Goal: Task Accomplishment & Management: Use online tool/utility

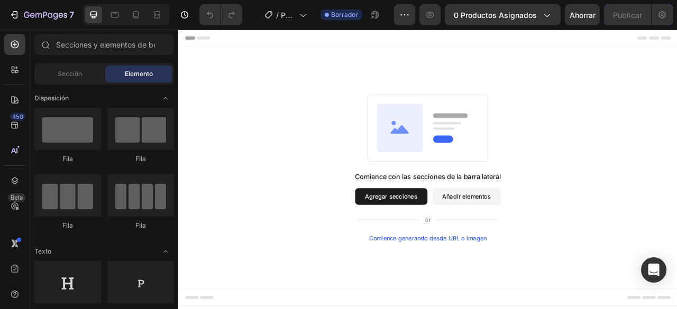
click at [342, 75] on div "Comience con las secciones de la barra lateral Agregar secciones Añadir element…" at bounding box center [495, 205] width 634 height 308
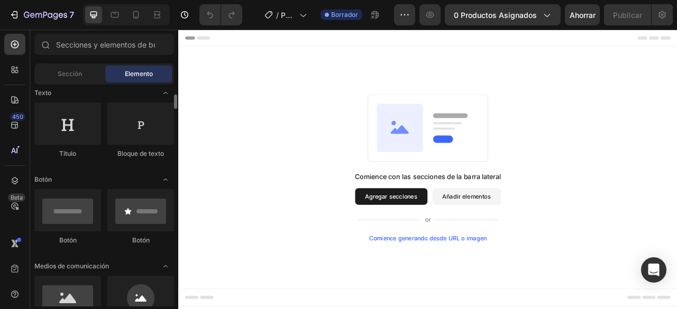
scroll to position [264, 0]
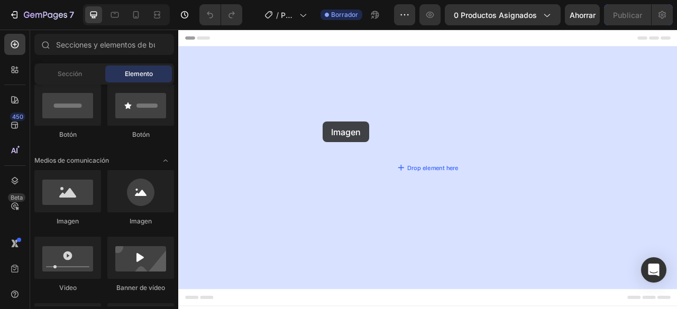
drag, startPoint x: 239, startPoint y: 233, endPoint x: 362, endPoint y: 147, distance: 149.9
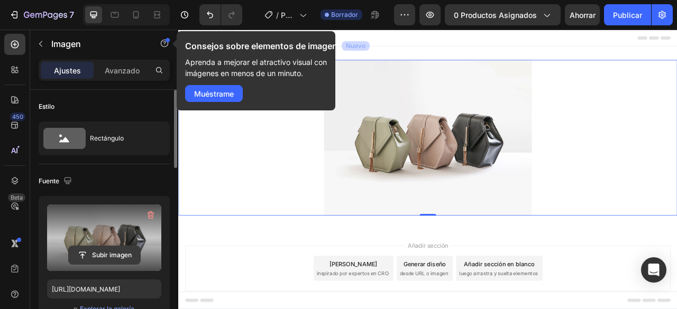
click at [134, 254] on input "file" at bounding box center [104, 255] width 71 height 18
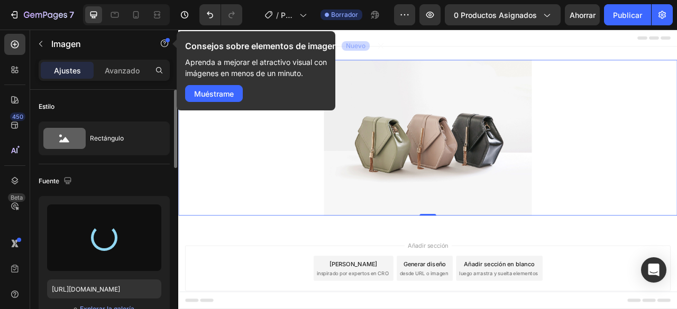
type input "[URL][DOMAIN_NAME]"
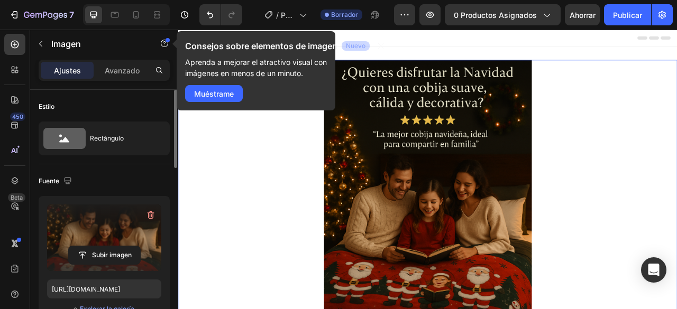
click at [326, 169] on div at bounding box center [495, 266] width 634 height 396
click at [226, 95] on font "Muéstrame" at bounding box center [214, 93] width 40 height 9
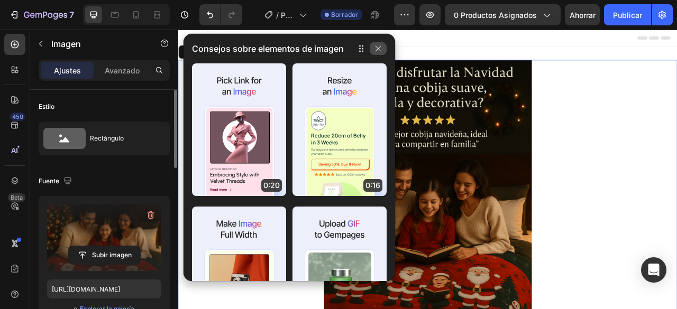
click at [372, 49] on button "button" at bounding box center [377, 48] width 17 height 13
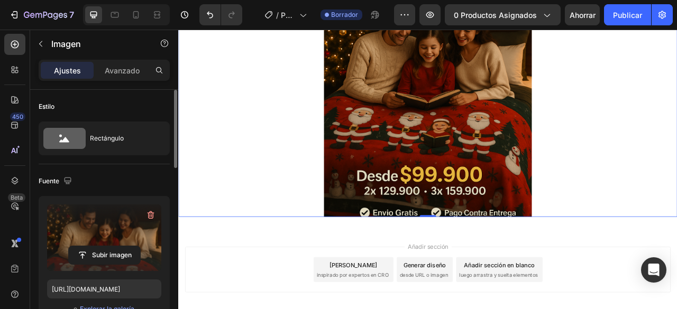
scroll to position [211, 0]
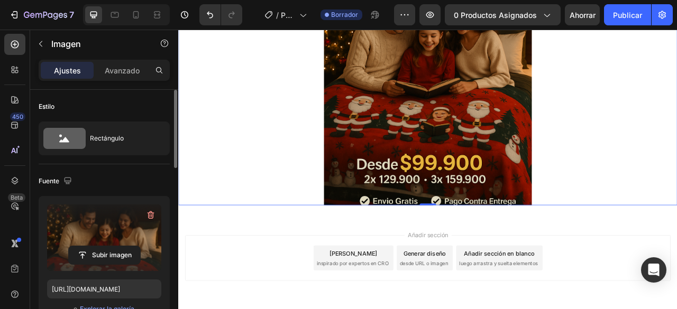
click at [462, 175] on img at bounding box center [495, 55] width 264 height 396
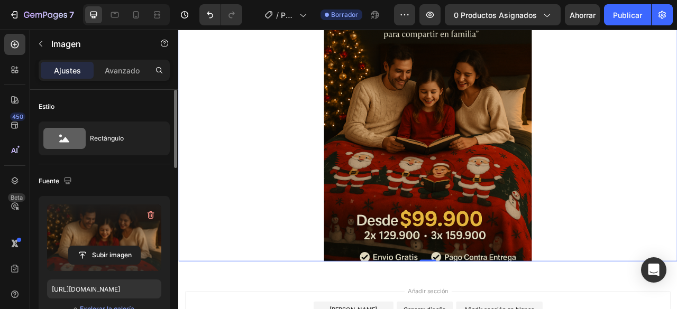
scroll to position [0, 0]
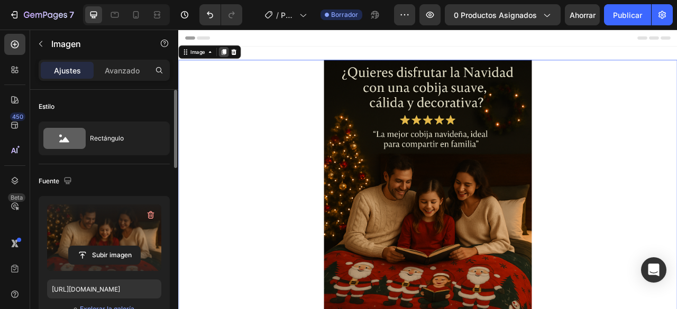
click at [234, 58] on icon at bounding box center [236, 57] width 6 height 7
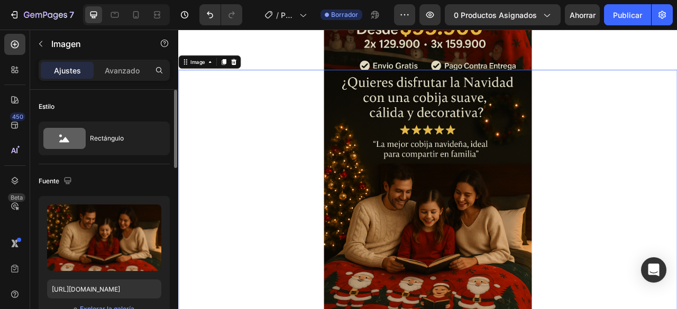
scroll to position [397, 0]
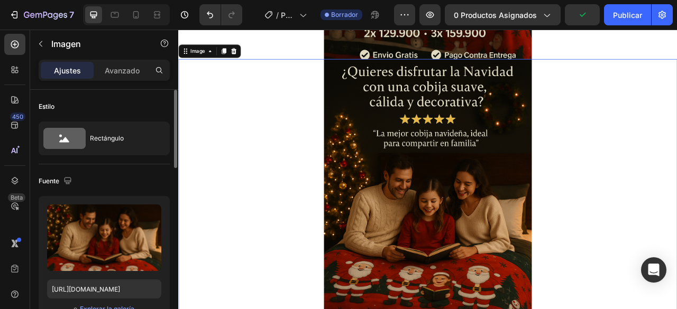
click at [440, 186] on img at bounding box center [495, 265] width 264 height 396
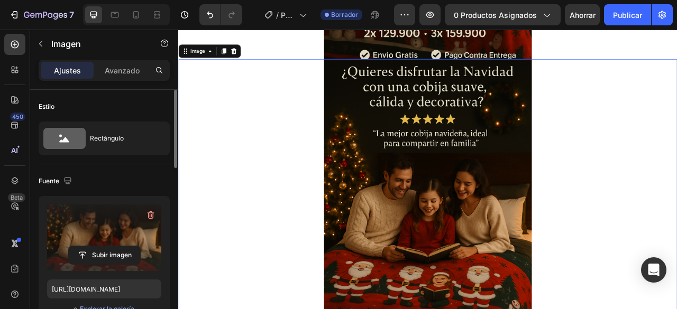
click at [125, 244] on label at bounding box center [104, 238] width 114 height 67
click at [125, 246] on input "file" at bounding box center [104, 255] width 71 height 18
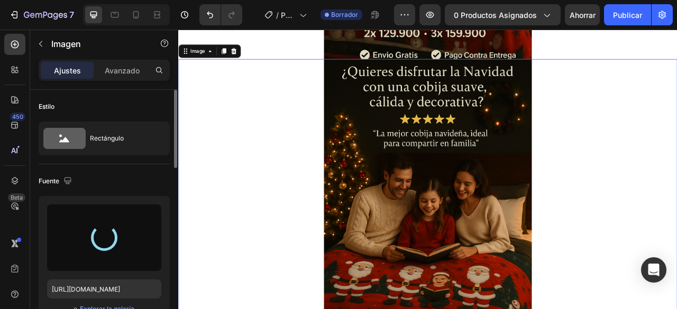
type input "[URL][DOMAIN_NAME]"
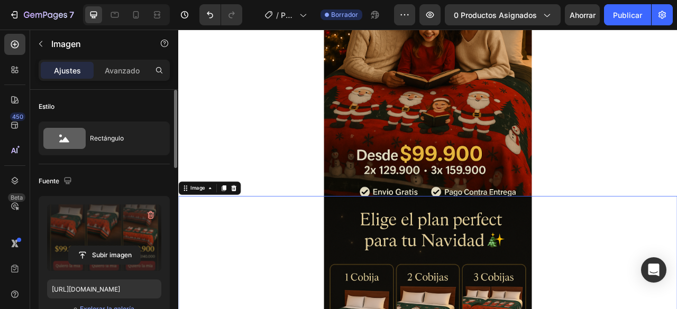
scroll to position [221, 0]
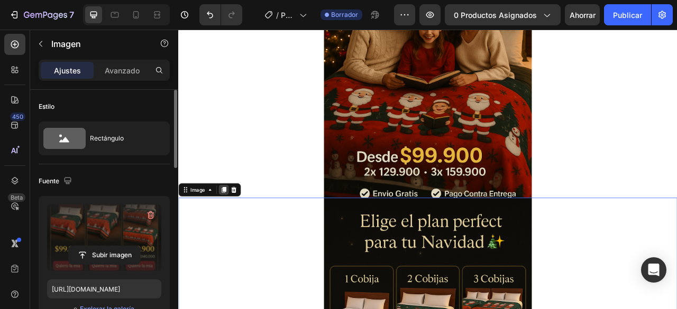
click at [233, 235] on icon at bounding box center [236, 233] width 6 height 7
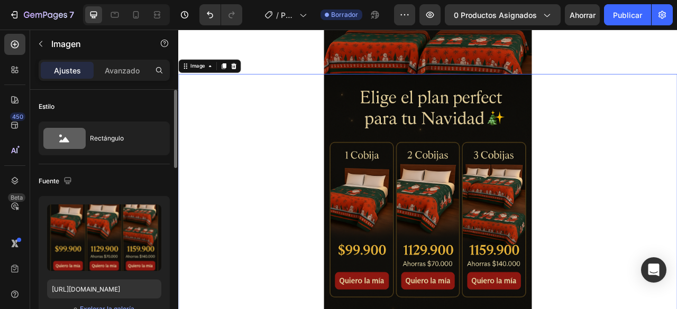
scroll to position [794, 0]
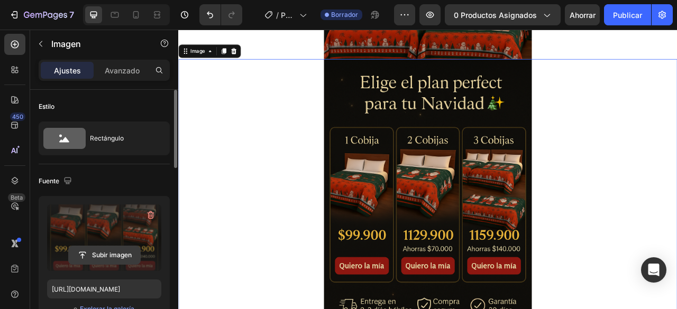
click at [89, 250] on input "file" at bounding box center [104, 255] width 71 height 18
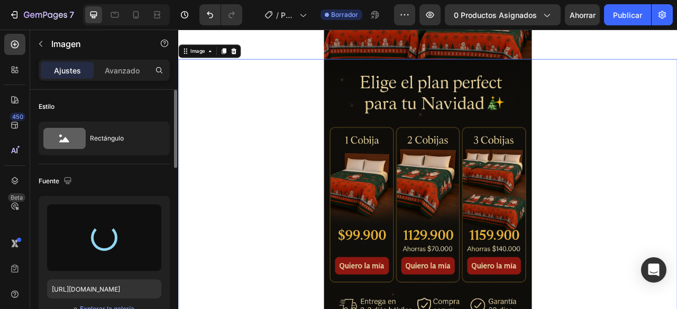
type input "https://cdn.shopify.com/s/files/1/0686/4886/1909/files/gempages_504602497998914…"
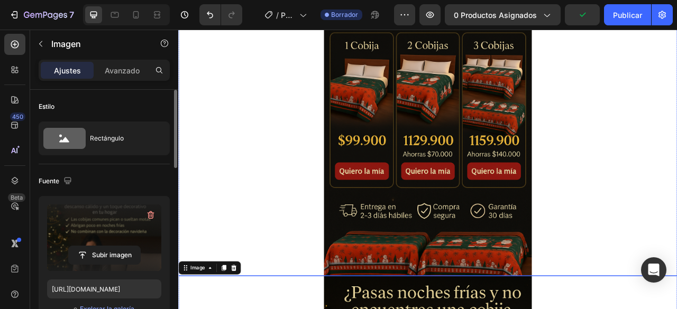
scroll to position [512, 0]
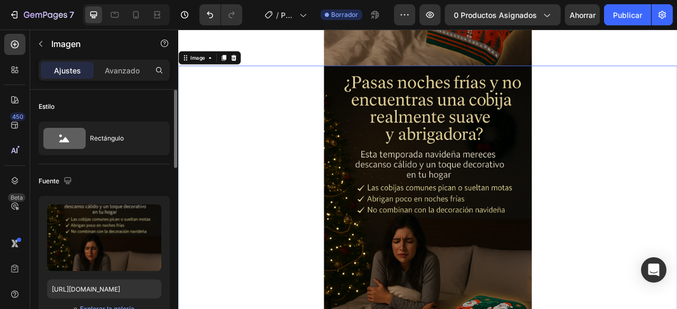
scroll to position [1190, 0]
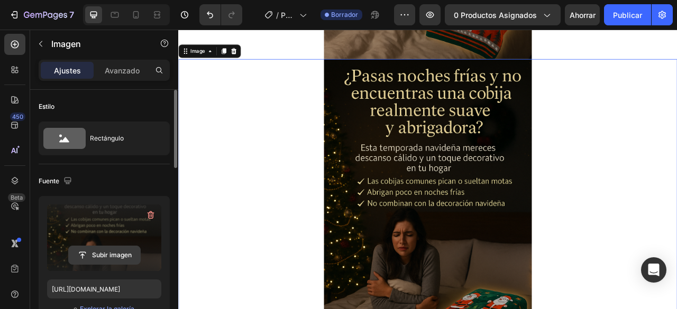
click at [129, 252] on input "file" at bounding box center [104, 255] width 71 height 18
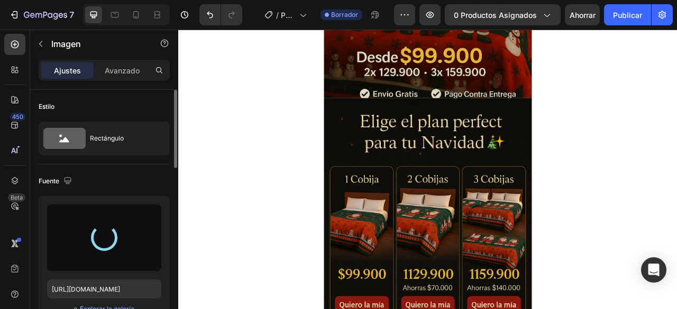
scroll to position [345, 0]
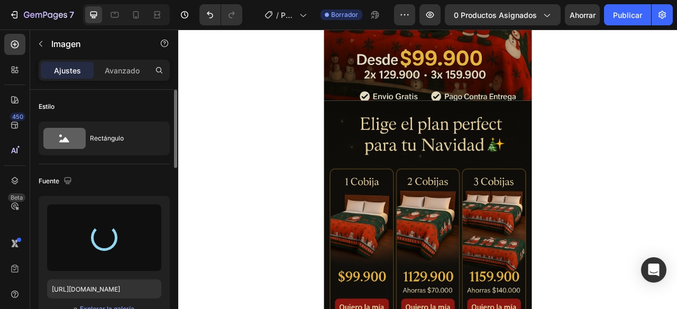
type input "[URL][DOMAIN_NAME]"
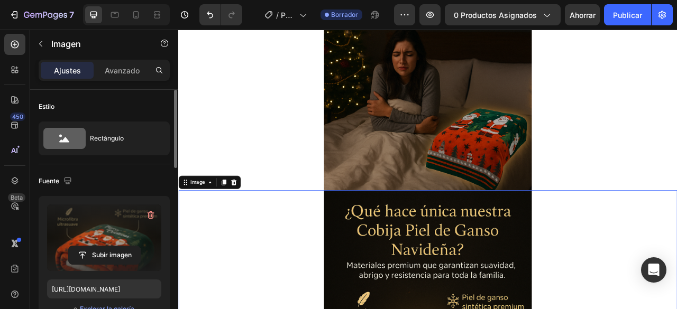
scroll to position [1014, 0]
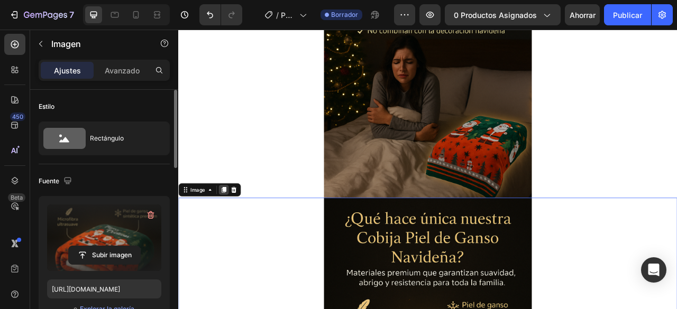
click at [232, 228] on div at bounding box center [235, 233] width 13 height 13
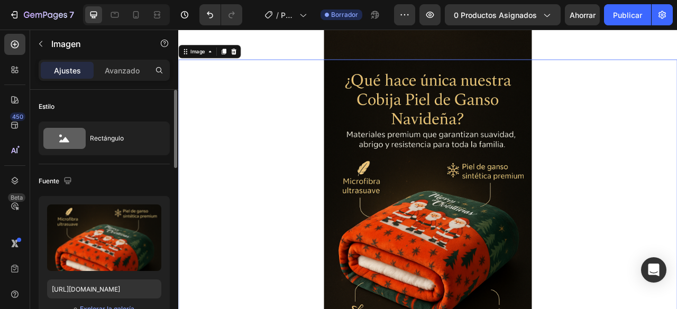
scroll to position [1587, 0]
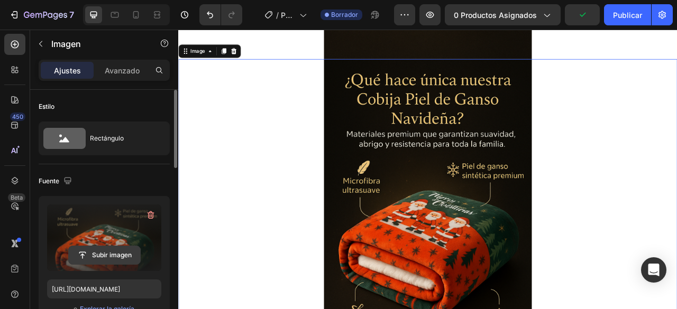
click at [122, 248] on input "file" at bounding box center [104, 255] width 71 height 18
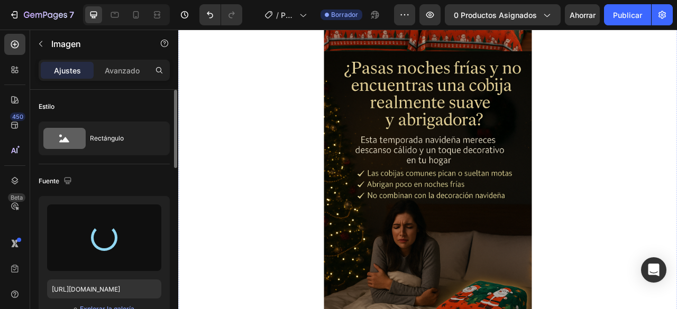
scroll to position [794, 0]
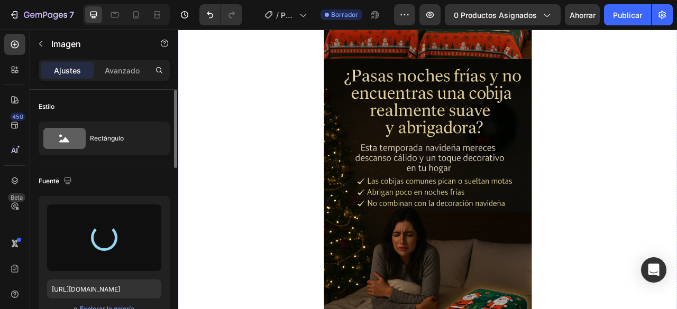
type input "[URL][DOMAIN_NAME]"
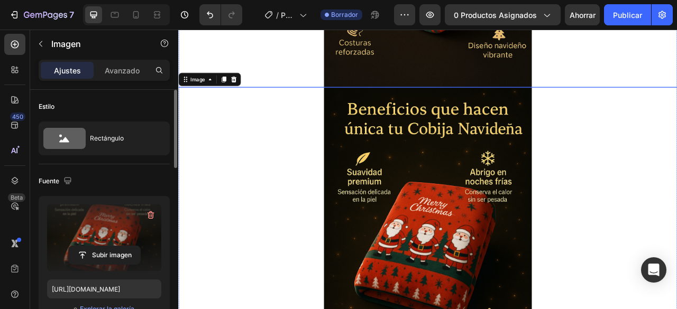
scroll to position [1674, 0]
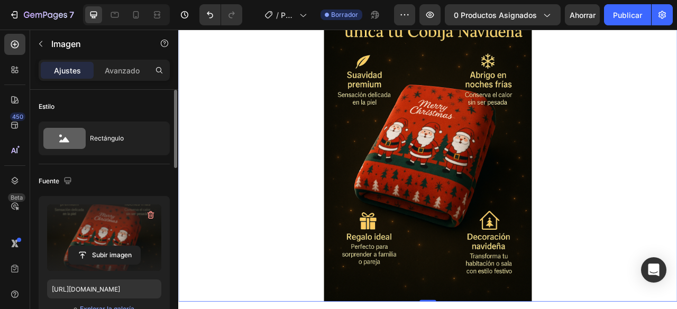
click at [437, 193] on img at bounding box center [495, 177] width 264 height 396
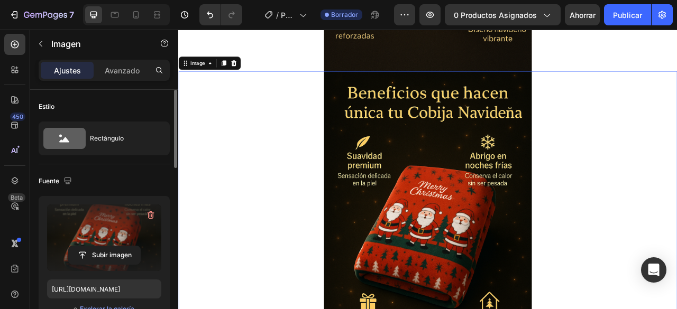
scroll to position [1516, 0]
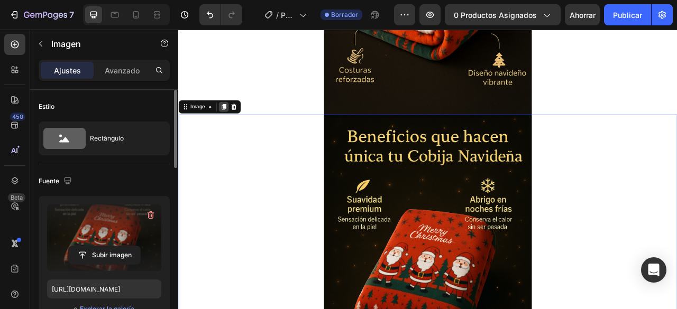
click at [237, 132] on div at bounding box center [235, 128] width 13 height 13
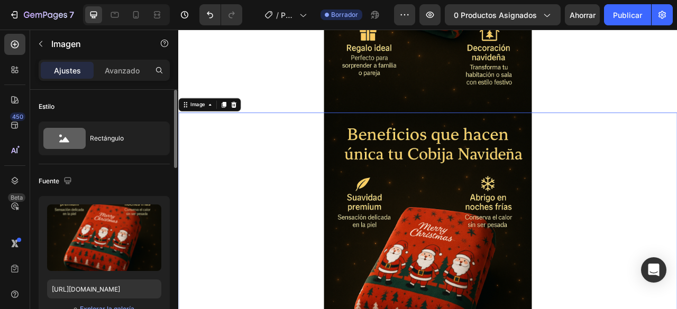
scroll to position [2036, 0]
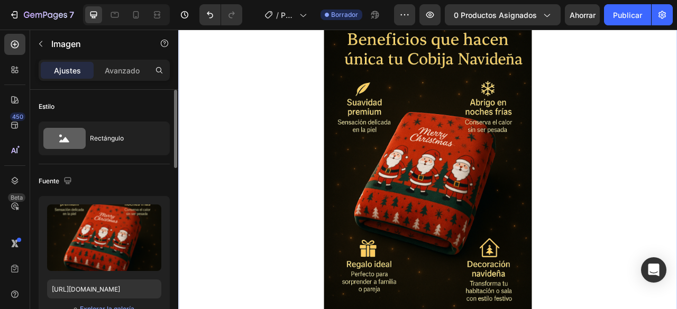
drag, startPoint x: 449, startPoint y: 208, endPoint x: 413, endPoint y: 217, distance: 37.0
click at [447, 207] on img at bounding box center [495, 212] width 264 height 396
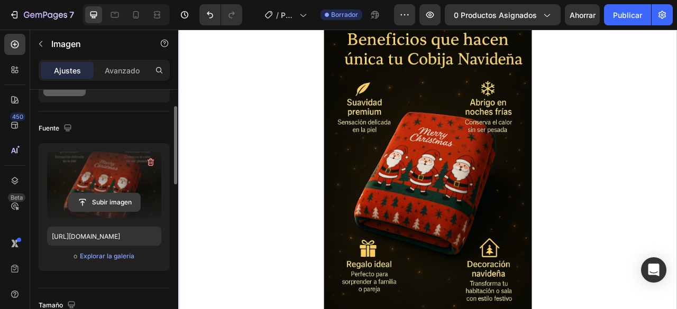
click at [132, 203] on input "file" at bounding box center [104, 202] width 71 height 18
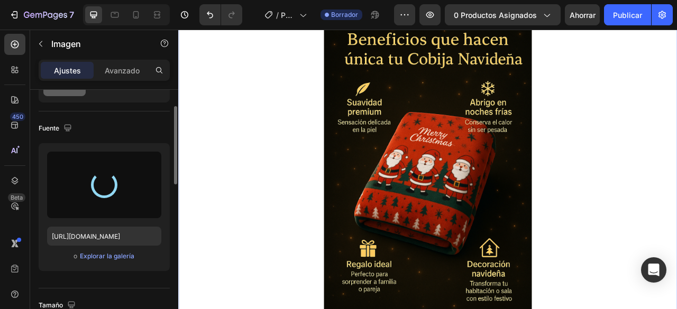
type input "https://cdn.shopify.com/s/files/1/0686/4886/1909/files/gempages_504602497998914…"
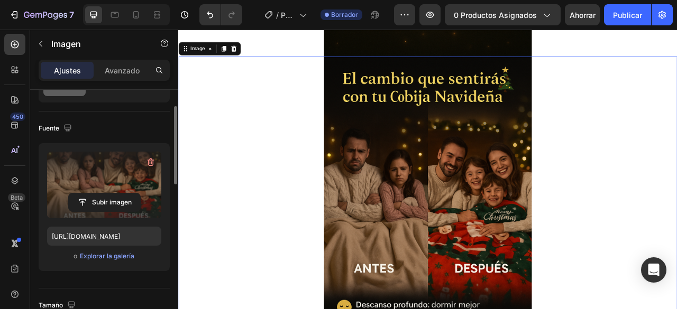
scroll to position [1877, 0]
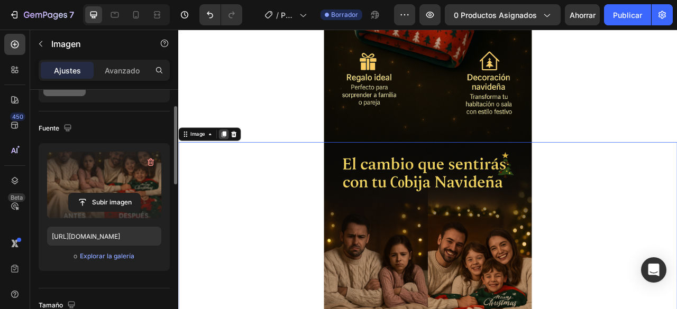
click at [238, 162] on icon at bounding box center [236, 162] width 6 height 7
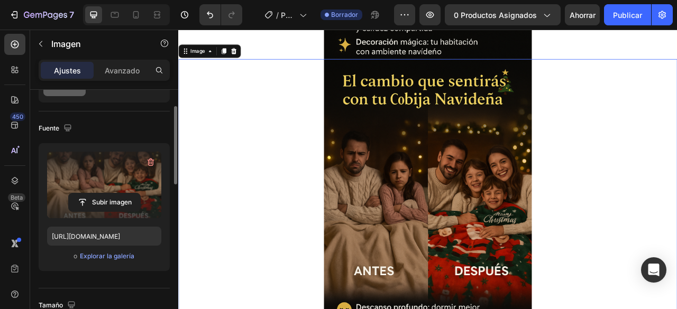
scroll to position [2380, 0]
click at [93, 201] on input "file" at bounding box center [104, 202] width 71 height 18
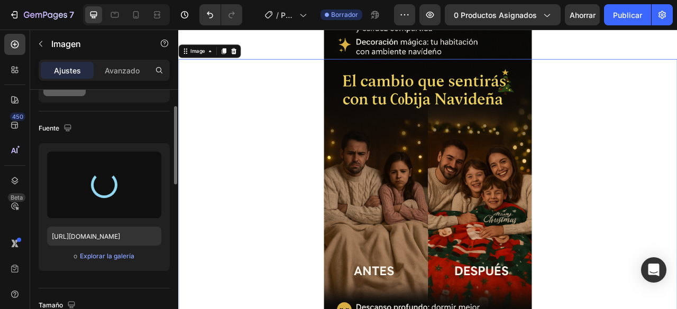
type input "[URL][DOMAIN_NAME]"
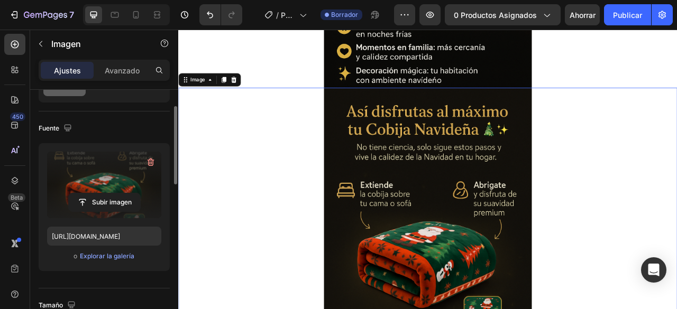
scroll to position [2327, 0]
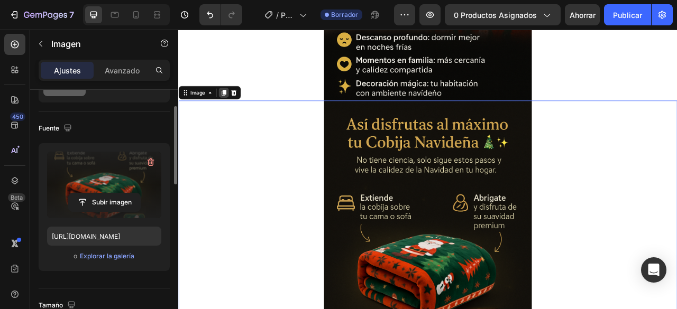
click at [236, 113] on icon at bounding box center [236, 109] width 6 height 7
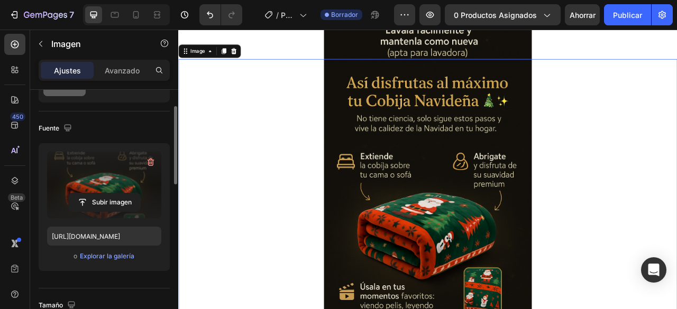
scroll to position [2776, 0]
click at [119, 193] on input "file" at bounding box center [104, 202] width 71 height 18
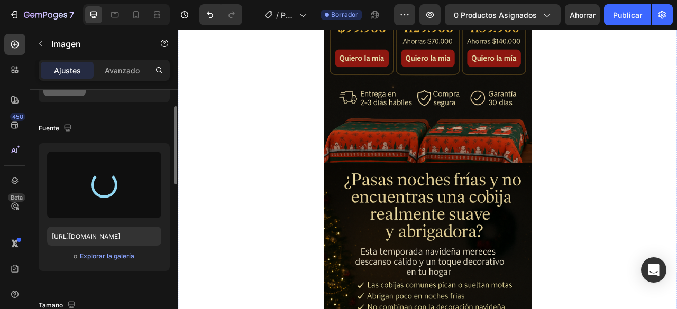
type input "[URL][DOMAIN_NAME]"
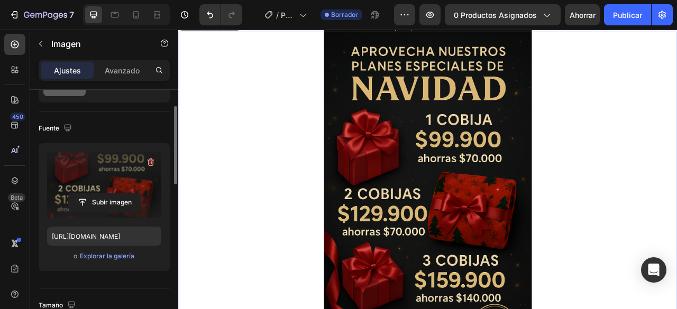
scroll to position [2705, 0]
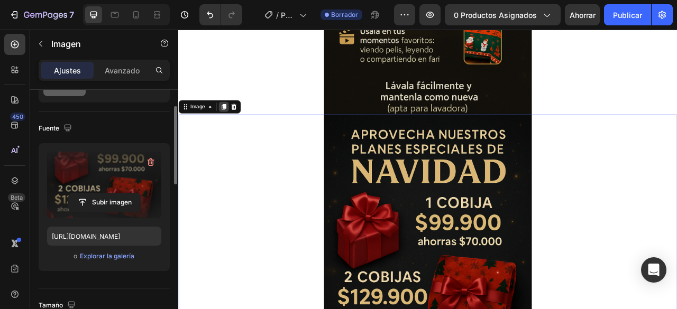
click at [232, 128] on icon at bounding box center [236, 128] width 8 height 8
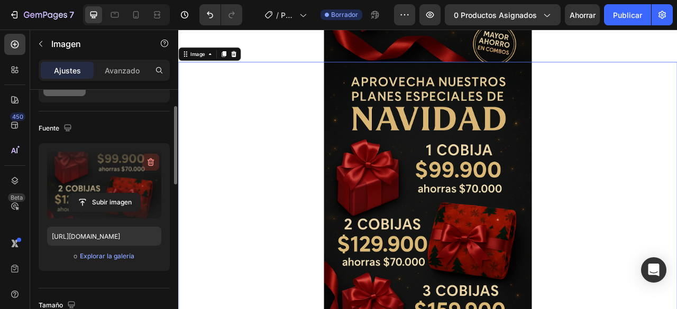
scroll to position [3172, 0]
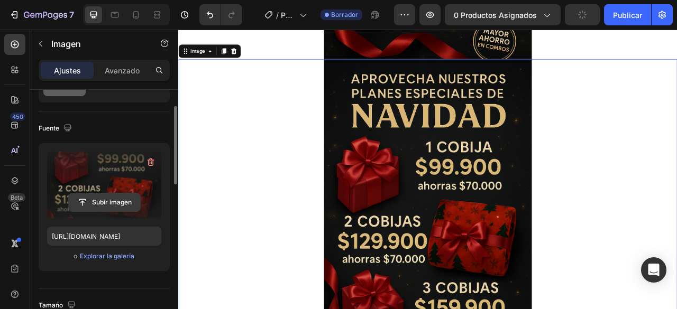
click at [115, 193] on input "file" at bounding box center [104, 202] width 71 height 18
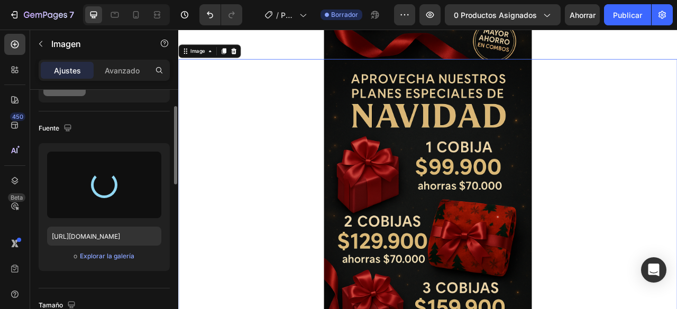
type input "https://cdn.shopify.com/s/files/1/0686/4886/1909/files/gempages_504602497998914…"
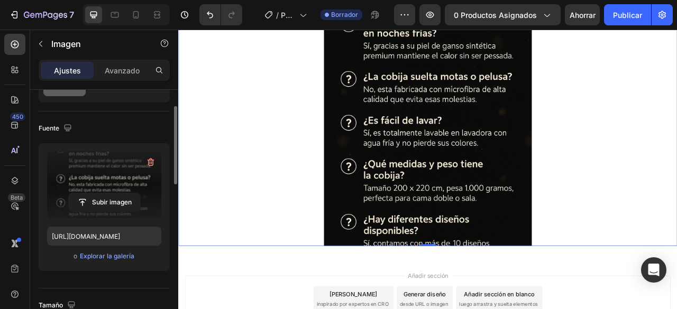
click at [409, 228] on img at bounding box center [495, 107] width 264 height 396
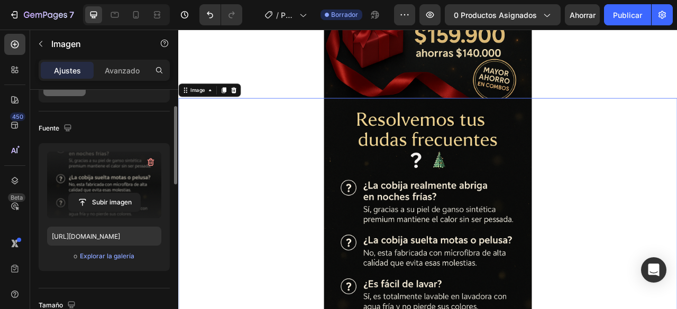
scroll to position [3119, 0]
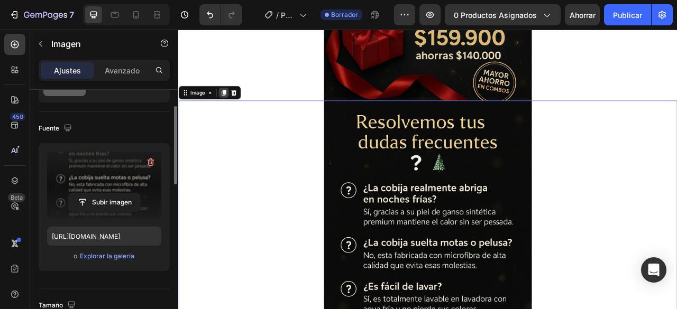
click at [234, 114] on div at bounding box center [235, 110] width 13 height 13
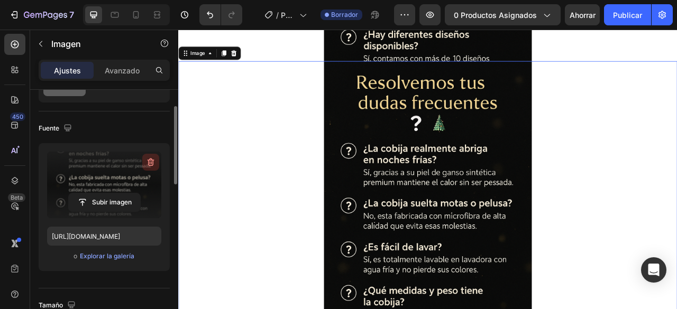
scroll to position [3569, 0]
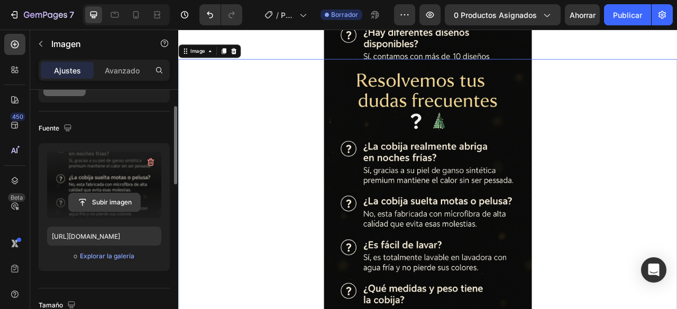
click at [101, 199] on input "file" at bounding box center [104, 202] width 71 height 18
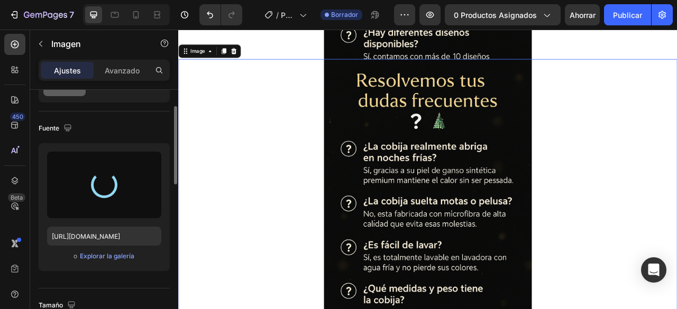
type input "https://cdn.shopify.com/s/files/1/0686/4886/1909/files/gempages_504602497998914…"
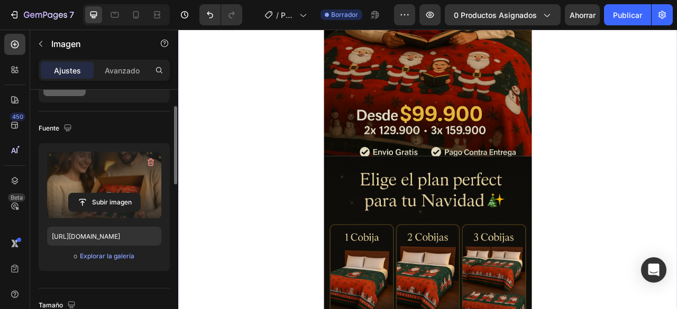
scroll to position [0, 0]
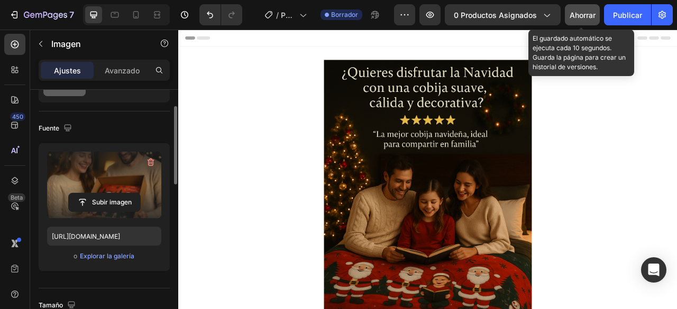
click at [582, 20] on div "Ahorrar" at bounding box center [582, 15] width 26 height 11
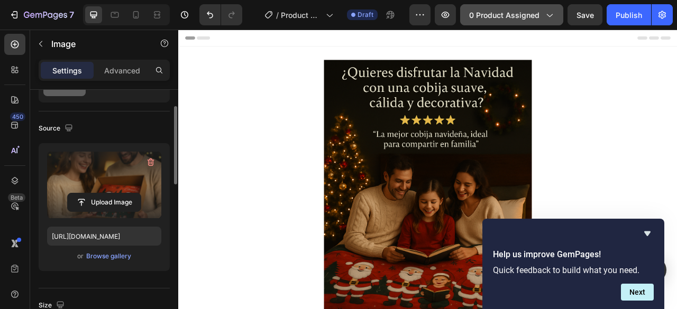
click at [497, 16] on span "0 product assigned" at bounding box center [504, 15] width 70 height 11
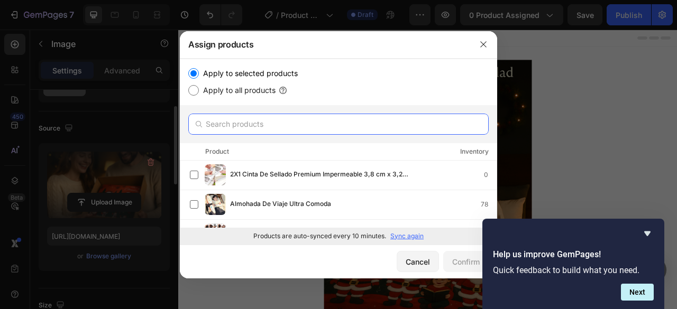
click at [356, 134] on input "text" at bounding box center [338, 124] width 300 height 21
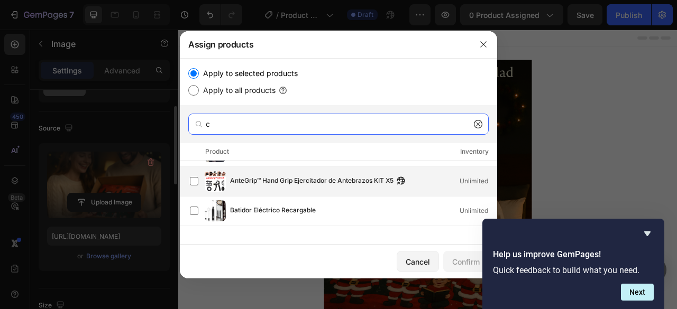
scroll to position [249, 0]
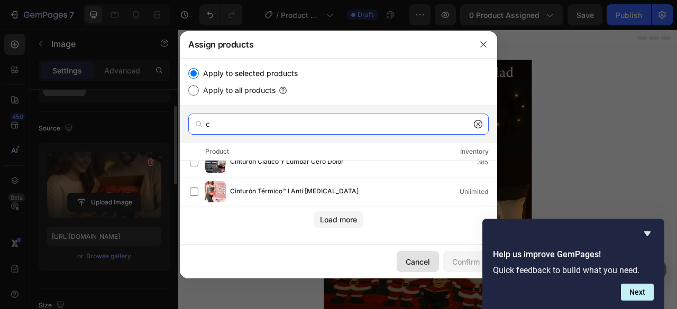
type input "c"
click at [402, 256] on button "Cancel" at bounding box center [417, 261] width 42 height 21
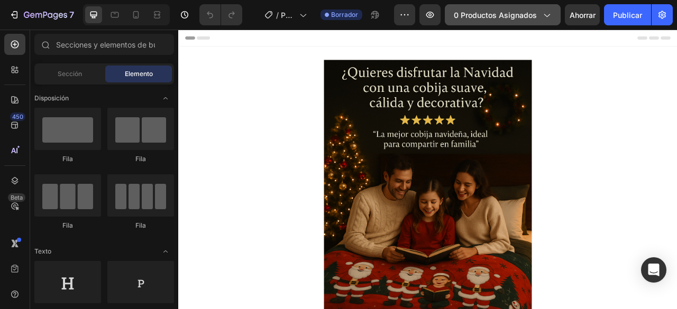
click at [468, 25] on button "0 productos asignados" at bounding box center [503, 14] width 116 height 21
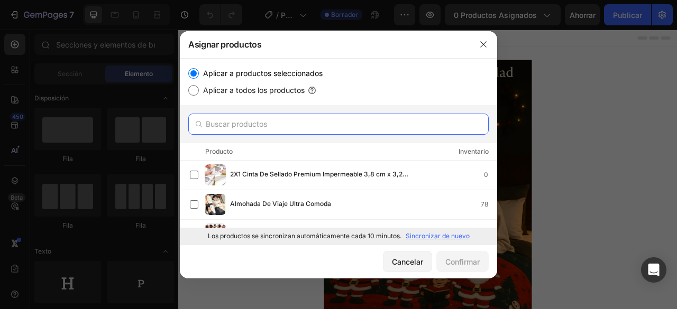
click at [305, 124] on input "text" at bounding box center [338, 124] width 300 height 21
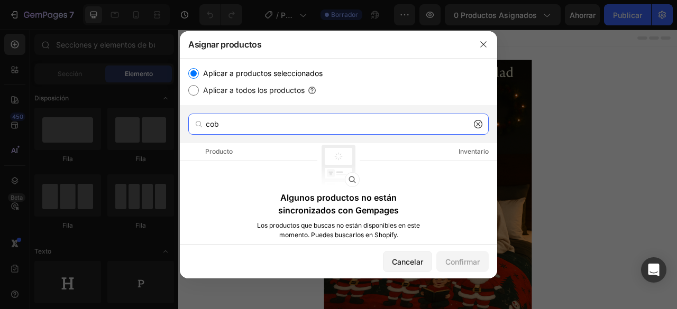
type input "cob"
click at [347, 191] on p "Algunos productos no están sincronizados con Gempages" at bounding box center [338, 203] width 175 height 25
click at [282, 84] on label "Aplicar a todos los productos" at bounding box center [252, 90] width 106 height 13
click at [199, 85] on input "Aplicar a todos los productos" at bounding box center [193, 90] width 11 height 11
radio input "true"
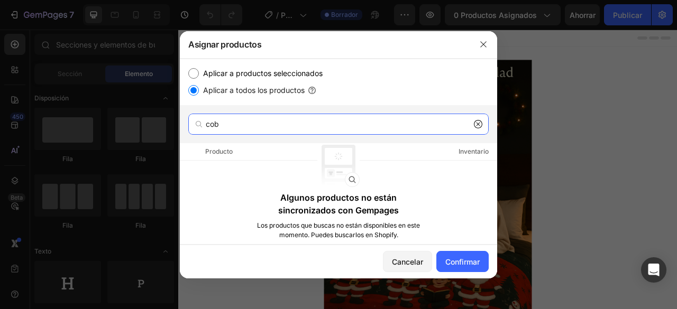
click at [277, 128] on input "cob" at bounding box center [338, 124] width 300 height 21
type input "c"
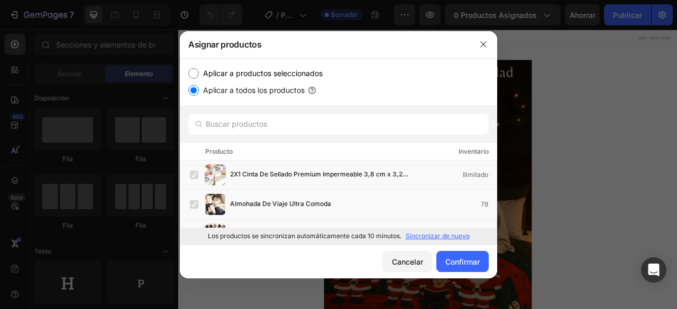
click at [462, 233] on font "Sincronizar de nuevo" at bounding box center [437, 236] width 64 height 8
click at [281, 69] on font "Aplicar a productos seleccionados" at bounding box center [262, 73] width 119 height 9
click at [199, 69] on input "Aplicar a productos seleccionados" at bounding box center [193, 73] width 11 height 11
radio input "true"
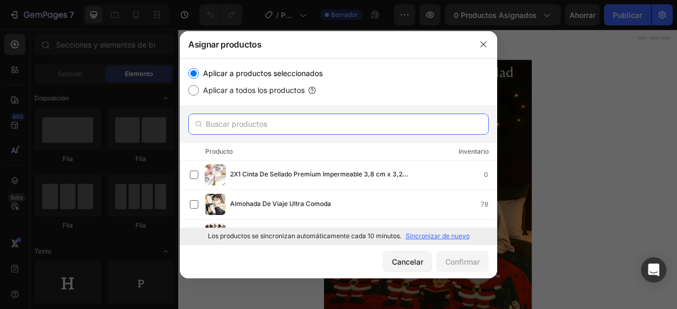
click at [274, 121] on input "text" at bounding box center [338, 124] width 300 height 21
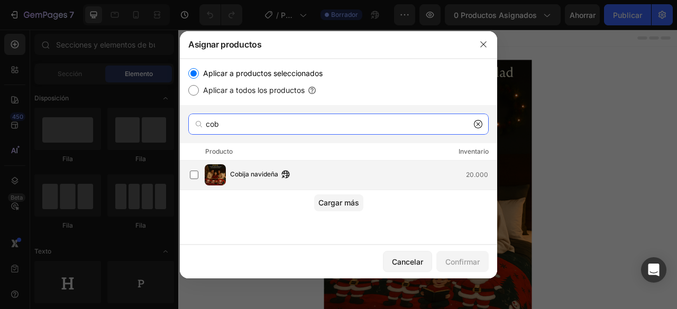
type input "cob"
click at [218, 177] on img at bounding box center [215, 174] width 21 height 21
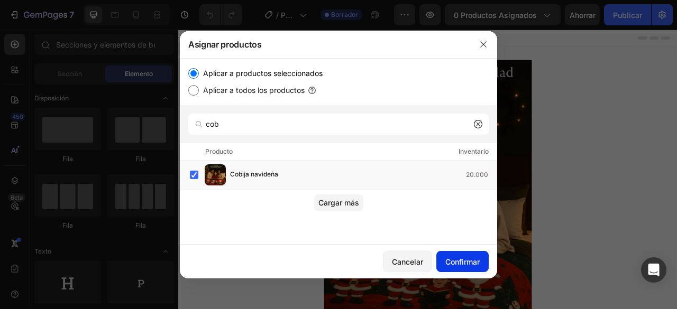
click at [470, 261] on font "Confirmar" at bounding box center [462, 261] width 34 height 9
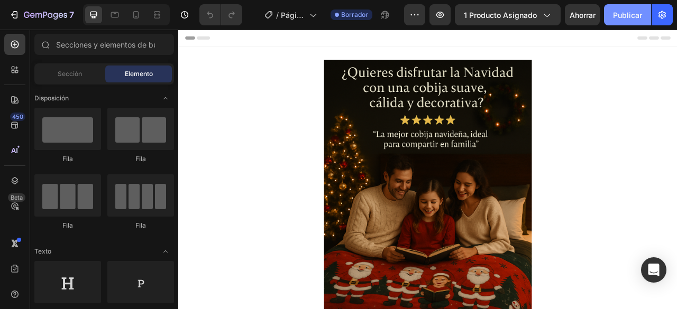
click at [613, 7] on button "Publicar" at bounding box center [627, 14] width 47 height 21
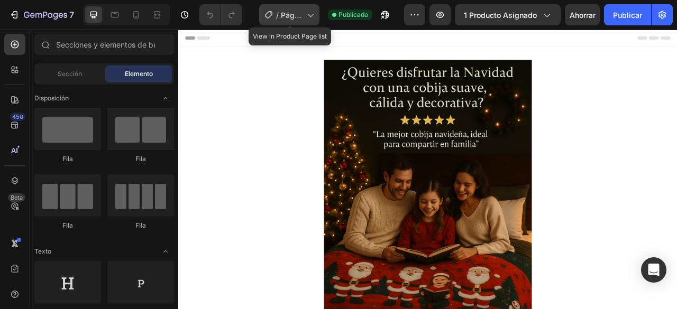
click at [311, 17] on icon at bounding box center [311, 15] width 6 height 3
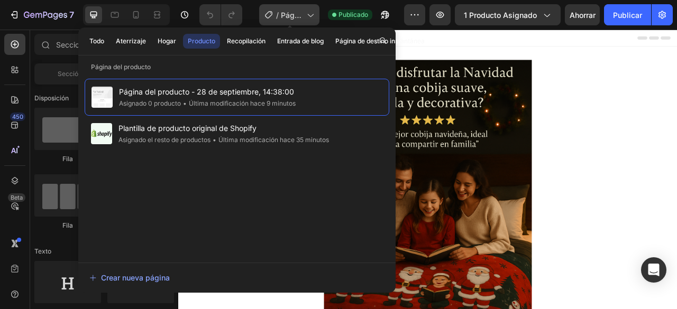
click at [311, 17] on icon at bounding box center [311, 15] width 6 height 3
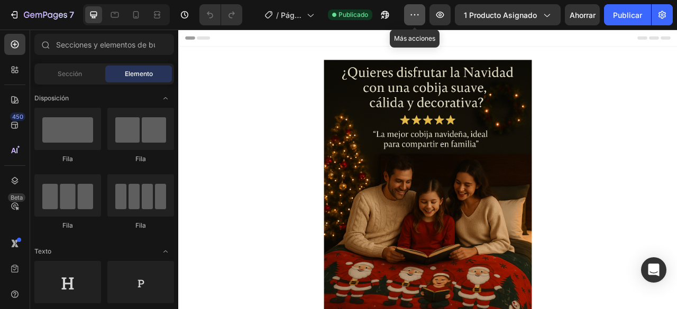
click at [411, 15] on icon "button" at bounding box center [414, 15] width 11 height 11
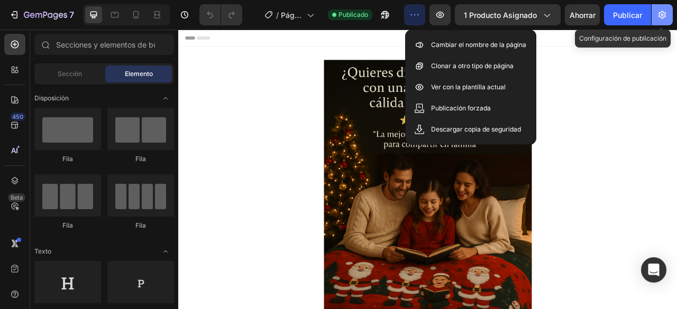
click at [656, 18] on button "button" at bounding box center [661, 14] width 21 height 21
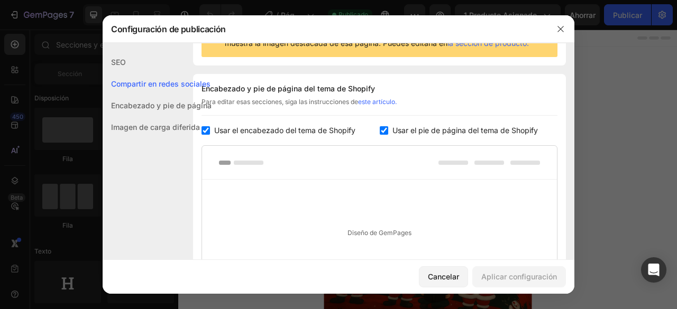
scroll to position [159, 0]
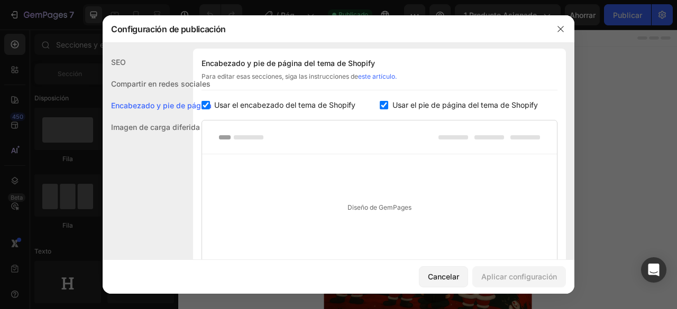
click at [246, 109] on span "Usar el encabezado del tema de Shopify" at bounding box center [284, 105] width 141 height 13
checkbox input "false"
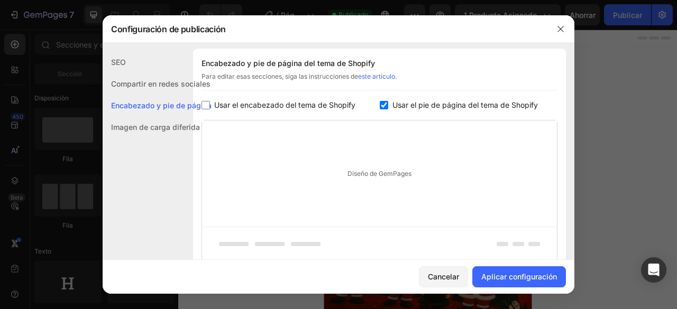
click at [381, 106] on input "checkbox" at bounding box center [383, 105] width 8 height 8
checkbox input "false"
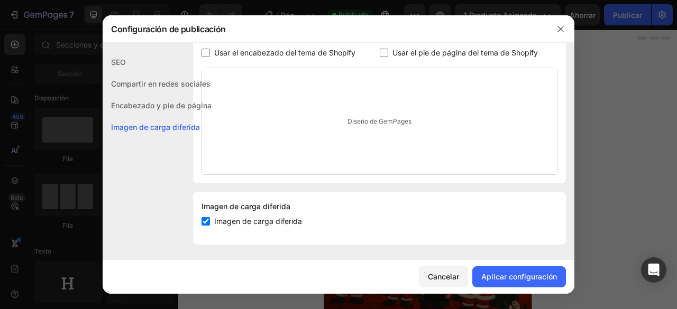
scroll to position [212, 0]
click at [509, 282] on font "Aplicar configuración" at bounding box center [519, 276] width 76 height 11
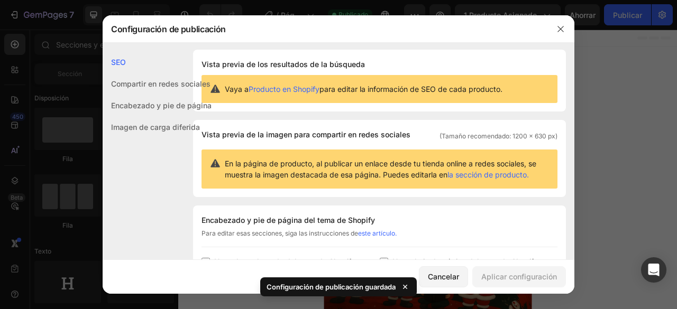
scroll to position [0, 0]
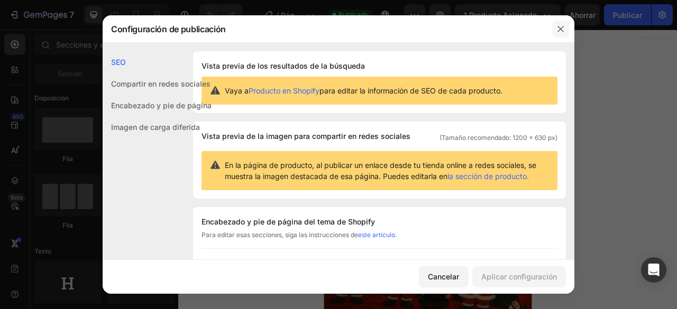
click at [568, 31] on button "button" at bounding box center [560, 29] width 17 height 17
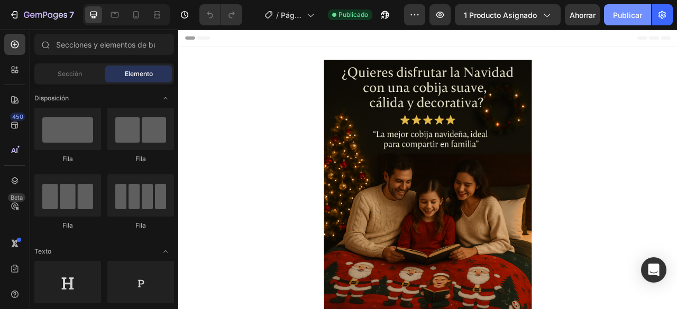
click at [611, 24] on button "Publicar" at bounding box center [627, 14] width 47 height 21
click at [17, 52] on div at bounding box center [14, 44] width 21 height 21
click at [121, 68] on div "Elemento" at bounding box center [138, 74] width 67 height 17
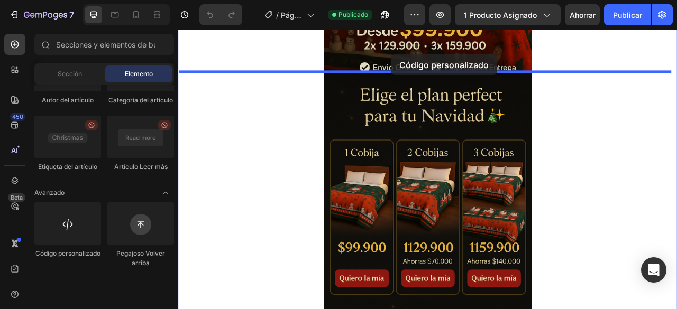
scroll to position [363, 0]
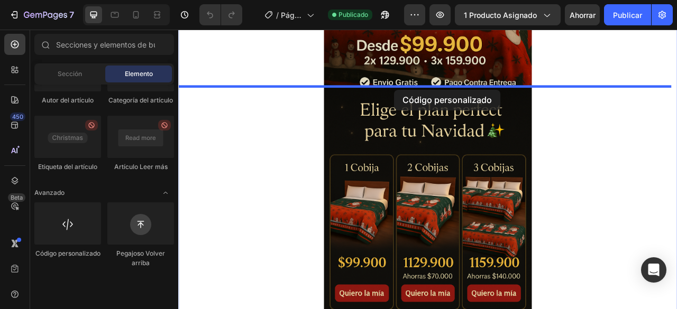
drag, startPoint x: 247, startPoint y: 277, endPoint x: 452, endPoint y: 106, distance: 267.2
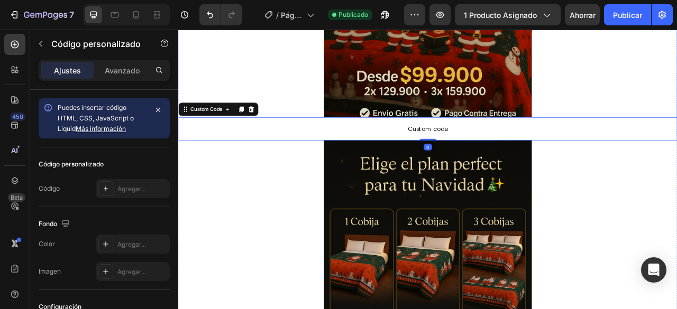
scroll to position [310, 0]
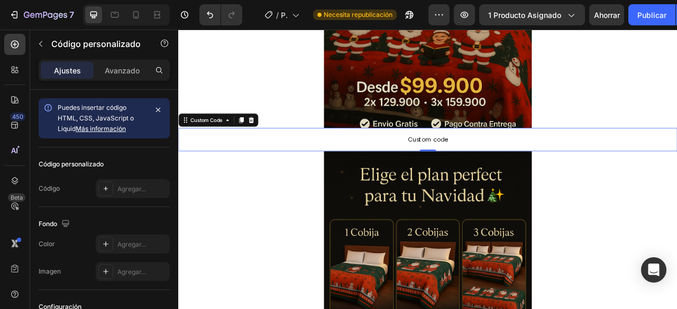
click at [383, 170] on span "Custom code" at bounding box center [495, 169] width 634 height 13
click at [455, 167] on span "Custom code" at bounding box center [495, 169] width 634 height 13
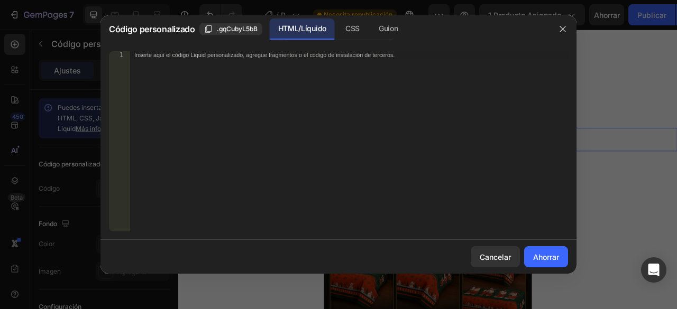
click at [285, 148] on div "Inserte aquí el código Liquid personalizado, agregue fragmentos o el código de …" at bounding box center [349, 149] width 438 height 196
paste textarea "<div id="_rsi-cod-form-embed-custom-hook"></div>"
type textarea "<div id="_rsi-cod-form-embed-custom-hook"></div>"
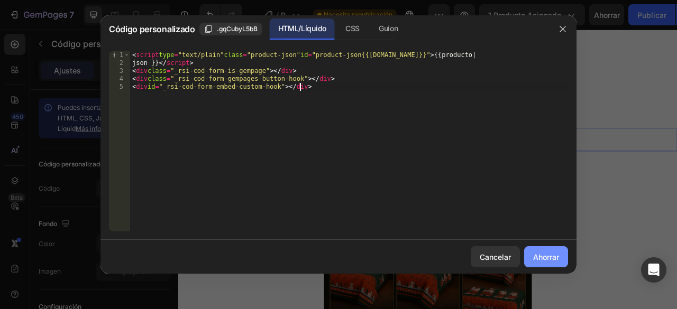
click at [555, 261] on font "Ahorrar" at bounding box center [546, 257] width 26 height 9
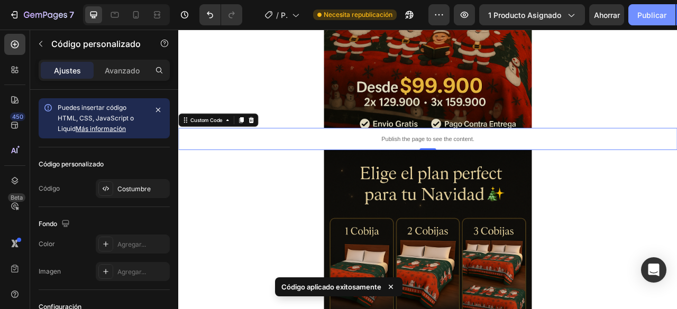
click at [643, 16] on font "Publicar" at bounding box center [651, 15] width 29 height 9
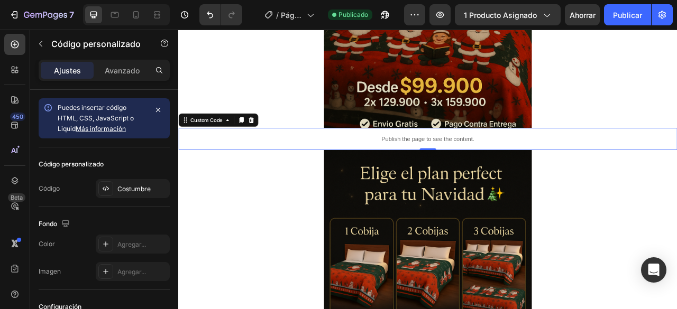
click at [283, 163] on p "Publish the page to see the content." at bounding box center [495, 168] width 634 height 11
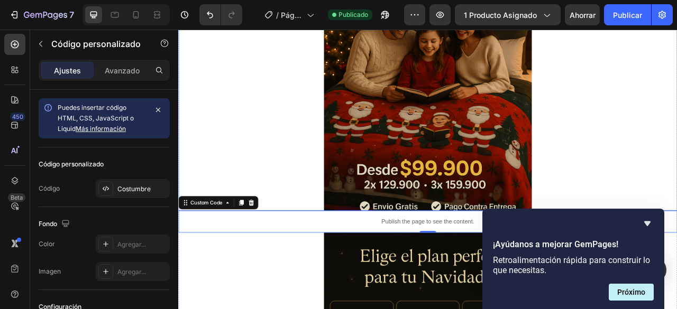
scroll to position [204, 0]
click at [257, 253] on icon at bounding box center [258, 250] width 6 height 7
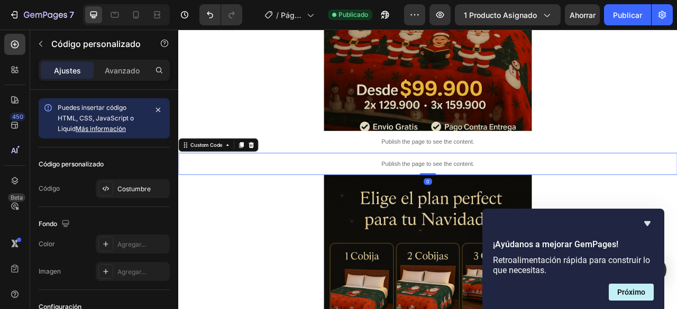
scroll to position [310, 0]
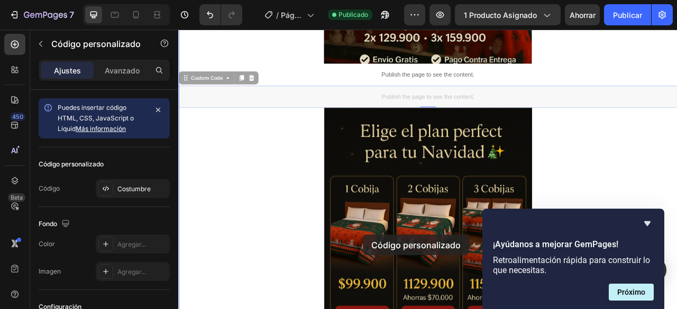
drag, startPoint x: 423, startPoint y: 192, endPoint x: 411, endPoint y: 288, distance: 96.5
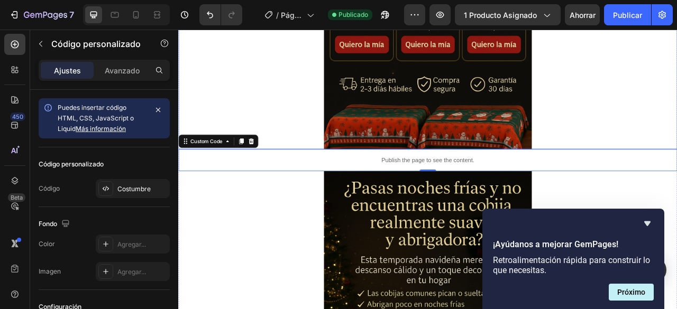
scroll to position [728, 0]
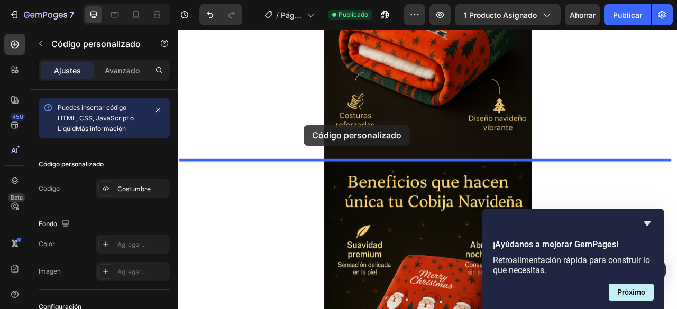
drag, startPoint x: 357, startPoint y: 181, endPoint x: 337, endPoint y: 151, distance: 35.9
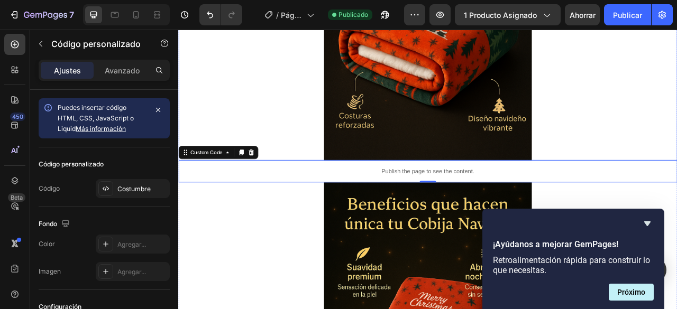
scroll to position [1380, 0]
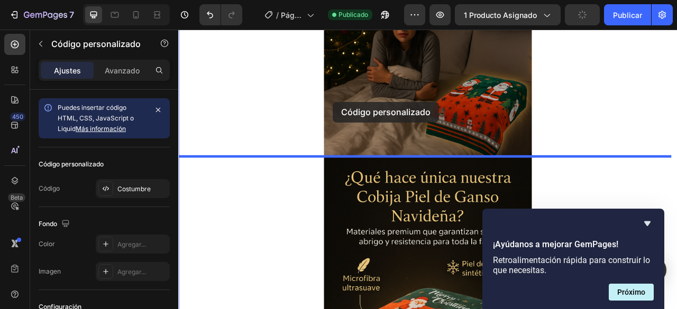
drag, startPoint x: 360, startPoint y: 313, endPoint x: 375, endPoint y: 122, distance: 192.4
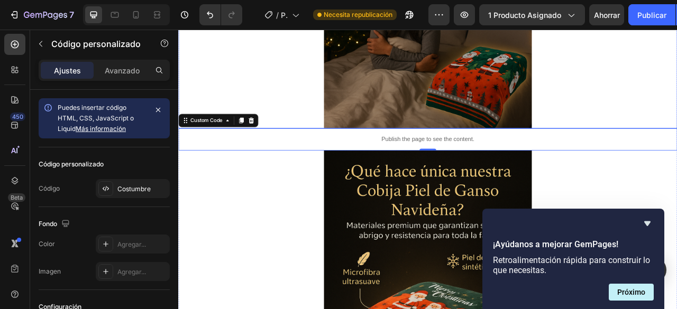
scroll to position [1147, 0]
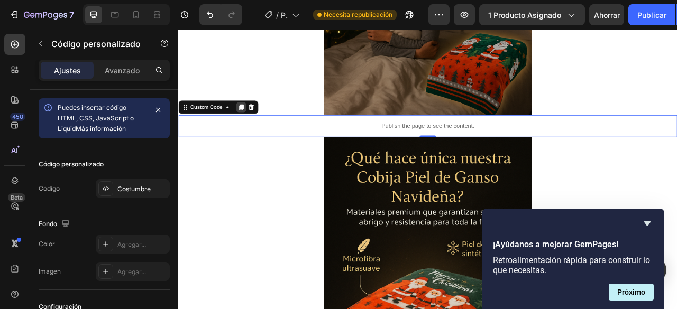
click at [258, 129] on icon at bounding box center [258, 128] width 6 height 7
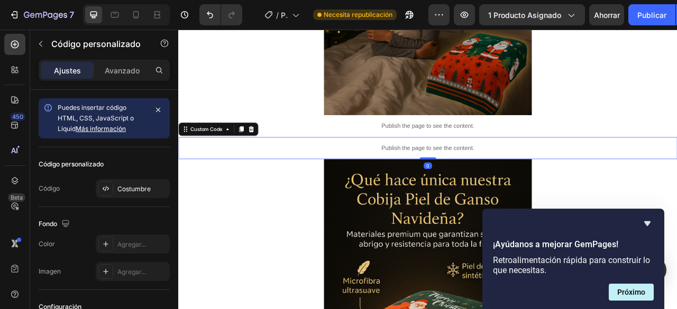
scroll to position [1200, 0]
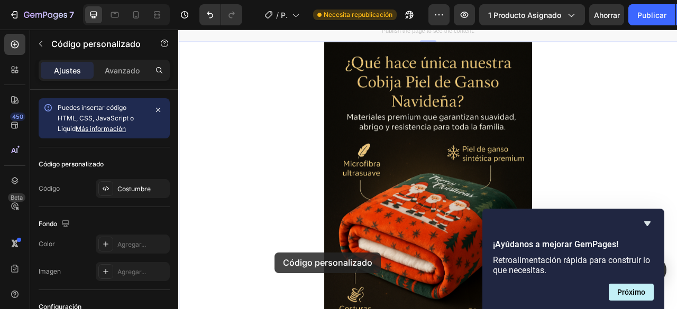
drag, startPoint x: 334, startPoint y: 125, endPoint x: 299, endPoint y: 317, distance: 195.0
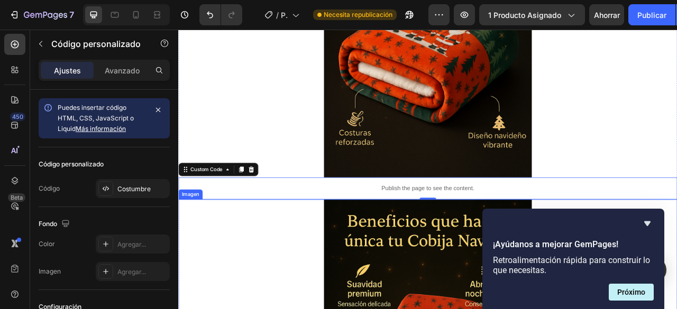
scroll to position [1547, 0]
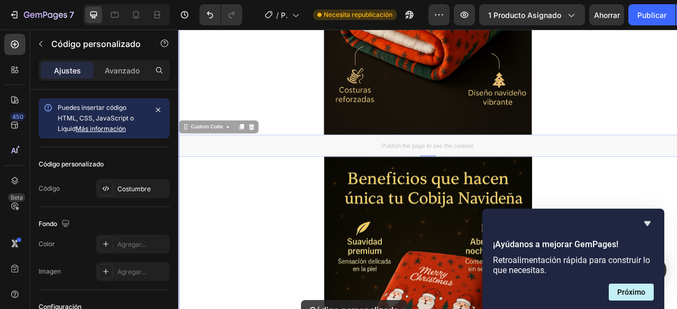
drag, startPoint x: 336, startPoint y: 180, endPoint x: 334, endPoint y: 374, distance: 194.0
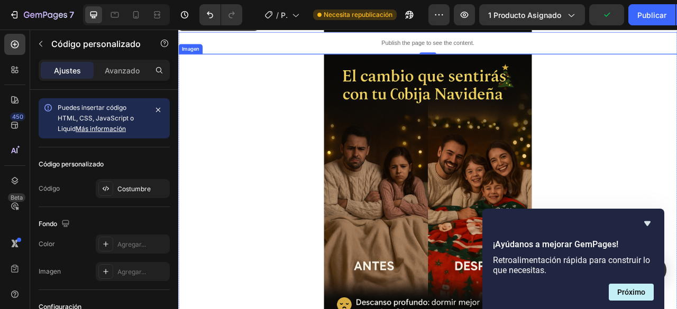
scroll to position [1969, 0]
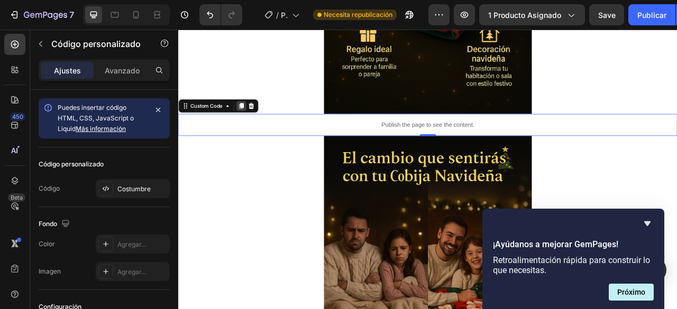
click at [262, 125] on div at bounding box center [258, 127] width 13 height 13
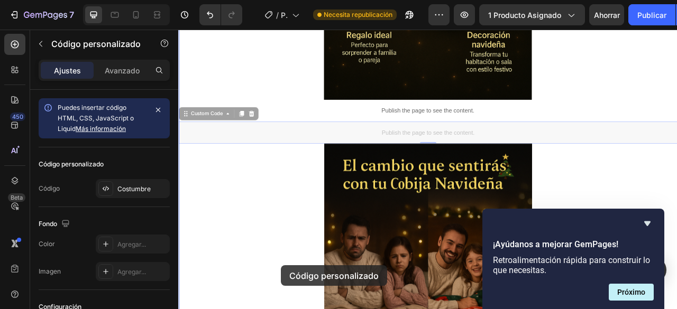
drag, startPoint x: 301, startPoint y: 184, endPoint x: 309, endPoint y: 330, distance: 145.6
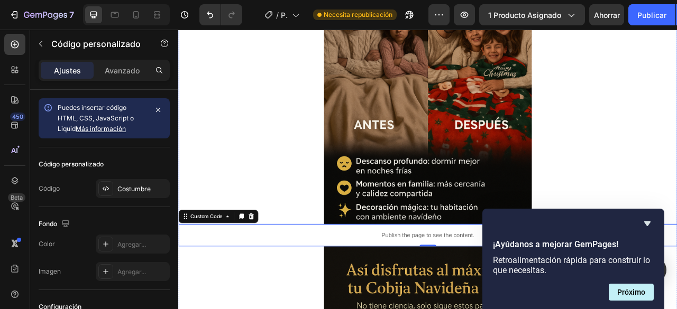
scroll to position [2265, 0]
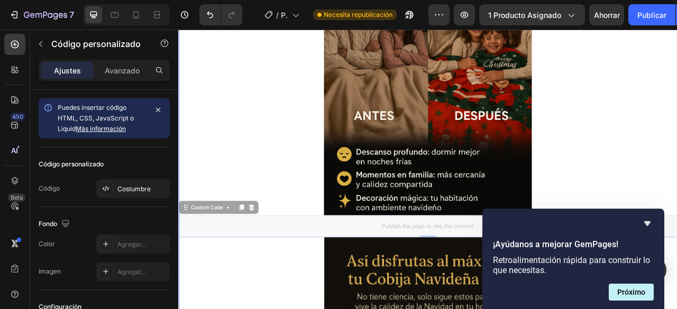
drag, startPoint x: 301, startPoint y: 290, endPoint x: 314, endPoint y: 394, distance: 104.9
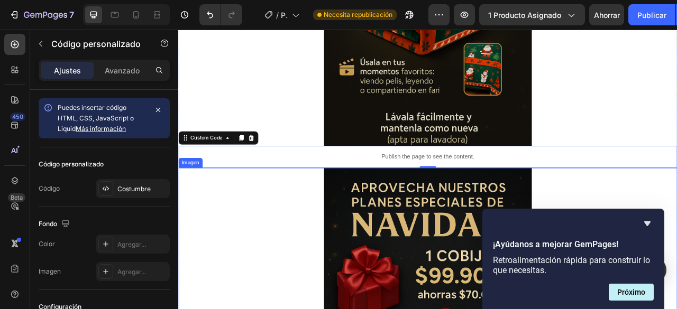
scroll to position [2793, 0]
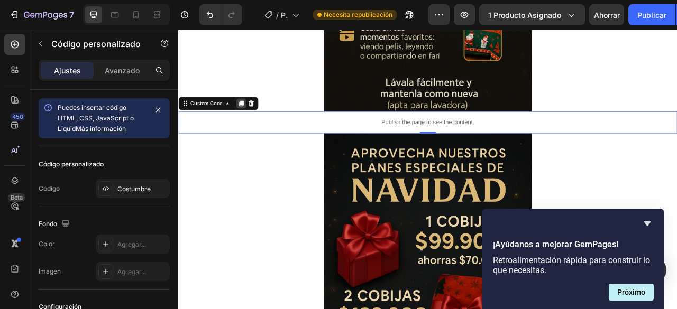
click at [263, 123] on div at bounding box center [258, 123] width 13 height 13
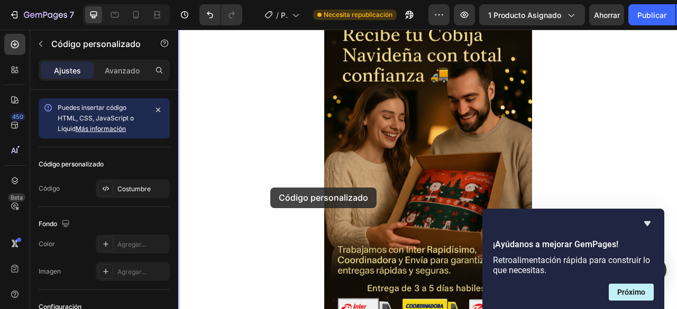
scroll to position [3827, 0]
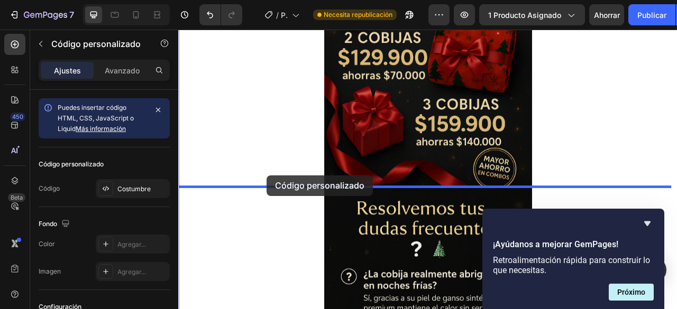
drag, startPoint x: 297, startPoint y: 117, endPoint x: 291, endPoint y: 215, distance: 98.5
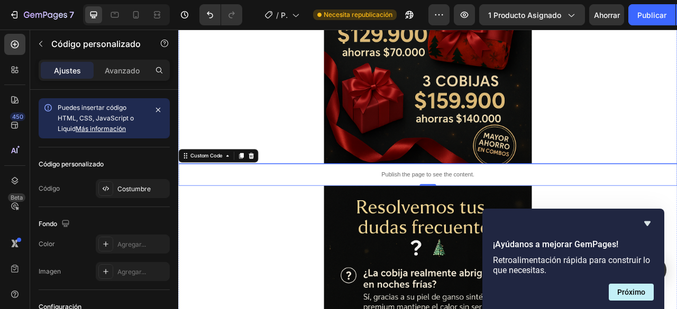
scroll to position [3174, 0]
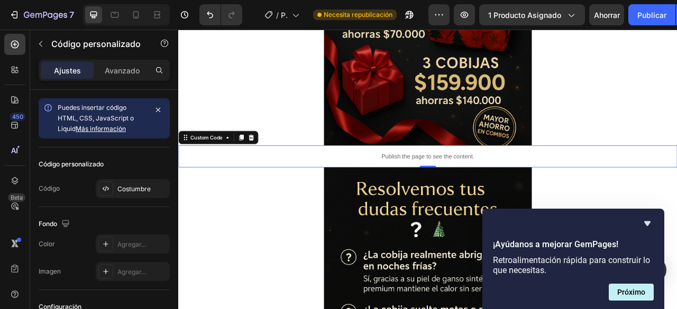
click at [258, 167] on icon at bounding box center [258, 166] width 6 height 7
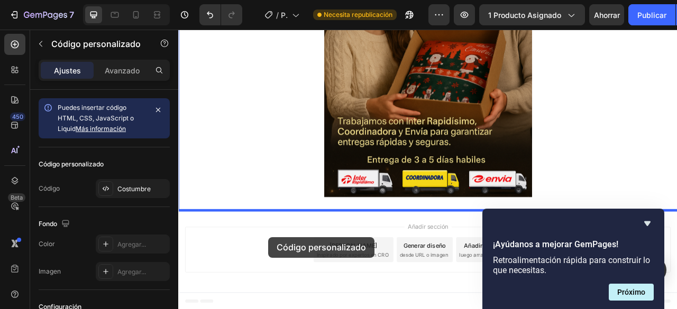
drag, startPoint x: 276, startPoint y: 247, endPoint x: 292, endPoint y: 294, distance: 49.8
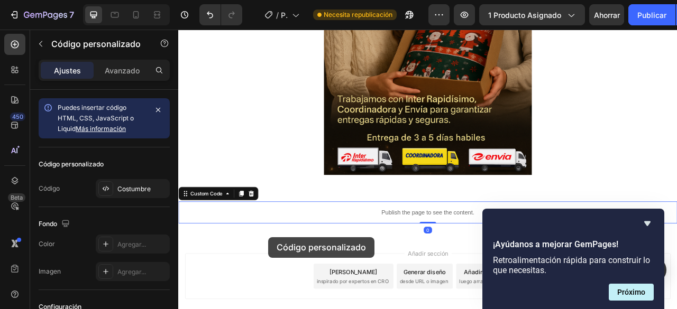
scroll to position [3930, 0]
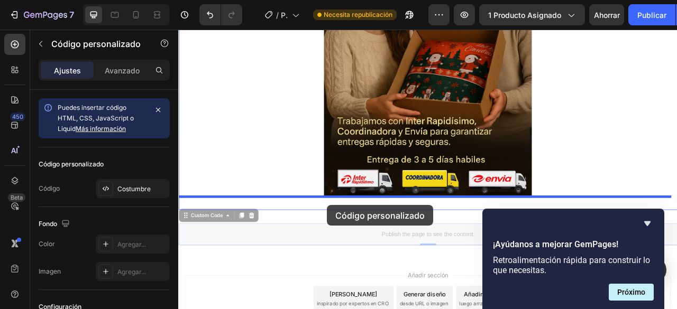
drag, startPoint x: 375, startPoint y: 284, endPoint x: 367, endPoint y: 253, distance: 32.7
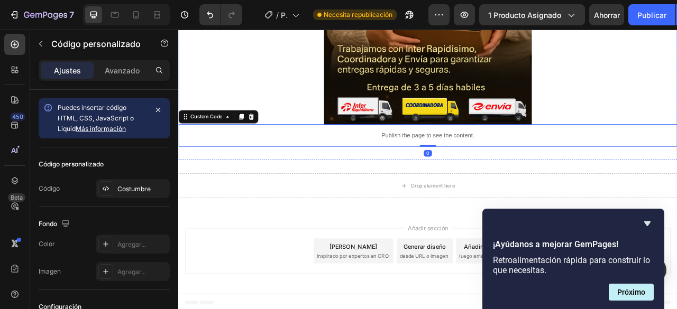
scroll to position [4023, 0]
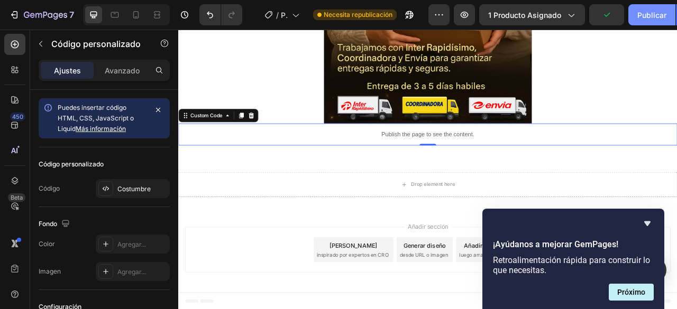
click at [648, 22] on button "Publicar" at bounding box center [651, 14] width 47 height 21
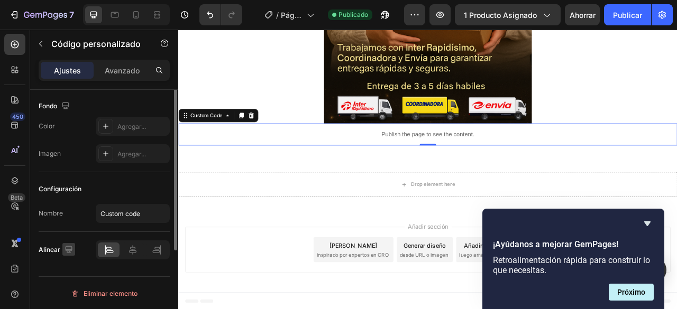
scroll to position [0, 0]
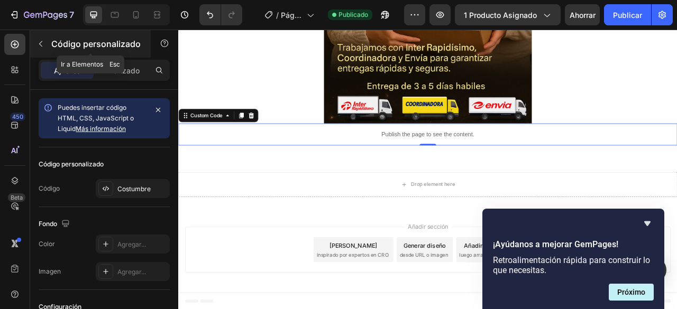
click at [39, 48] on icon "button" at bounding box center [40, 44] width 8 height 8
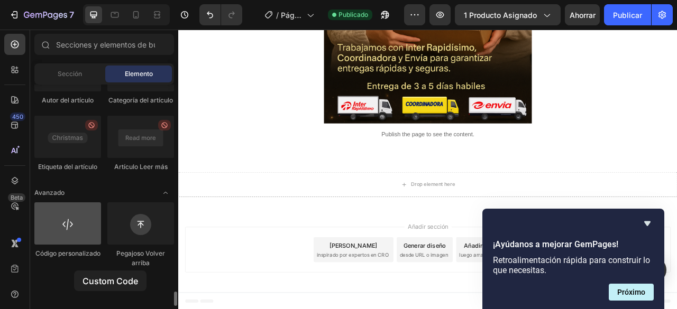
click at [74, 245] on div at bounding box center [67, 223] width 67 height 42
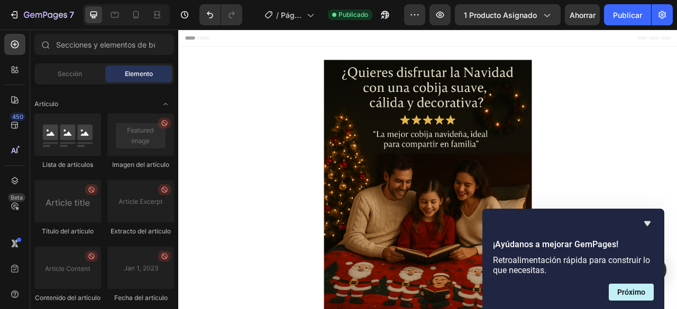
click at [640, 224] on div at bounding box center [573, 223] width 161 height 13
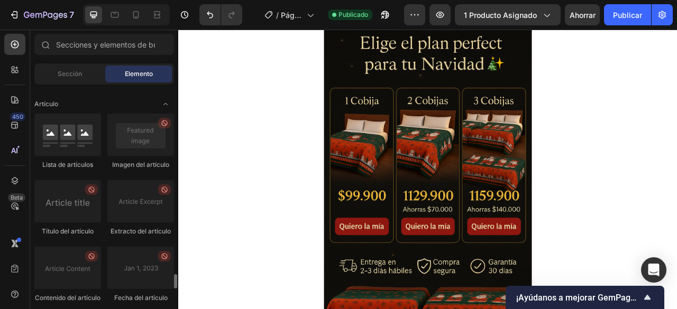
scroll to position [3142, 0]
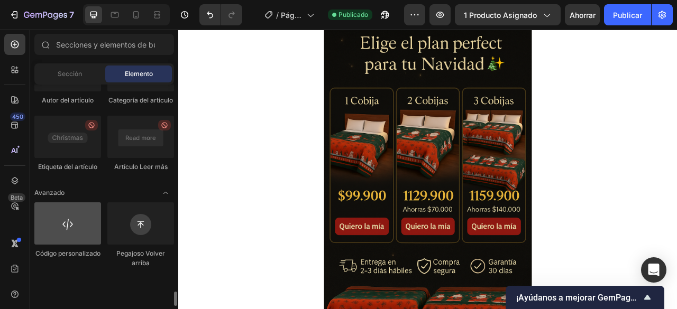
click at [76, 245] on div at bounding box center [67, 223] width 67 height 42
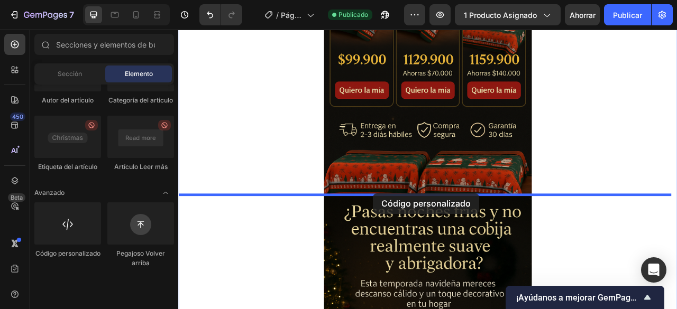
scroll to position [695, 0]
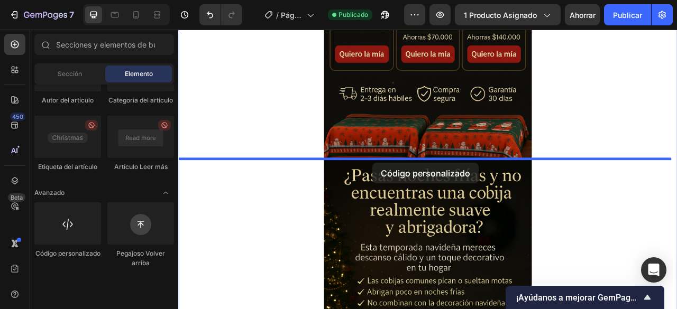
drag, startPoint x: 254, startPoint y: 292, endPoint x: 425, endPoint y: 199, distance: 194.4
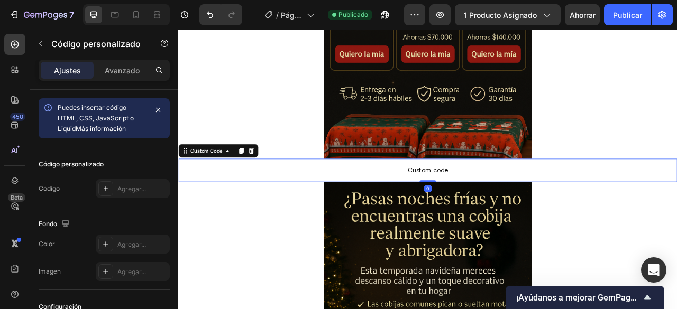
click at [360, 204] on span "Custom code" at bounding box center [495, 208] width 634 height 13
click at [203, 187] on div "Custom Code" at bounding box center [213, 184] width 45 height 10
click at [224, 190] on div "Custom Code Section" at bounding box center [228, 183] width 101 height 17
click at [415, 211] on span "Custom code" at bounding box center [495, 208] width 634 height 13
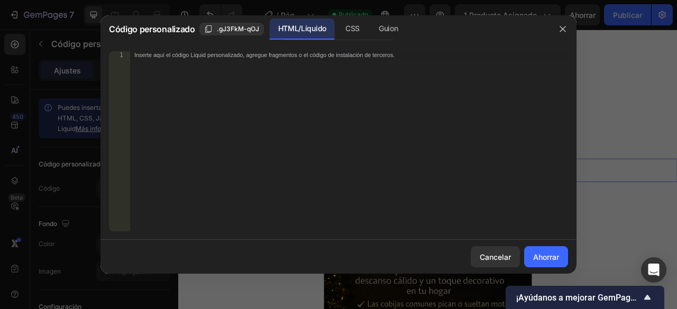
click at [339, 156] on div "Inserte aquí el código Liquid personalizado, agregue fragmentos o el código de …" at bounding box center [349, 149] width 438 height 196
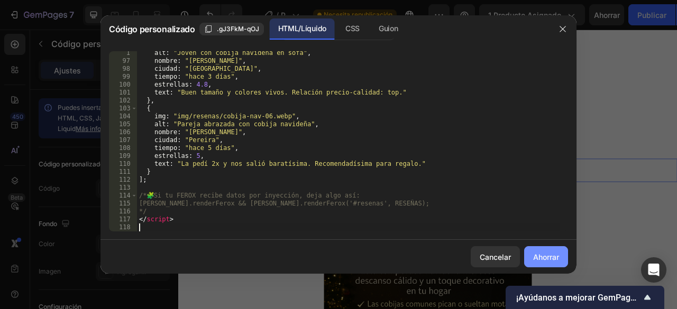
click at [556, 259] on font "Ahorrar" at bounding box center [546, 257] width 26 height 9
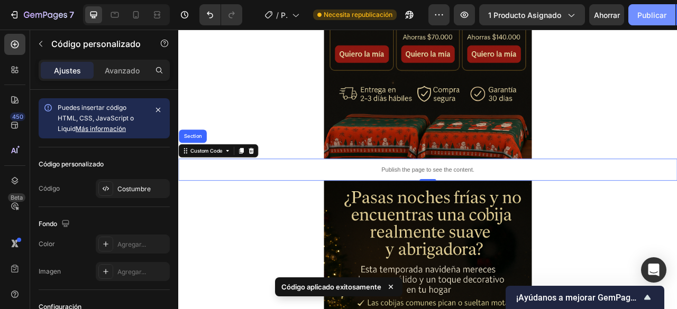
click at [644, 11] on font "Publicar" at bounding box center [651, 15] width 29 height 9
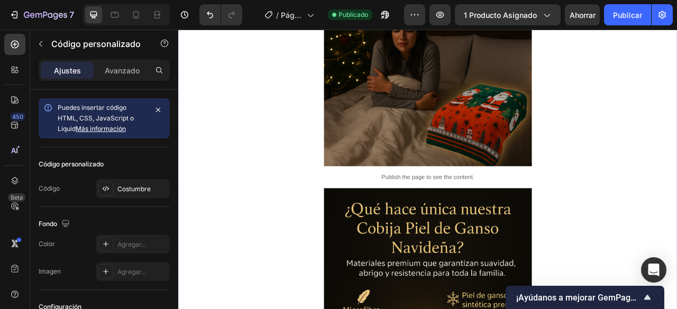
scroll to position [1110, 0]
click at [488, 221] on p "Publish the page to see the content." at bounding box center [495, 217] width 634 height 11
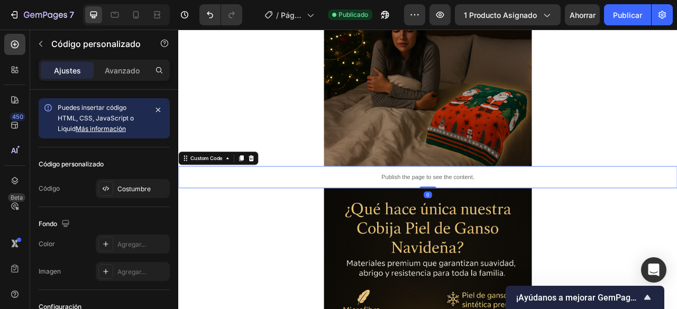
click at [487, 215] on p "Publish the page to see the content." at bounding box center [495, 217] width 634 height 11
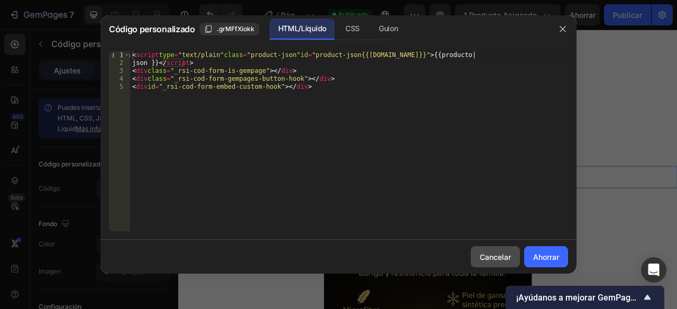
click at [490, 255] on font "Cancelar" at bounding box center [494, 257] width 31 height 9
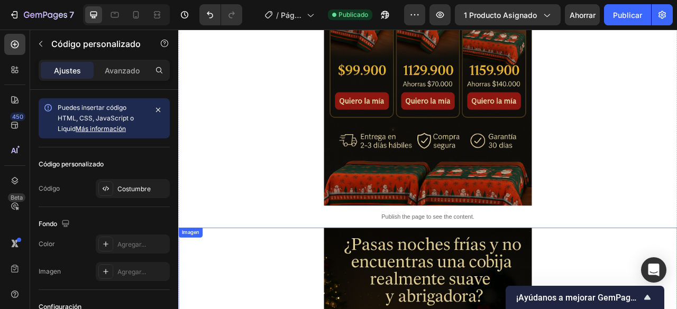
scroll to position [634, 0]
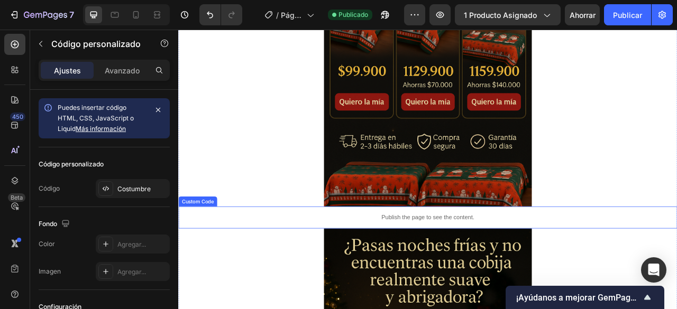
click at [505, 273] on p "Publish the page to see the content." at bounding box center [495, 268] width 634 height 11
click at [505, 272] on p "Publish the page to see the content." at bounding box center [495, 268] width 634 height 11
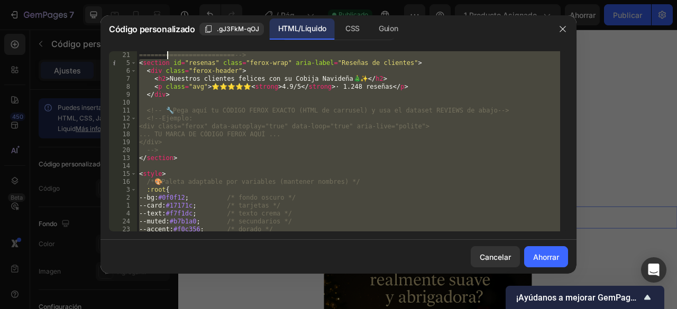
scroll to position [0, 0]
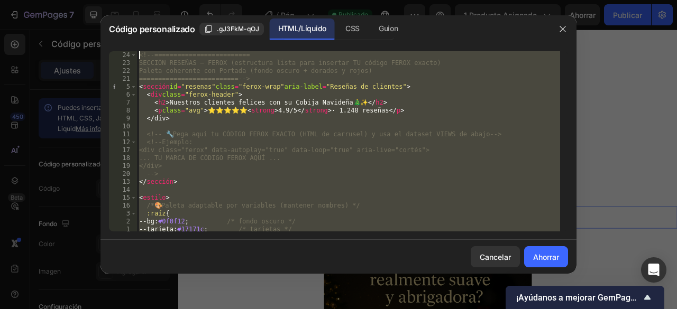
drag, startPoint x: 278, startPoint y: 225, endPoint x: 165, endPoint y: -30, distance: 278.5
click at [165, 0] on html "7 / Página del producto - 28 de septiembre, 14:38:00 Publicado Avance 1 product…" at bounding box center [338, 0] width 677 height 0
type textarea "<!-- ========================= SECCIÓN RESEÑAS – FEROX (estructura lista para i…"
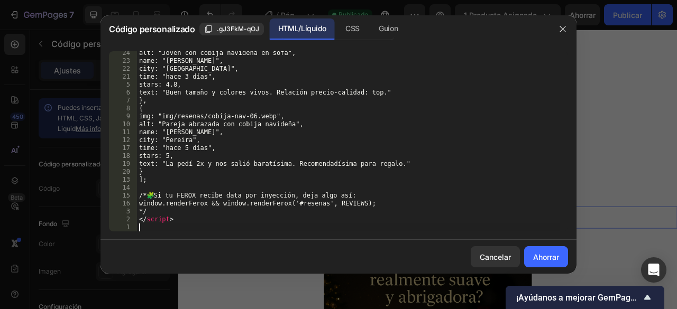
scroll to position [755, 0]
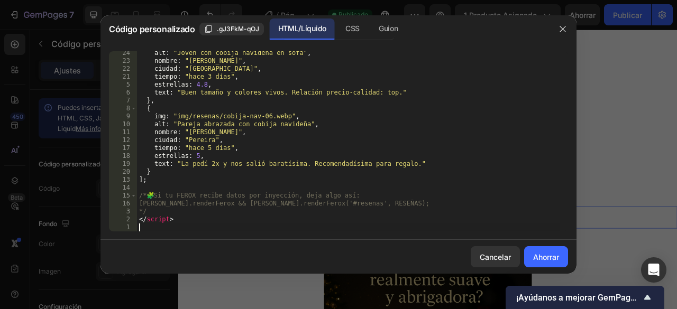
click at [551, 245] on div "Cancelar Ahorrar" at bounding box center [338, 257] width 476 height 34
click at [551, 253] on font "Ahorrar" at bounding box center [546, 257] width 26 height 9
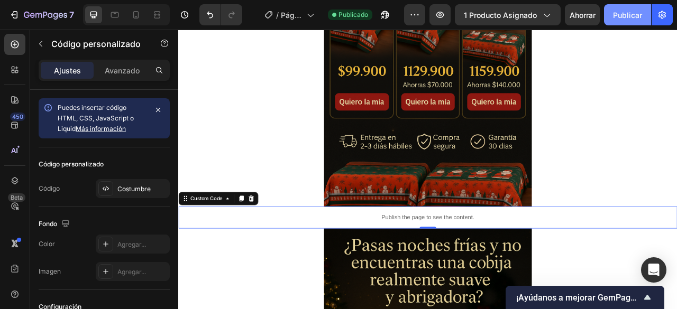
click at [637, 6] on button "Publicar" at bounding box center [627, 14] width 47 height 21
click at [635, 8] on button "Publicar" at bounding box center [627, 14] width 47 height 21
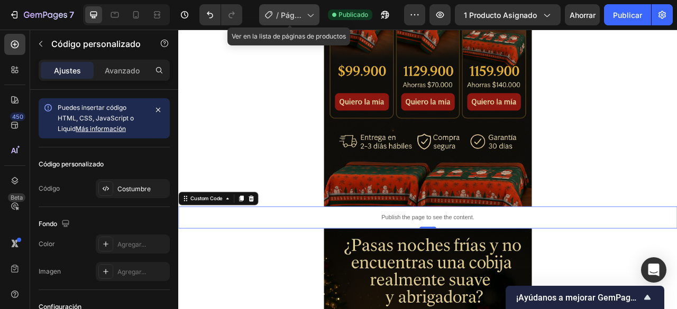
click at [303, 23] on div "/ Página del producto - 28 de septiembre, 14:38:00" at bounding box center [289, 14] width 60 height 21
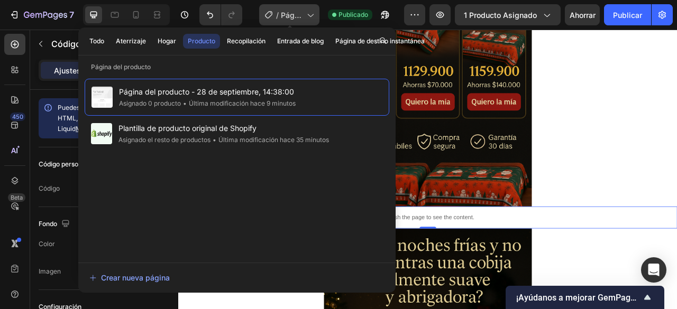
click at [303, 23] on div "/ Página del producto - 28 de septiembre, 14:38:00" at bounding box center [289, 14] width 60 height 21
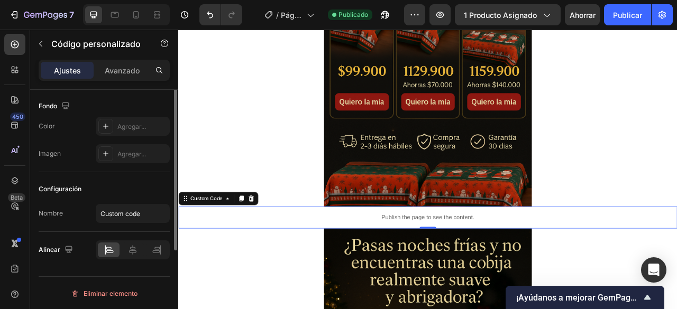
scroll to position [12, 0]
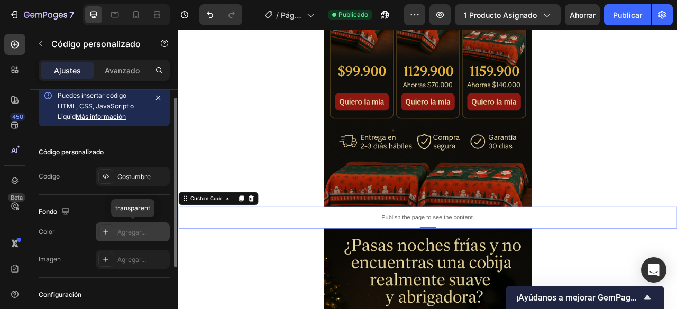
click at [149, 230] on div "Agregar..." at bounding box center [142, 233] width 50 height 10
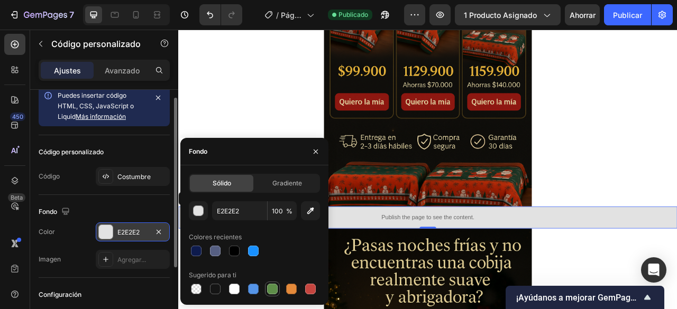
click at [267, 292] on div at bounding box center [272, 289] width 11 height 11
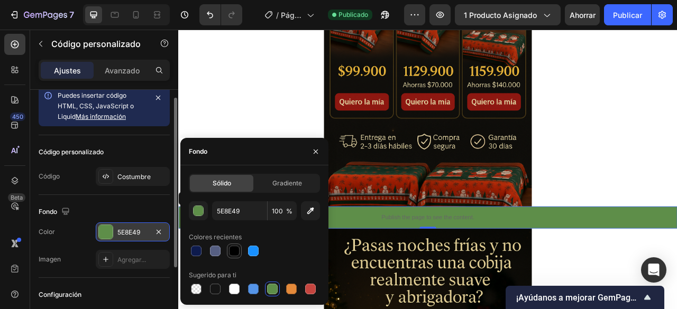
click at [237, 256] on div at bounding box center [234, 251] width 13 height 13
type input "000000"
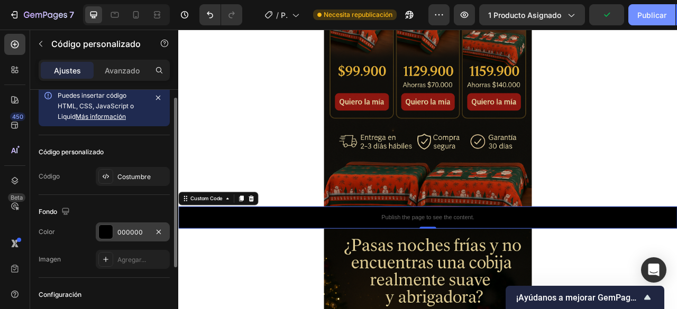
click at [639, 23] on button "Publicar" at bounding box center [651, 14] width 47 height 21
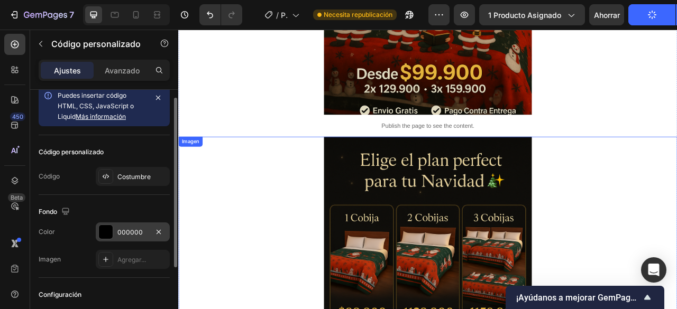
scroll to position [264, 0]
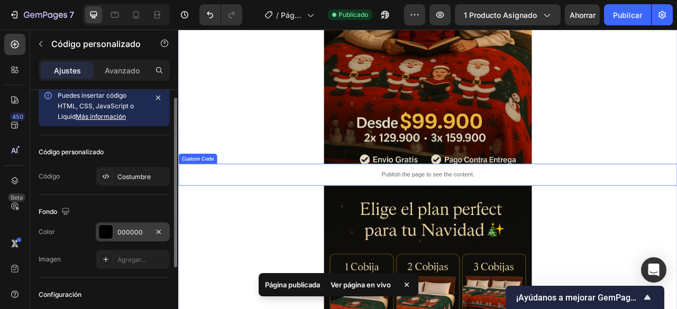
click at [675, 219] on p "Publish the page to see the content." at bounding box center [495, 214] width 634 height 11
click at [126, 230] on font "Agregar..." at bounding box center [131, 232] width 29 height 8
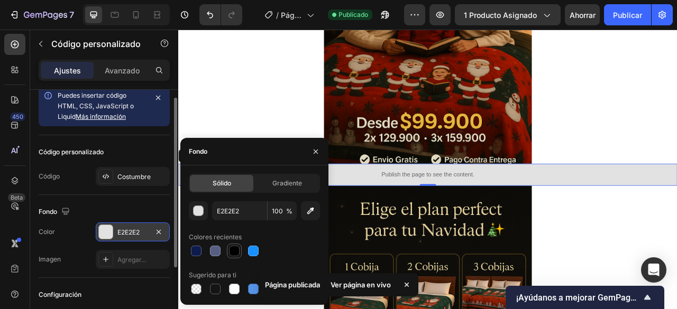
click at [238, 255] on div at bounding box center [234, 251] width 13 height 13
type input "000000"
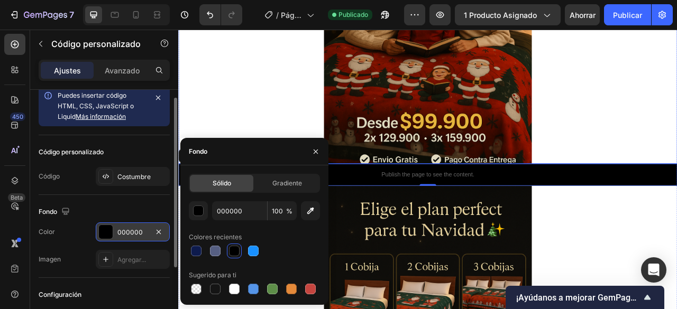
click at [254, 128] on div at bounding box center [495, 2] width 634 height 396
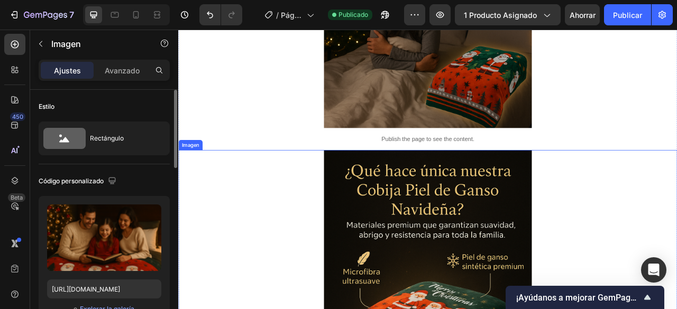
scroll to position [1163, 0]
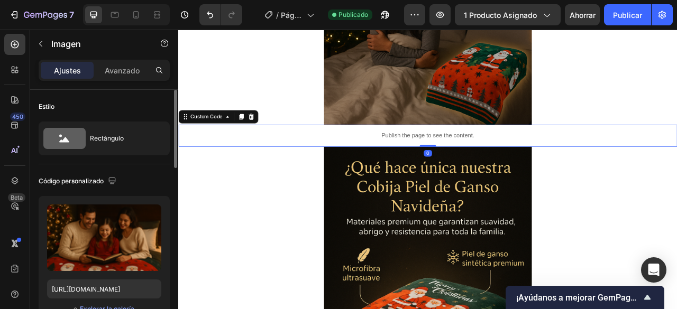
click at [290, 161] on p "Publish the page to see the content." at bounding box center [495, 164] width 634 height 11
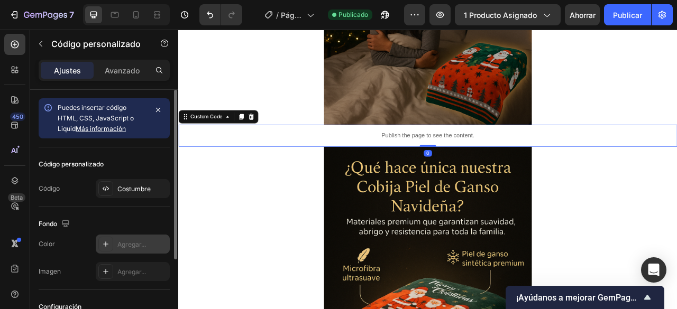
click at [125, 248] on div "Agregar..." at bounding box center [142, 245] width 50 height 10
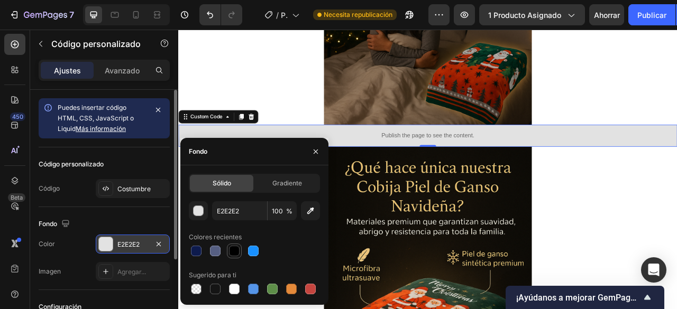
click at [237, 253] on div at bounding box center [234, 251] width 11 height 11
type input "000000"
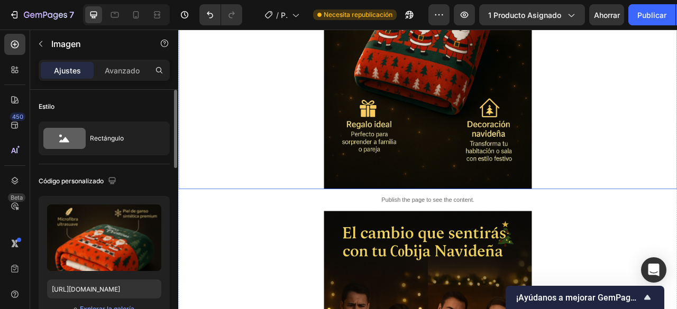
scroll to position [1903, 0]
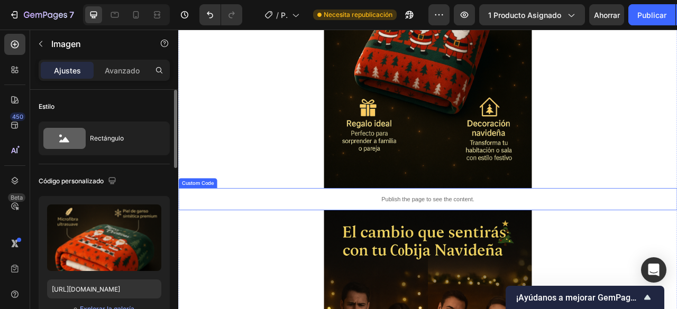
click at [277, 249] on p "Publish the page to see the content." at bounding box center [495, 245] width 634 height 11
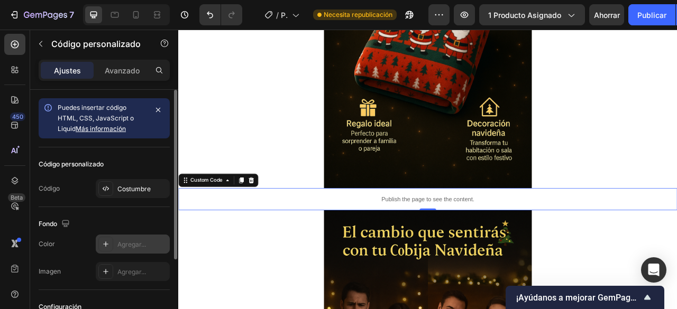
click at [132, 250] on div "Agregar..." at bounding box center [133, 244] width 74 height 19
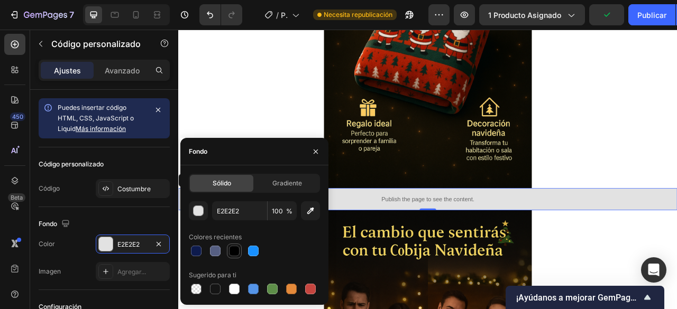
click at [235, 254] on div at bounding box center [234, 251] width 11 height 11
type input "000000"
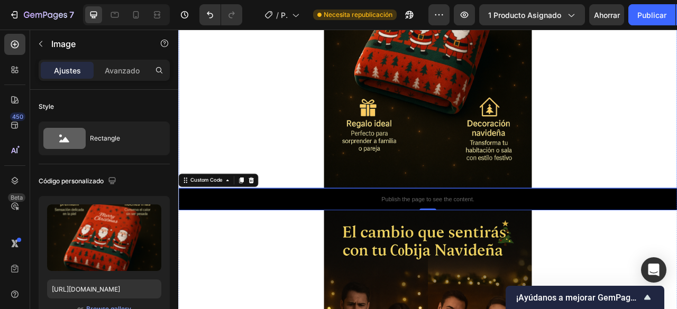
click at [329, 111] on div at bounding box center [495, 33] width 634 height 396
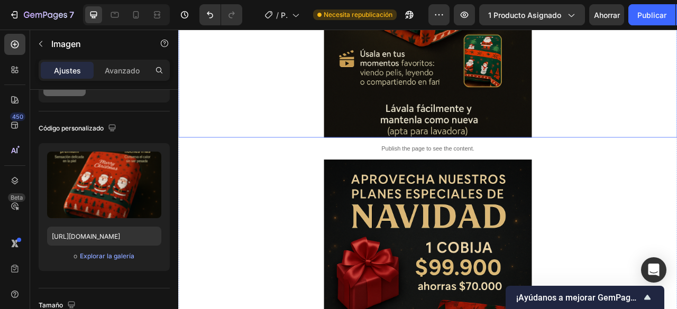
scroll to position [2801, 0]
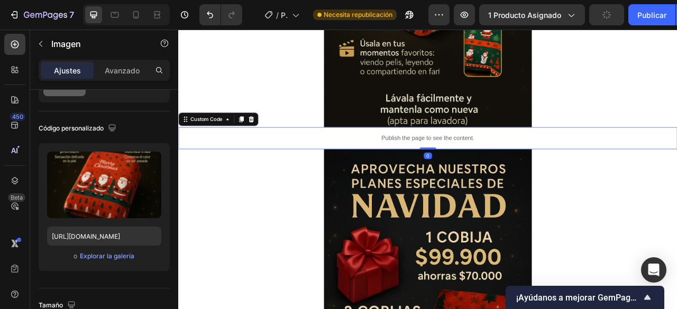
click at [318, 166] on p "Publish the page to see the content." at bounding box center [495, 167] width 634 height 11
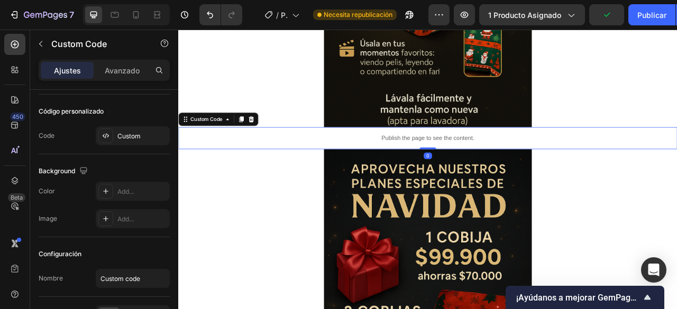
scroll to position [0, 0]
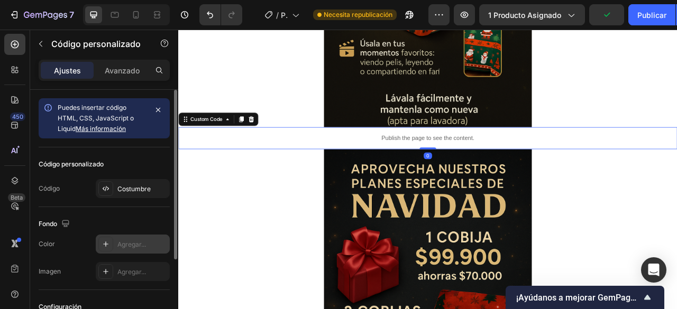
click at [132, 249] on div "Agregar..." at bounding box center [133, 244] width 74 height 19
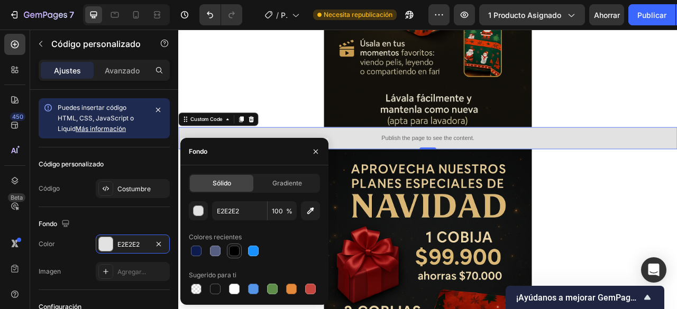
click at [231, 252] on div at bounding box center [234, 251] width 11 height 11
type input "000000"
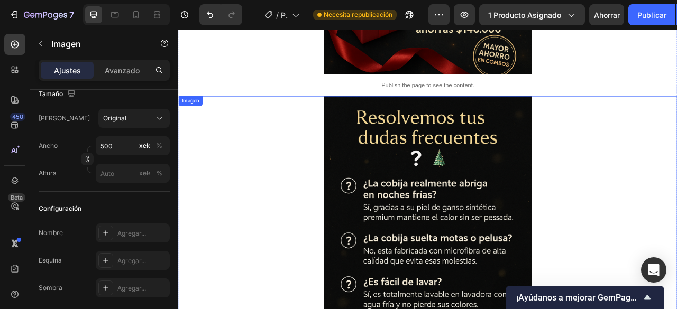
scroll to position [3277, 0]
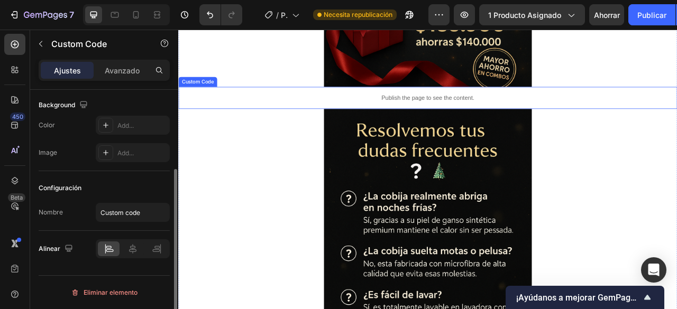
click at [301, 117] on p "Publish the page to see the content." at bounding box center [495, 116] width 634 height 11
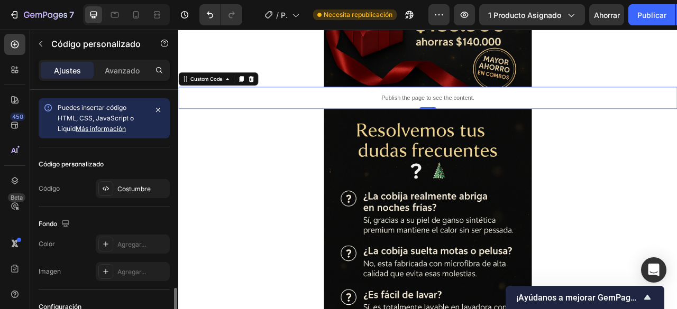
scroll to position [118, 0]
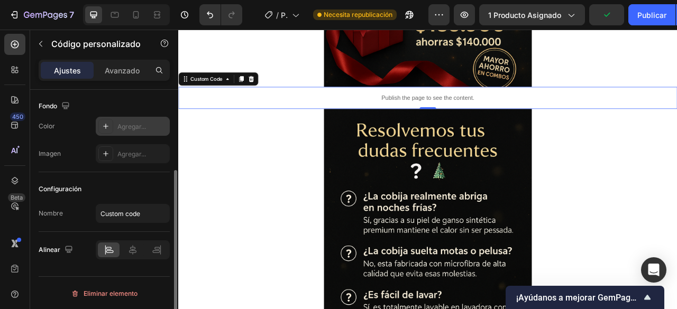
click at [152, 131] on div "Agregar..." at bounding box center [133, 126] width 74 height 19
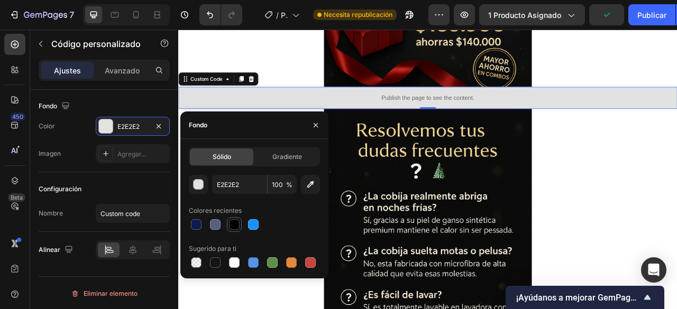
click at [237, 225] on div at bounding box center [234, 224] width 11 height 11
type input "000000"
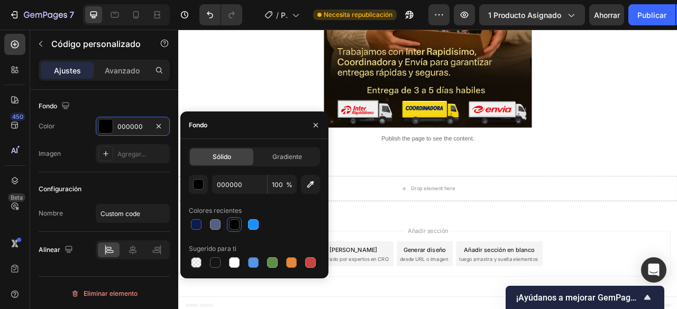
scroll to position [4051, 0]
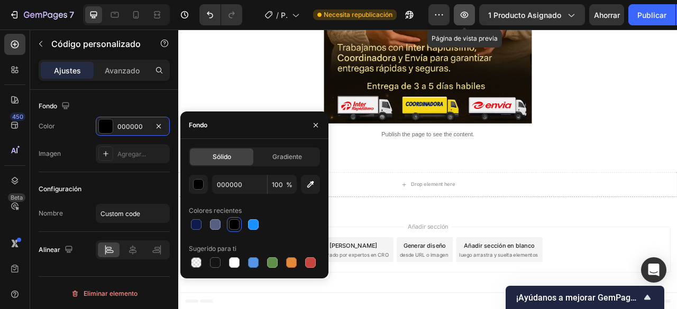
click at [466, 17] on icon "button" at bounding box center [464, 15] width 8 height 6
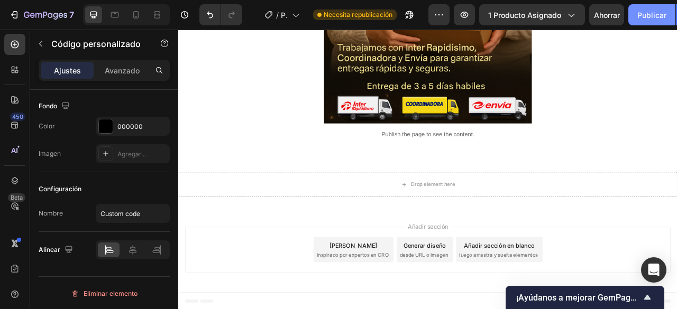
click at [651, 13] on font "Publicar" at bounding box center [651, 15] width 29 height 9
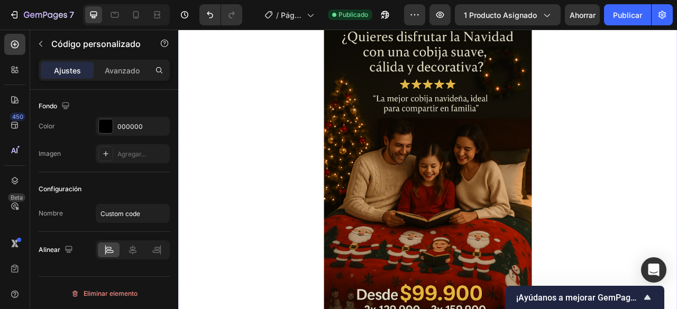
scroll to position [0, 0]
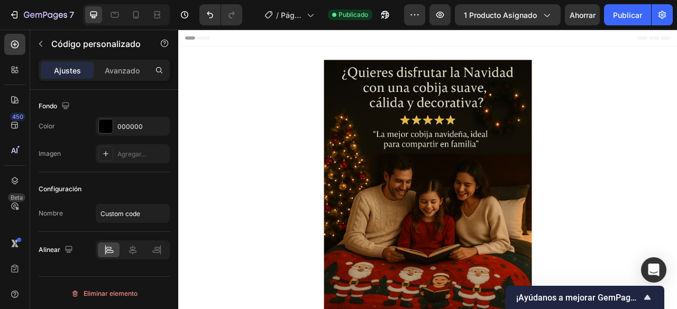
click at [437, 40] on div "Encabezamiento" at bounding box center [495, 40] width 617 height 21
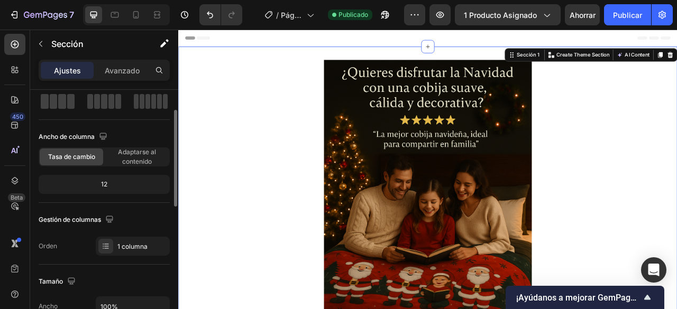
scroll to position [211, 0]
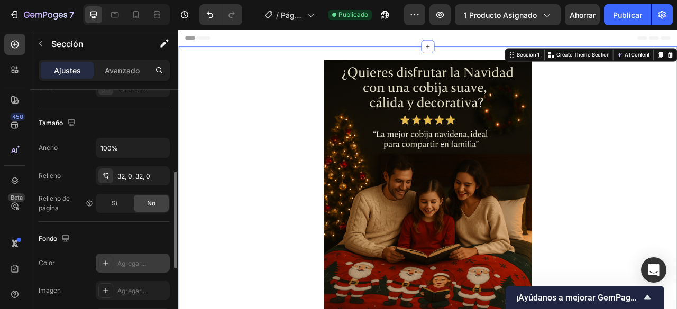
click at [122, 265] on font "Agregar..." at bounding box center [131, 264] width 29 height 8
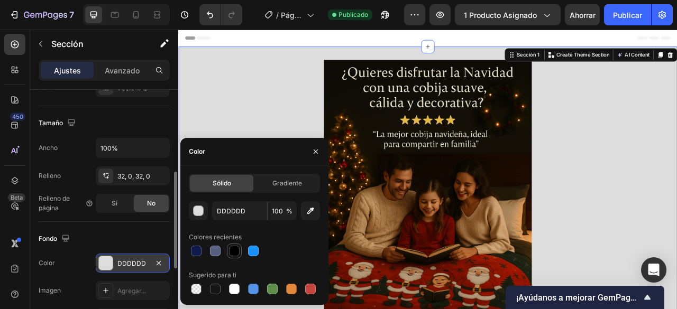
click at [241, 249] on div at bounding box center [234, 251] width 15 height 15
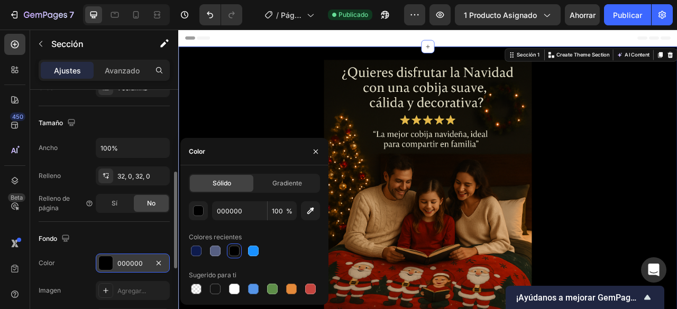
click at [235, 249] on div at bounding box center [234, 251] width 11 height 11
click at [159, 267] on button "button" at bounding box center [158, 263] width 13 height 13
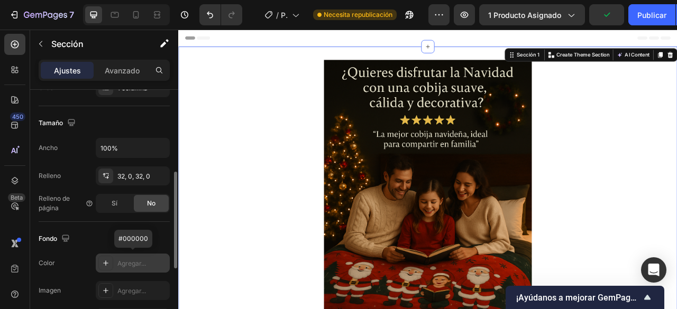
click at [160, 266] on div "Agregar..." at bounding box center [142, 264] width 50 height 10
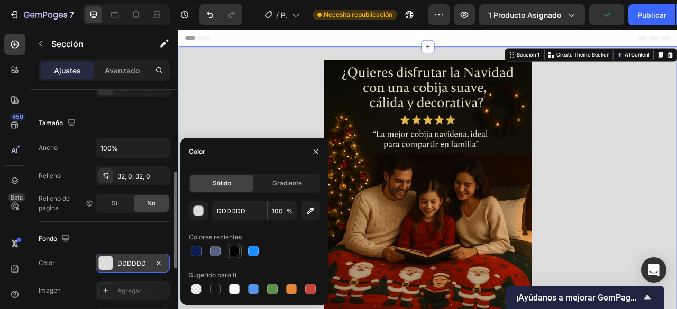
click at [239, 249] on div at bounding box center [234, 251] width 11 height 11
type input "000000"
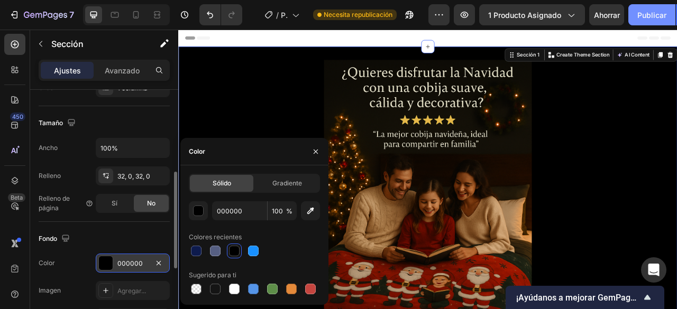
click at [639, 19] on font "Publicar" at bounding box center [651, 15] width 29 height 11
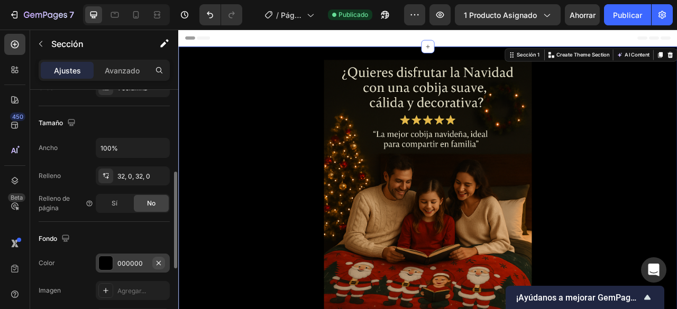
click at [159, 263] on icon "button" at bounding box center [158, 263] width 8 height 8
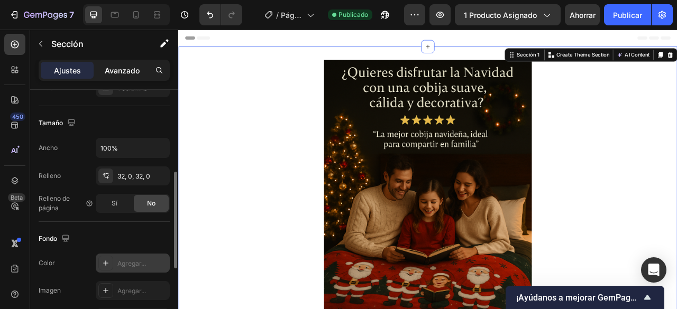
click at [108, 66] on font "Avanzado" at bounding box center [122, 70] width 35 height 9
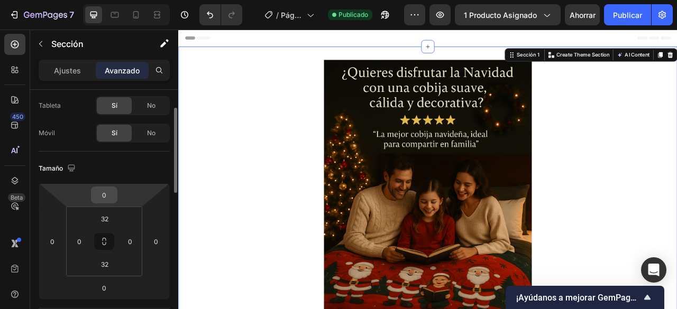
scroll to position [0, 0]
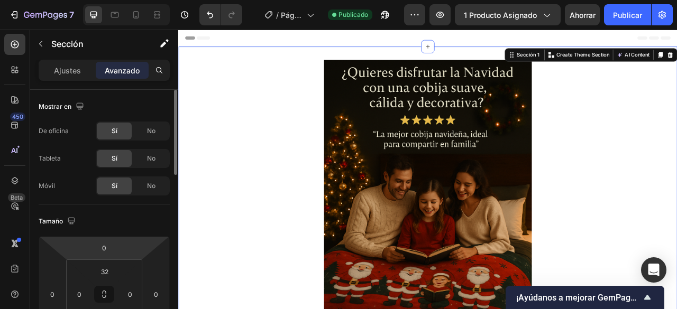
click at [72, 61] on div "Ajustes Avanzado" at bounding box center [104, 70] width 131 height 21
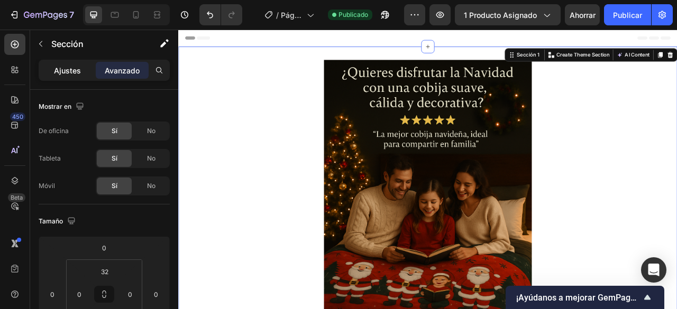
click at [62, 72] on font "Ajustes" at bounding box center [67, 70] width 27 height 9
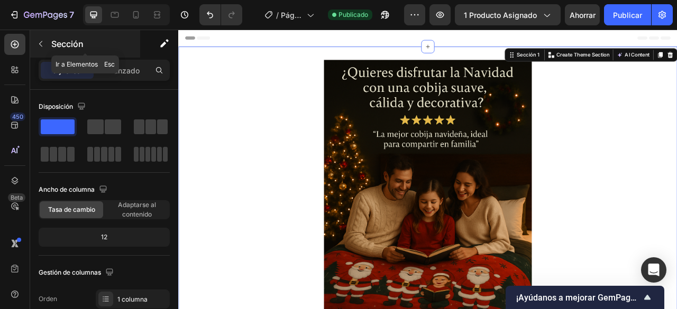
click at [38, 48] on icon "button" at bounding box center [40, 44] width 8 height 8
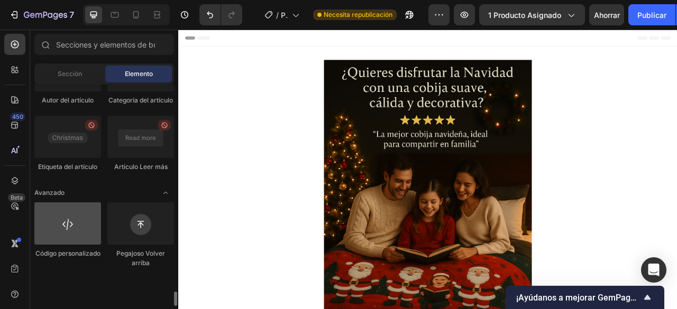
click at [80, 245] on div at bounding box center [67, 223] width 67 height 42
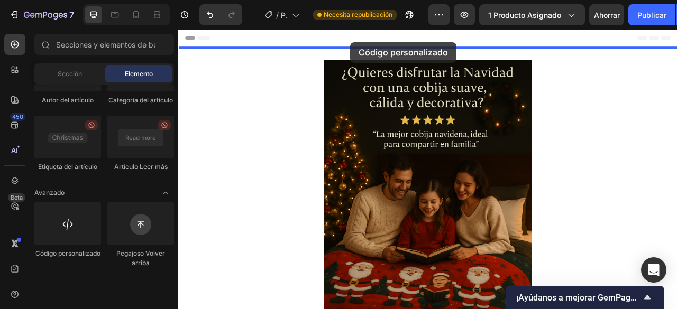
drag, startPoint x: 261, startPoint y: 291, endPoint x: 396, endPoint y: 45, distance: 280.4
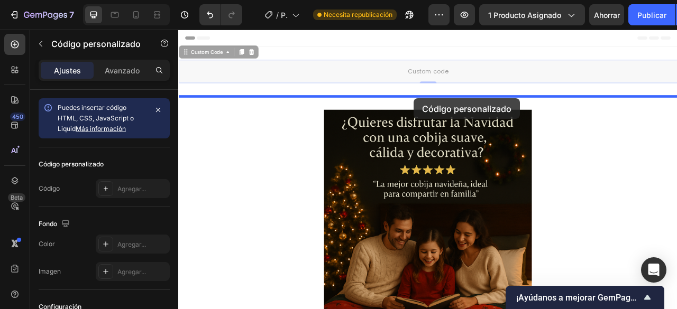
drag, startPoint x: 474, startPoint y: 78, endPoint x: 477, endPoint y: 117, distance: 39.8
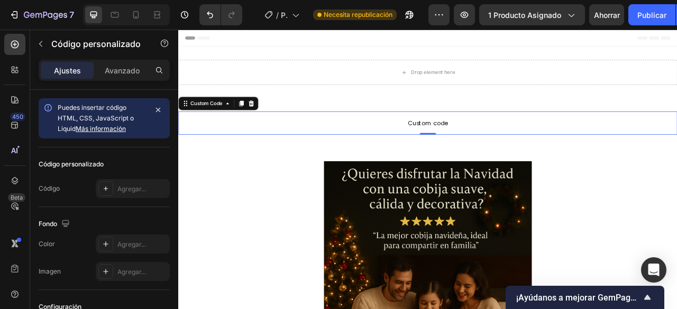
click at [511, 154] on span "Custom code" at bounding box center [495, 148] width 634 height 13
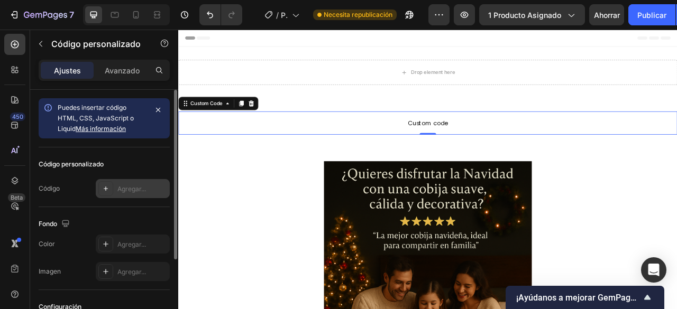
click at [118, 192] on div "Agregar..." at bounding box center [142, 189] width 50 height 10
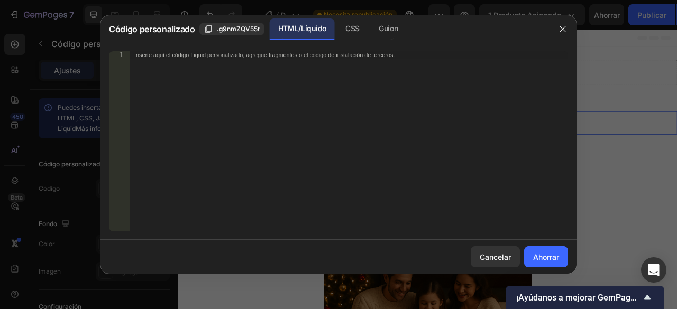
click at [273, 156] on div "Inserte aquí el código Liquid personalizado, agregue fragmentos o el código de …" at bounding box center [349, 149] width 438 height 196
paste textarea "setInterval(actualizarContador, 2000); actualizarContador(); </script>"
type textarea "setInterval(actualizarContador, 2000); actualizarContador(); </script>"
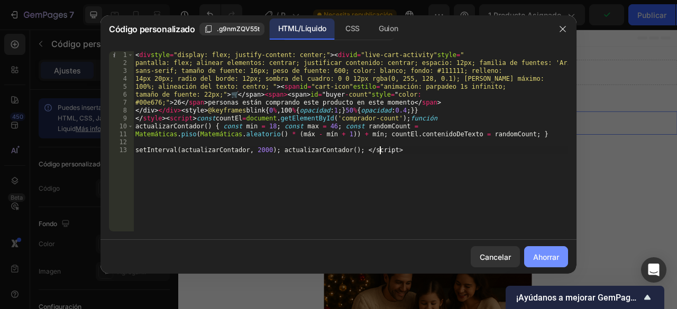
click at [549, 256] on font "Ahorrar" at bounding box center [546, 257] width 26 height 9
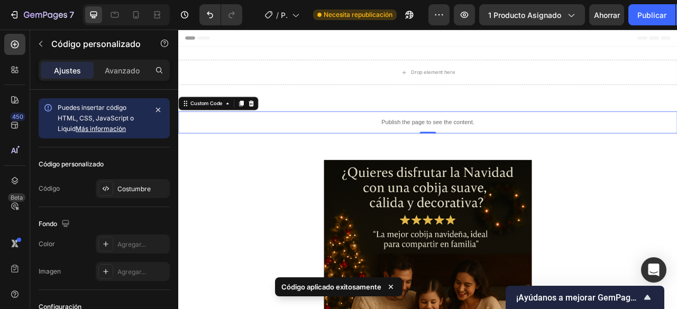
click at [650, 27] on div "7 / Página del producto - 28 de septiembre, 14:38:00 Necesita republicación Ava…" at bounding box center [338, 15] width 677 height 30
click at [650, 24] on button "Publicar" at bounding box center [651, 14] width 47 height 21
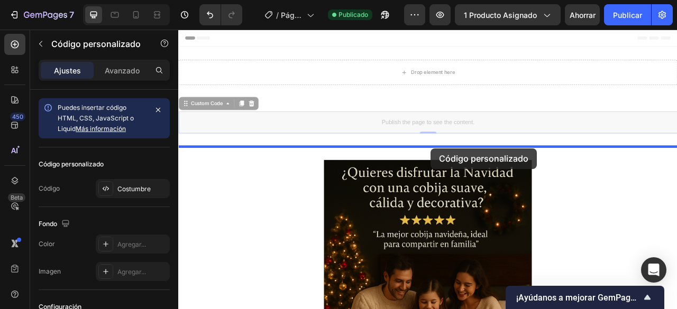
drag, startPoint x: 493, startPoint y: 149, endPoint x: 499, endPoint y: 181, distance: 32.3
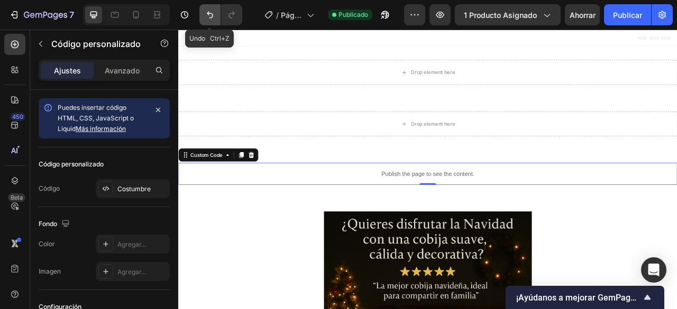
click at [212, 14] on icon "Deshacer/Rehacer" at bounding box center [210, 15] width 11 height 11
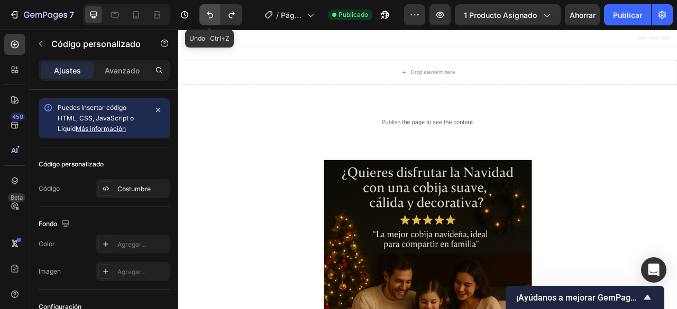
click at [212, 14] on icon "Deshacer/Rehacer" at bounding box center [210, 15] width 11 height 11
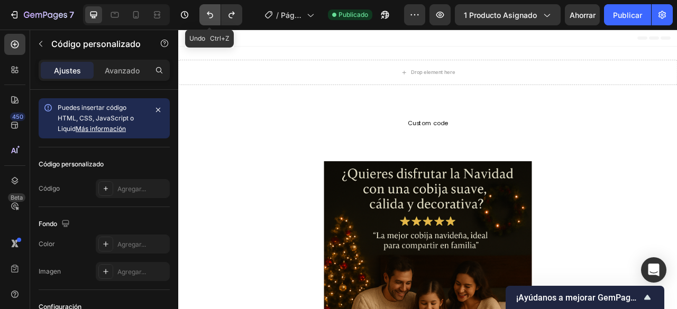
click at [212, 14] on icon "Deshacer/Rehacer" at bounding box center [210, 15] width 11 height 11
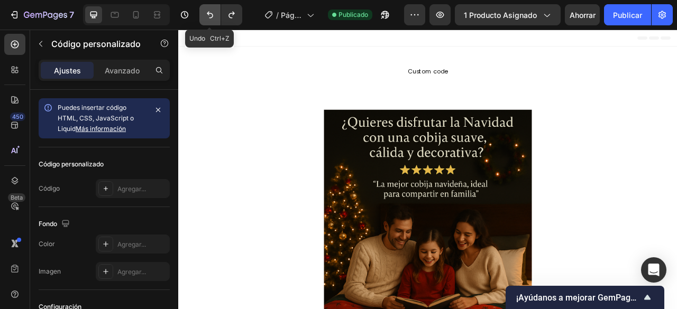
click at [212, 13] on icon "Deshacer/Rehacer" at bounding box center [210, 15] width 11 height 11
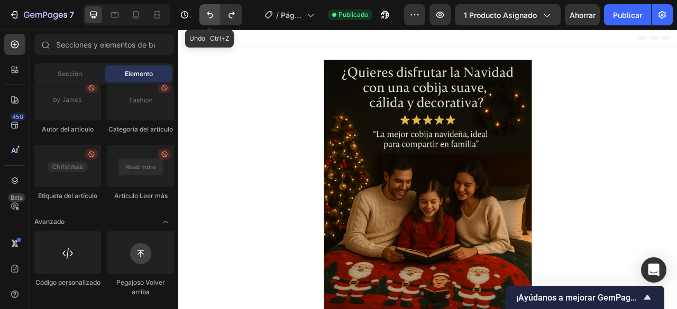
click at [212, 13] on icon "Deshacer/Rehacer" at bounding box center [210, 15] width 11 height 11
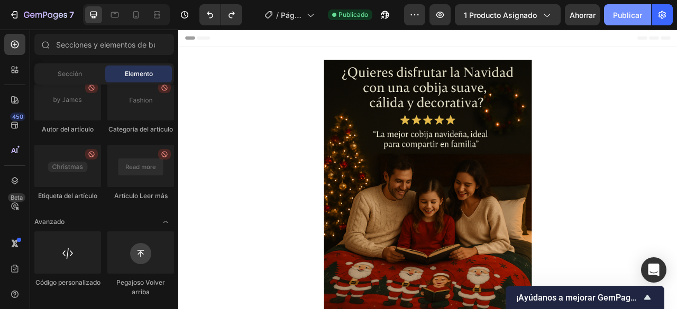
click at [638, 20] on button "Publicar" at bounding box center [627, 14] width 47 height 21
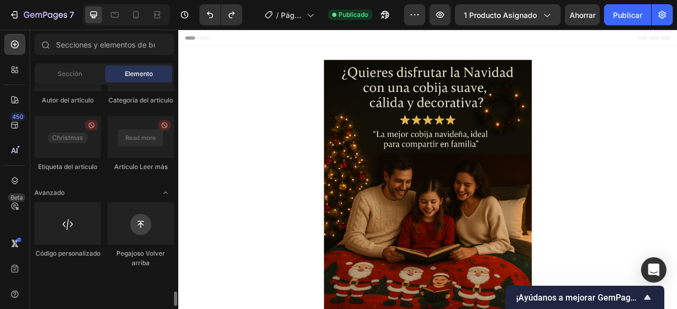
click at [81, 268] on div "Código personalizado" at bounding box center [67, 235] width 67 height 66
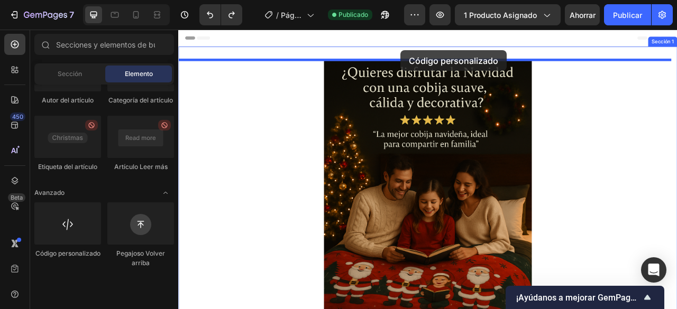
drag, startPoint x: 259, startPoint y: 302, endPoint x: 460, endPoint y: 56, distance: 318.1
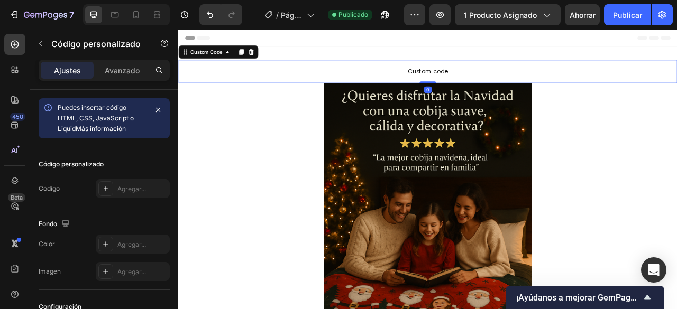
click at [383, 78] on span "Custom code" at bounding box center [495, 83] width 634 height 13
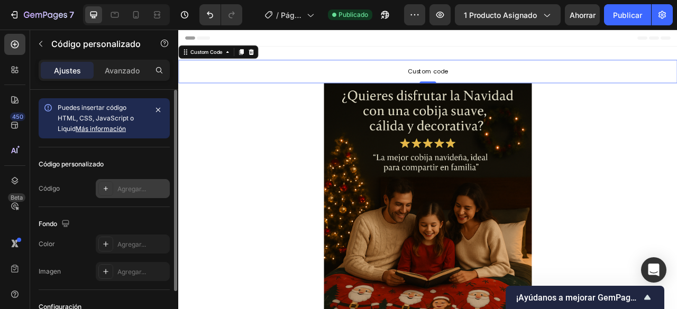
click at [128, 191] on font "Agregar..." at bounding box center [131, 189] width 29 height 8
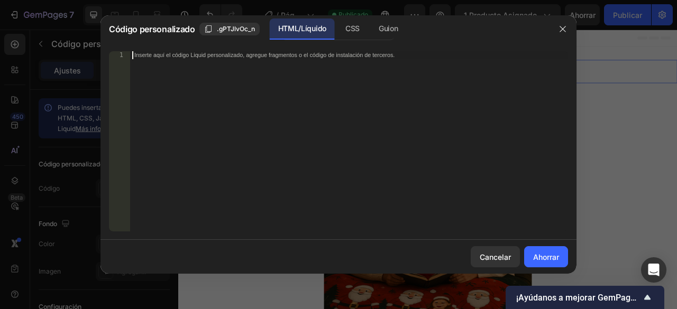
click at [257, 146] on div "Inserte aquí el código Liquid personalizado, agregue fragmentos o el código de …" at bounding box center [349, 149] width 438 height 196
paste textarea "setInterval(actualizarContador, 2000); actualizarContador(); </script>"
type textarea "setInterval(actualizarContador, 2000); actualizarContador(); </script>"
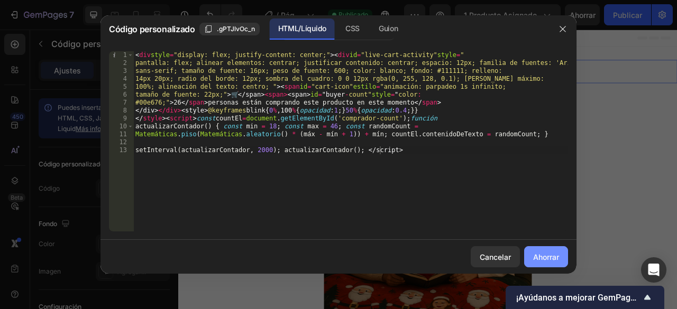
click at [550, 254] on font "Ahorrar" at bounding box center [546, 257] width 26 height 9
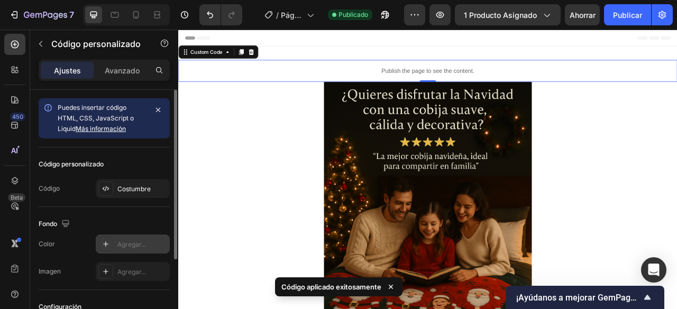
click at [131, 247] on div "Agregar..." at bounding box center [142, 245] width 50 height 10
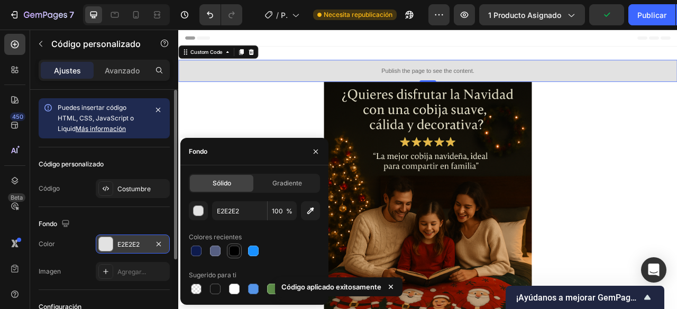
click at [235, 247] on div at bounding box center [234, 251] width 11 height 11
type input "000000"
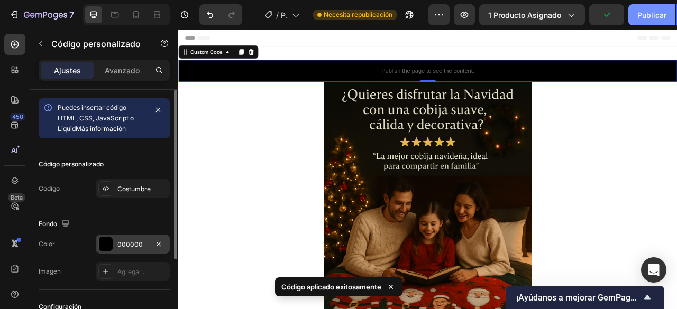
click at [658, 15] on font "Publicar" at bounding box center [651, 15] width 29 height 9
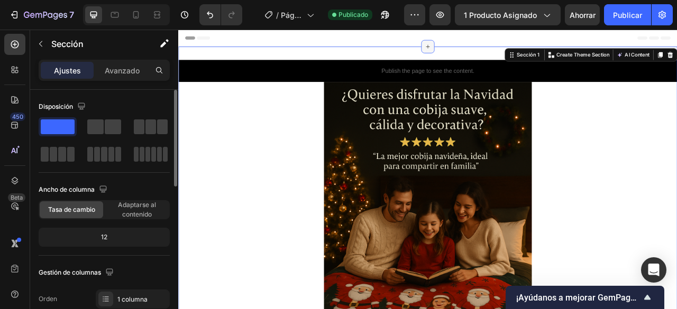
click at [491, 54] on icon at bounding box center [495, 51] width 8 height 8
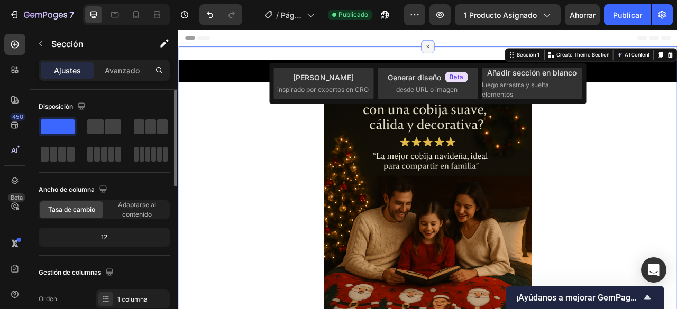
click at [489, 51] on icon at bounding box center [495, 51] width 12 height 12
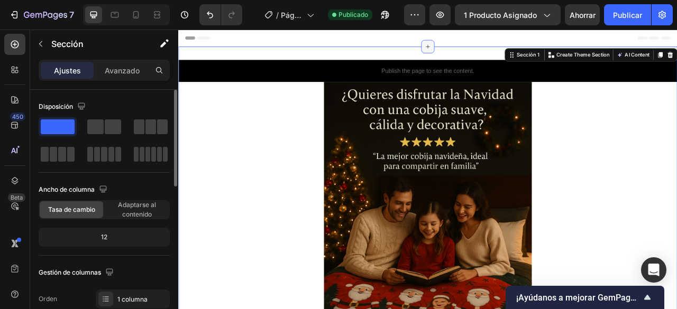
click at [491, 51] on icon at bounding box center [495, 51] width 8 height 8
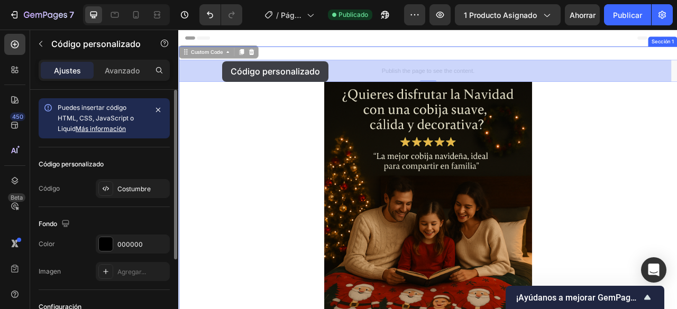
drag, startPoint x: 234, startPoint y: 77, endPoint x: 234, endPoint y: 70, distance: 7.4
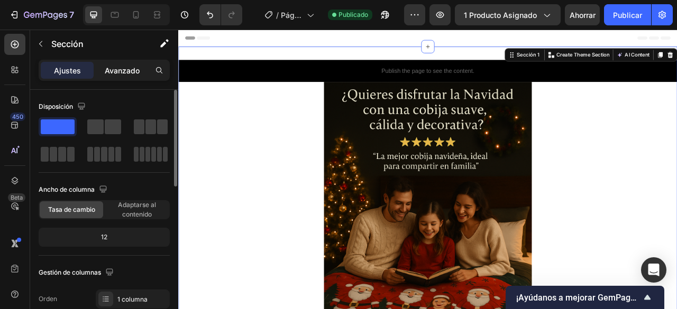
click at [128, 78] on div "Avanzado" at bounding box center [122, 70] width 53 height 17
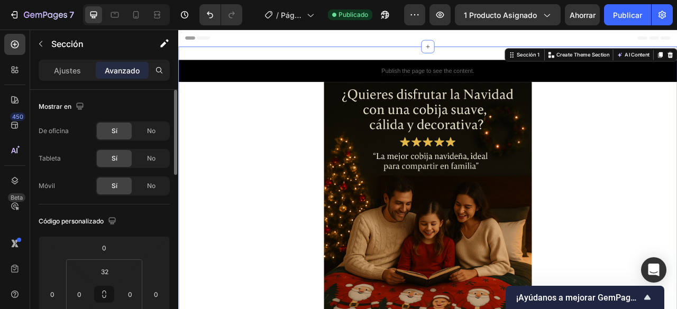
drag, startPoint x: 64, startPoint y: 75, endPoint x: 112, endPoint y: 163, distance: 100.5
click at [74, 99] on div "Ajustes Avanzado Mostrar en De oficina Sí No Tableta Sí No Móvil Sí No Código p…" at bounding box center [104, 200] width 148 height 280
click at [75, 73] on font "Ajustes" at bounding box center [67, 70] width 27 height 9
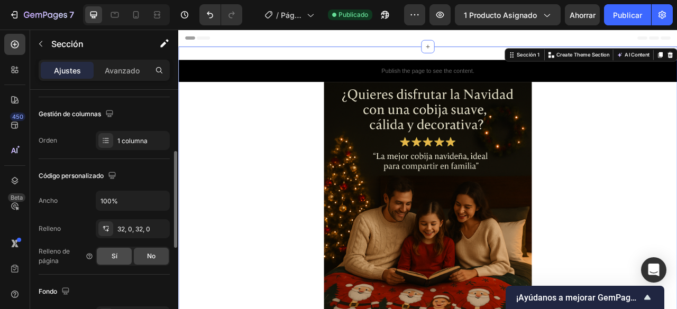
scroll to position [211, 0]
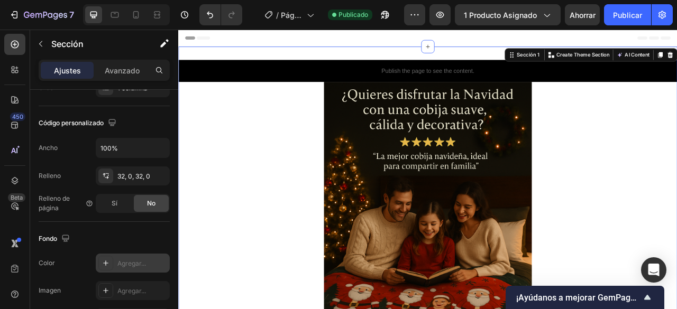
click at [117, 266] on div "Agregar..." at bounding box center [142, 264] width 50 height 10
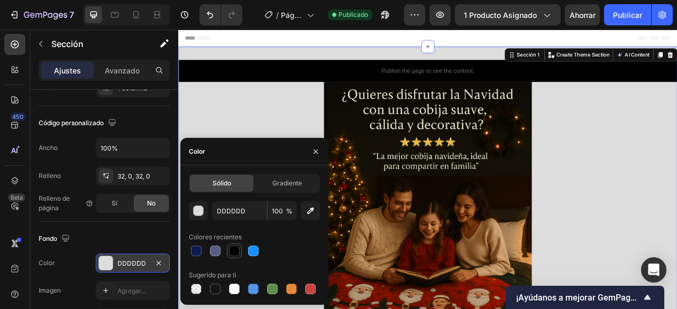
click at [232, 251] on div at bounding box center [234, 251] width 11 height 11
type input "000000"
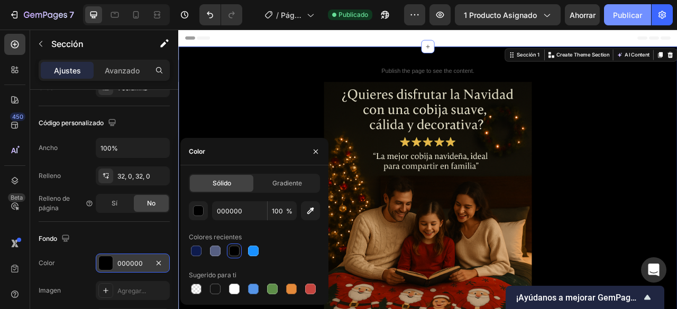
click at [637, 15] on font "Publicar" at bounding box center [627, 15] width 29 height 9
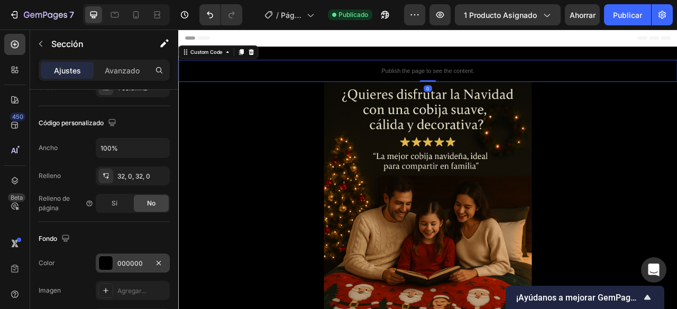
scroll to position [0, 0]
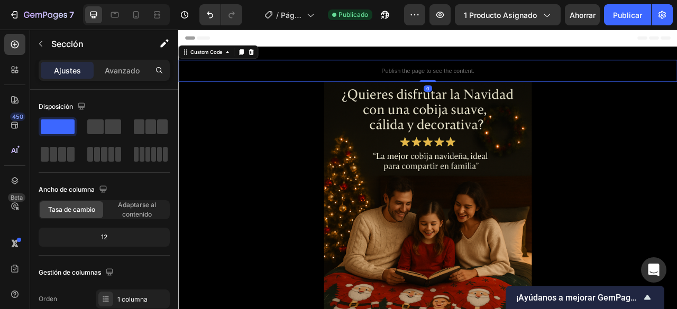
click at [412, 88] on div "Publish the page to see the content." at bounding box center [495, 82] width 634 height 28
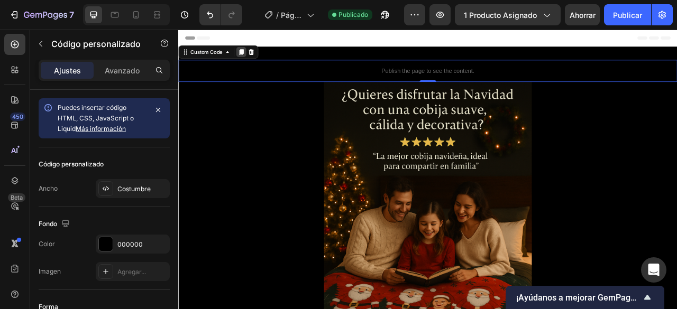
click at [260, 54] on icon at bounding box center [258, 58] width 8 height 8
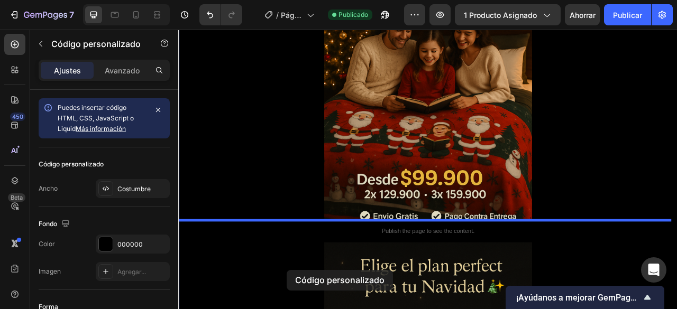
drag, startPoint x: 309, startPoint y: 131, endPoint x: 314, endPoint y: 332, distance: 201.4
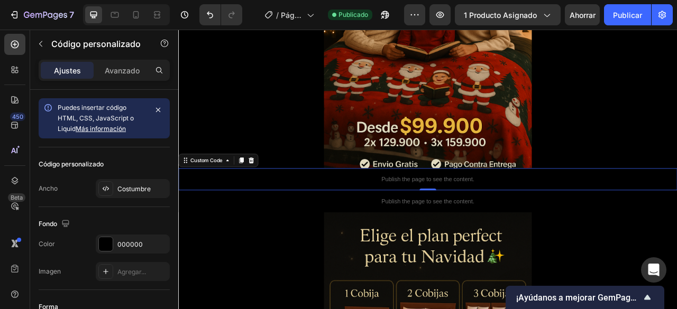
click at [666, 224] on p "Publish the page to see the content." at bounding box center [495, 220] width 634 height 11
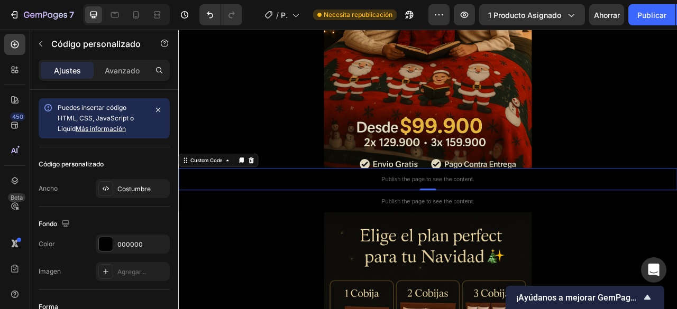
click at [403, 225] on p "Publish the page to see the content." at bounding box center [495, 220] width 634 height 11
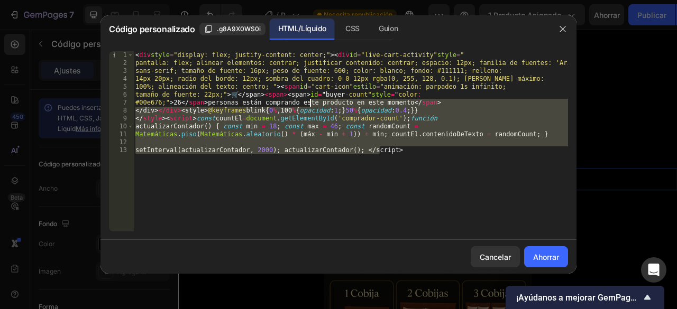
drag, startPoint x: 454, startPoint y: 177, endPoint x: 310, endPoint y: 103, distance: 161.9
click at [310, 103] on div "< div style = "display: flex; justify-content: center;" > < div id = "live-cart…" at bounding box center [350, 149] width 434 height 196
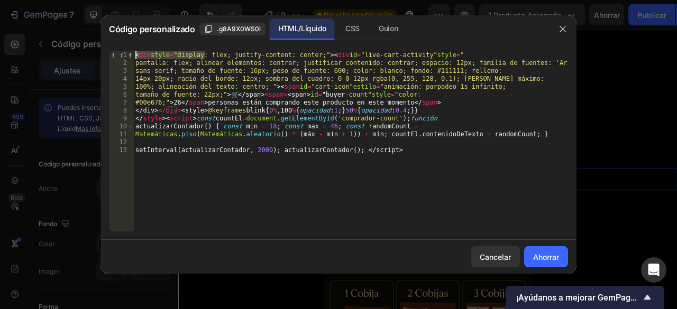
drag, startPoint x: 206, startPoint y: 57, endPoint x: 2, endPoint y: -46, distance: 228.6
click at [2, 0] on html "7 / Página del producto - 28 de septiembre, 14:38:00 Necesita republicación Ava…" at bounding box center [338, 0] width 677 height 0
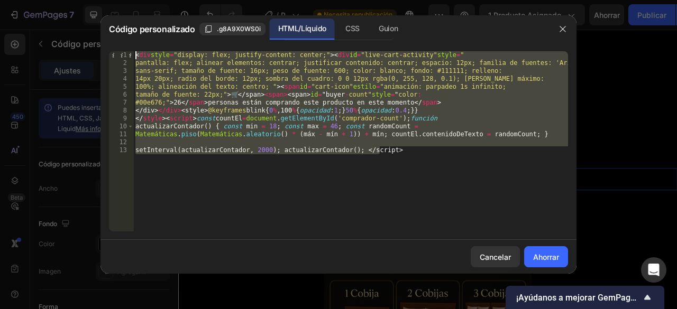
drag, startPoint x: 419, startPoint y: 144, endPoint x: 199, endPoint y: 40, distance: 243.5
click at [199, 40] on div "Código personalizado .g8A9X0WS0i HTML/Líquido CSS Guion <div style="display: fl…" at bounding box center [338, 144] width 476 height 258
drag, startPoint x: 447, startPoint y: 151, endPoint x: 117, endPoint y: 5, distance: 360.2
click at [117, 5] on div "Código personalizado .g8A9X0WS0i HTML/Líquido CSS Guion display: flex; align-it…" at bounding box center [338, 154] width 677 height 309
type textarea "setInterval(actualizarContador, 2000); actualizarContador(); </script>"
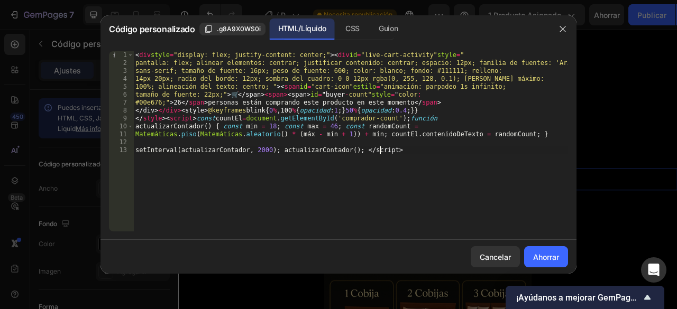
click at [445, 154] on div "< div style = "display: flex; justify-content: center;" > < div id = "live-cart…" at bounding box center [350, 149] width 434 height 196
click at [445, 153] on div "< div style = "display: flex; justify-content: center;" > < div id = "live-cart…" at bounding box center [350, 149] width 434 height 196
click at [421, 153] on div "< div style = "display: flex; justify-content: center;" > < div id = "live-cart…" at bounding box center [350, 149] width 434 height 196
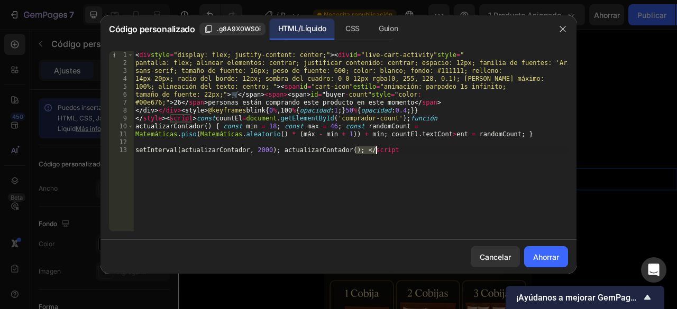
click at [421, 153] on div "< div style = "display: flex; justify-content: center;" > < div id = "live-cart…" at bounding box center [350, 149] width 434 height 196
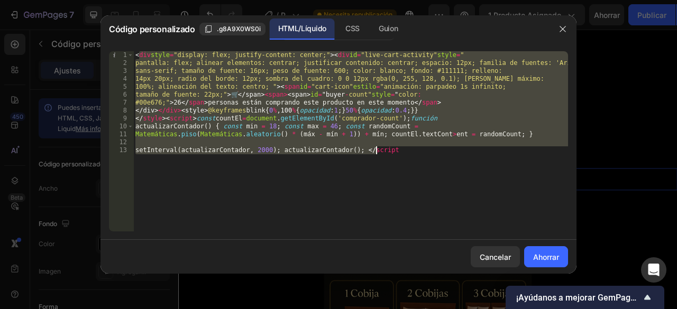
drag, startPoint x: 137, startPoint y: 55, endPoint x: 395, endPoint y: 227, distance: 309.5
click at [395, 227] on div "< div style = "display: flex; justify-content: center;" > < div id = "live-cart…" at bounding box center [350, 149] width 434 height 196
type textarea "<"
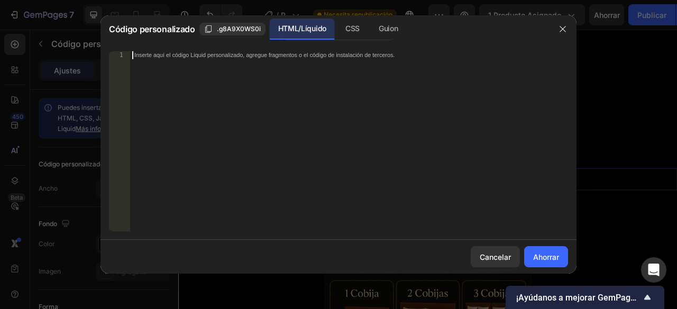
paste textarea "{ font-size: 12px; color: #aaa; } </style>"
type textarea "{ font-size: 12px; color: #aaa; } </style>"
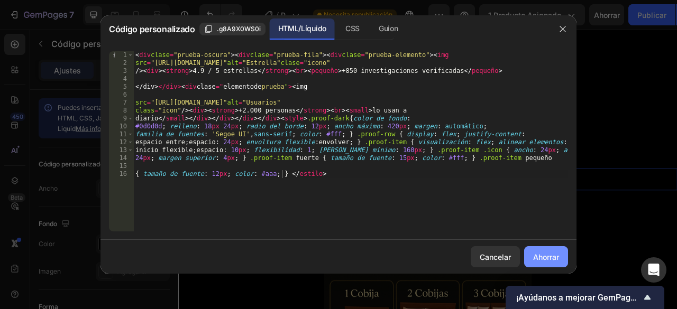
click at [537, 260] on font "Ahorrar" at bounding box center [546, 257] width 26 height 9
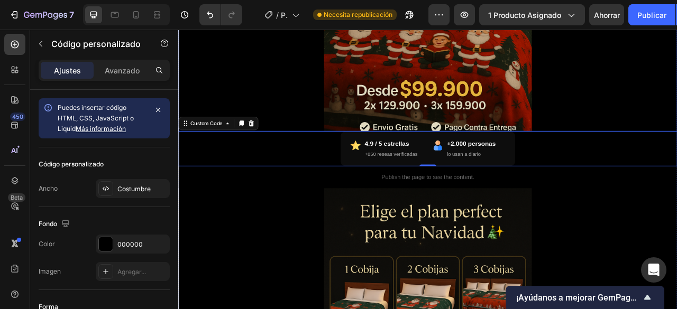
scroll to position [317, 0]
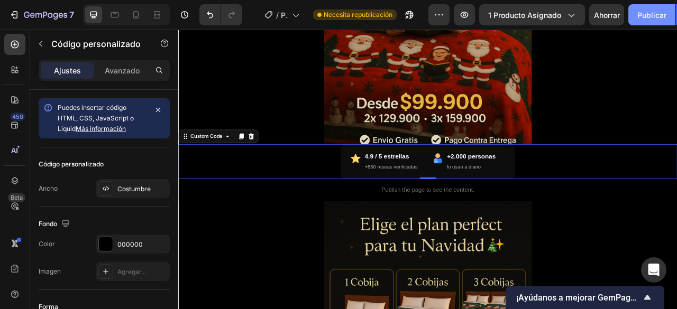
click at [657, 19] on font "Publicar" at bounding box center [651, 15] width 29 height 11
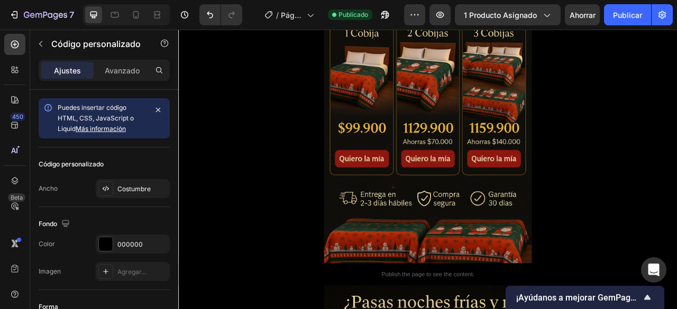
scroll to position [687, 0]
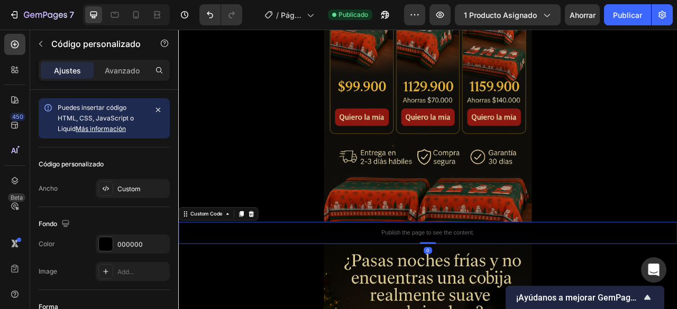
click at [449, 298] on div "Publish the page to see the content." at bounding box center [495, 288] width 634 height 28
click at [115, 249] on div "000000" at bounding box center [133, 244] width 74 height 19
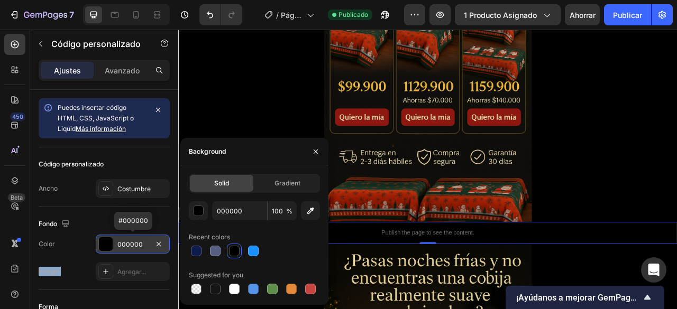
click at [115, 249] on div "000000" at bounding box center [133, 244] width 74 height 19
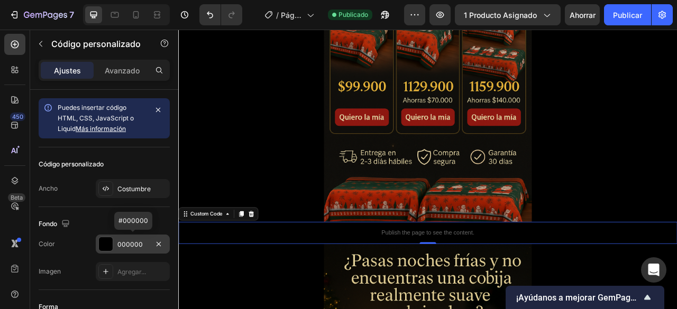
click at [115, 249] on div "000000" at bounding box center [133, 244] width 74 height 19
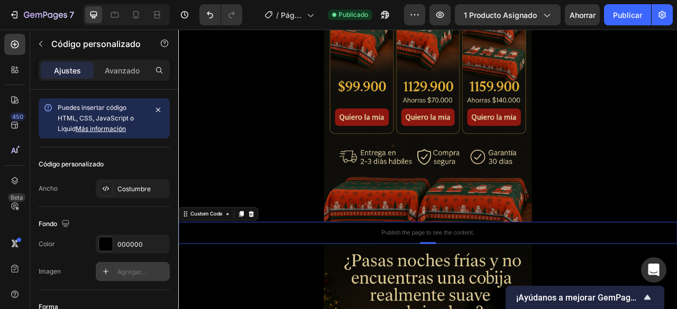
click at [124, 273] on font "Agregar..." at bounding box center [131, 272] width 29 height 8
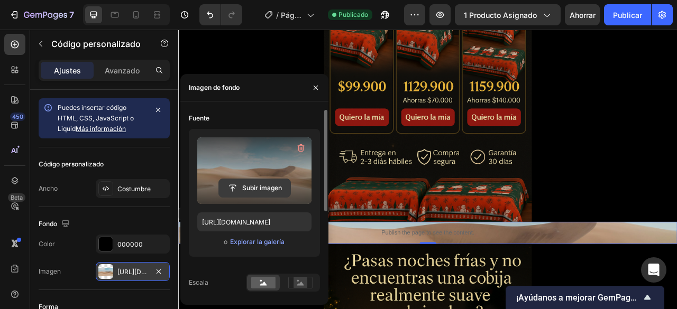
click at [256, 184] on input "file" at bounding box center [254, 188] width 71 height 18
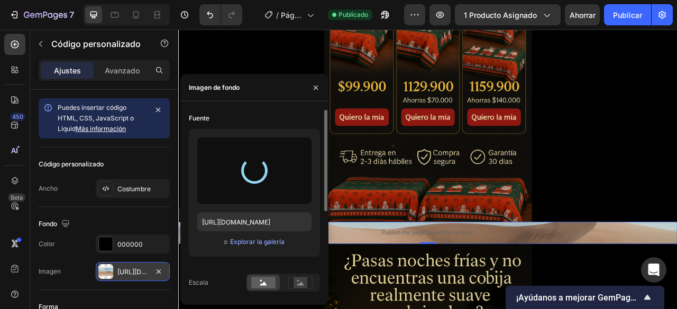
type input "[URL][DOMAIN_NAME]"
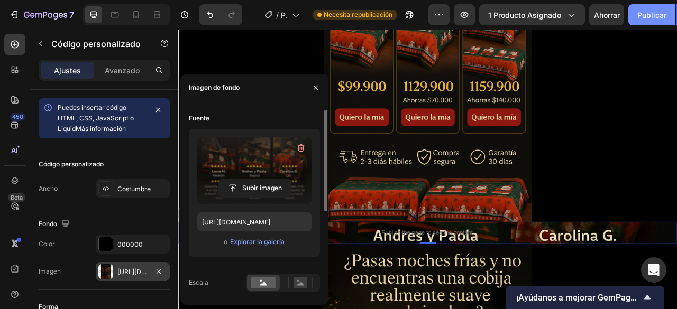
click at [643, 14] on font "Publicar" at bounding box center [651, 15] width 29 height 9
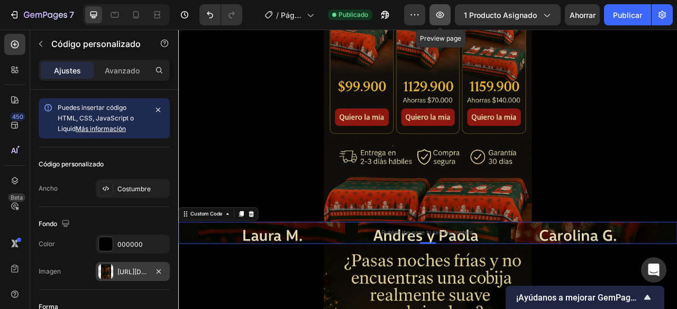
click at [443, 15] on icon "button" at bounding box center [439, 15] width 11 height 11
click at [341, 290] on p "Publish the page to see the content." at bounding box center [495, 288] width 634 height 11
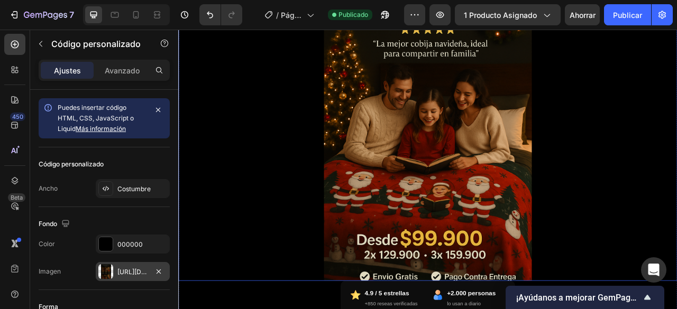
scroll to position [317, 0]
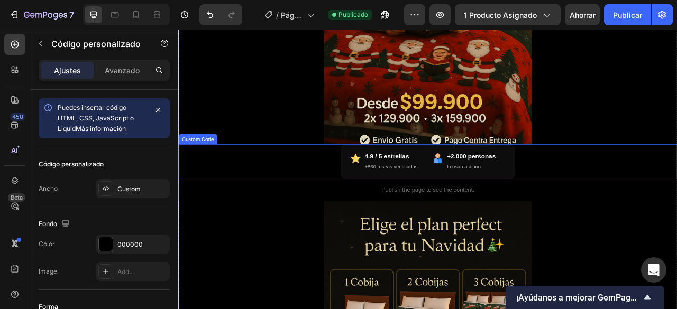
click at [435, 203] on small "+850 reseas verificadas" at bounding box center [448, 204] width 67 height 7
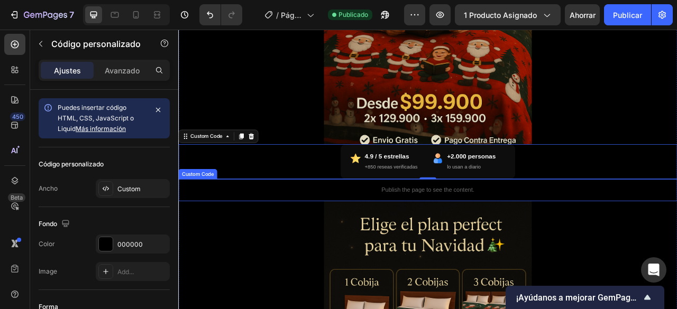
click at [424, 240] on div "Publish the page to see the content." at bounding box center [495, 234] width 634 height 28
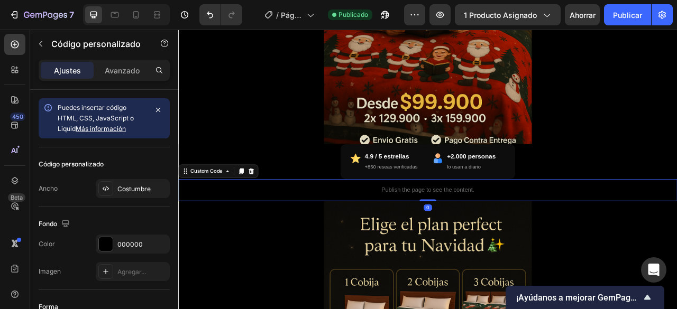
click at [428, 237] on p "Publish the page to see the content." at bounding box center [495, 233] width 634 height 11
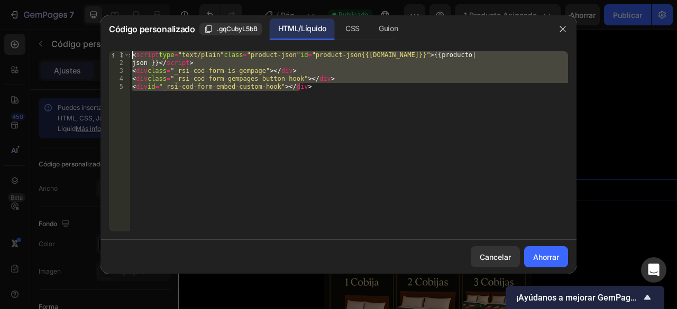
drag, startPoint x: 339, startPoint y: 92, endPoint x: 133, endPoint y: 33, distance: 214.6
click at [133, 33] on div "Código personalizado .gqCubyL5bB HTML/Líquido CSS Guion <div id="_rsi-cod-form-…" at bounding box center [338, 144] width 476 height 258
type textarea "<script type="text/plain" class="product-json" id="product-json{{[DOMAIN_NAME]}…"
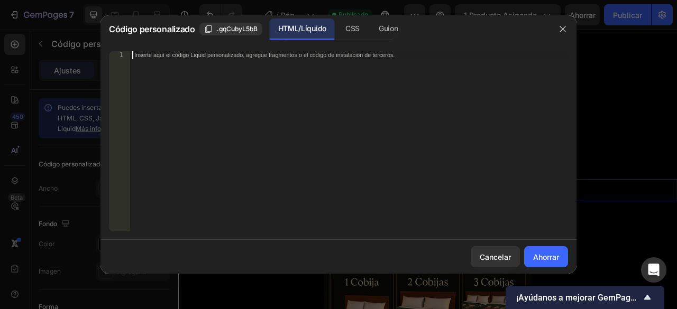
paste textarea "shipmentCount; } setInterval(updateShipments, 5000); // cada 5 segundos </scrip…"
type textarea "shipmentCount; } setInterval(updateShipments, 5000); // cada 5 segundos </scrip…"
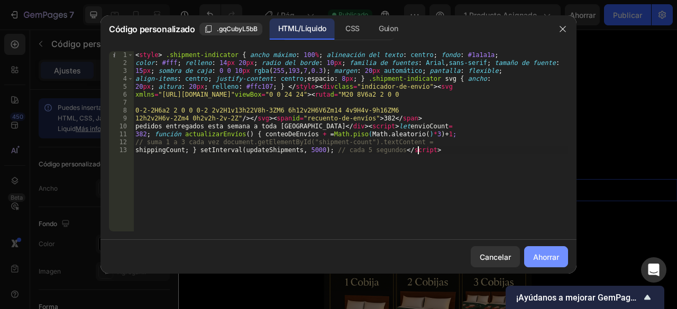
click at [557, 259] on font "Ahorrar" at bounding box center [546, 257] width 26 height 9
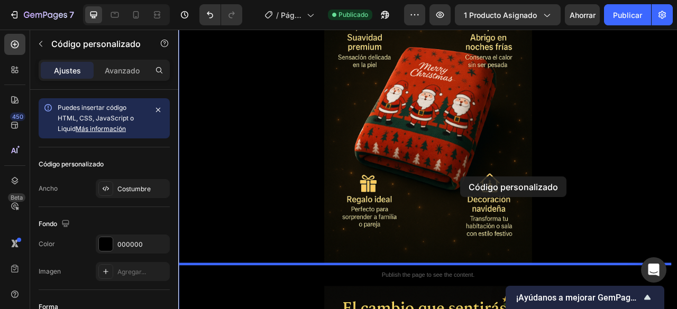
scroll to position [1884, 0]
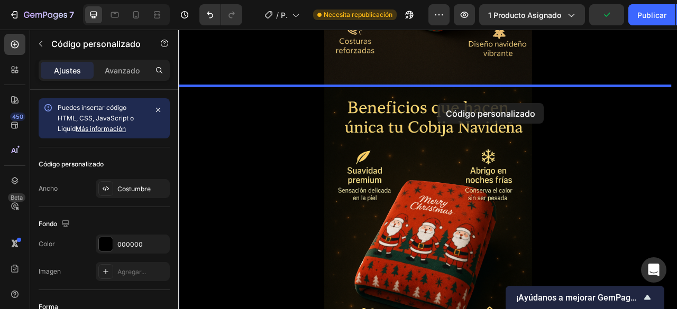
drag, startPoint x: 607, startPoint y: 243, endPoint x: 507, endPoint y: 123, distance: 155.4
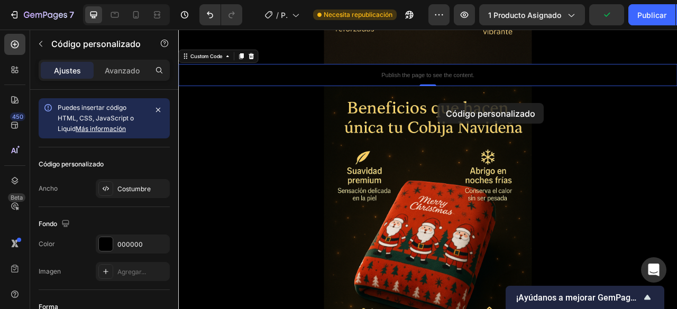
scroll to position [1681, 0]
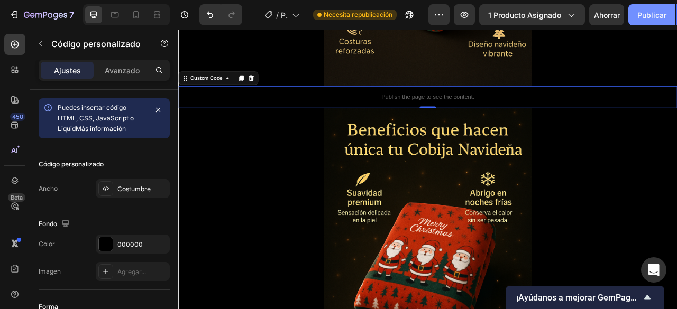
click at [634, 11] on button "Publicar" at bounding box center [651, 14] width 47 height 21
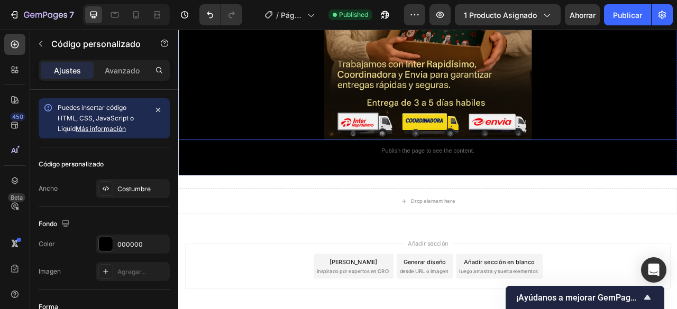
scroll to position [4124, 0]
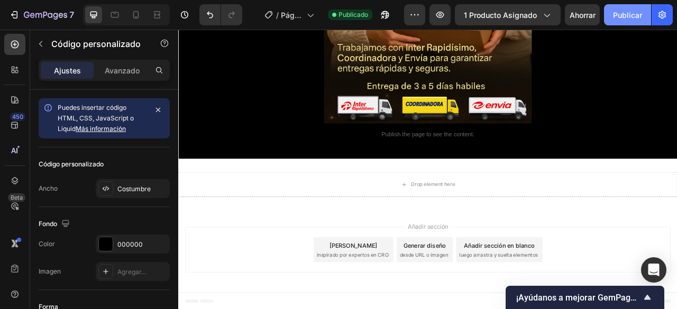
click at [635, 18] on font "Publicar" at bounding box center [627, 15] width 29 height 9
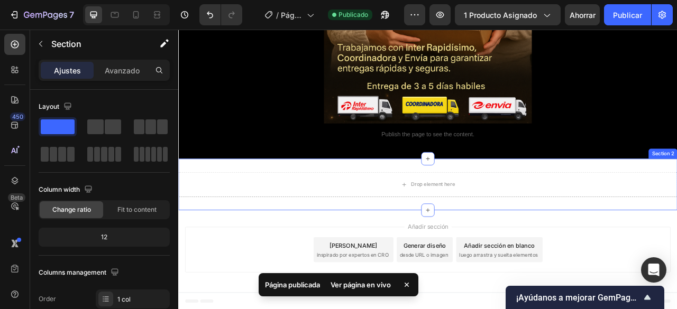
click at [259, 201] on div "Drop element here Section 2" at bounding box center [495, 227] width 634 height 66
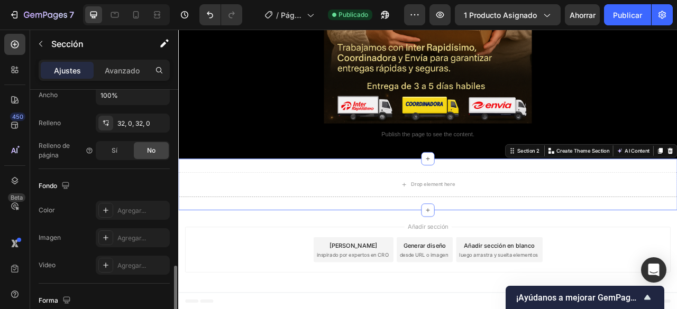
scroll to position [317, 0]
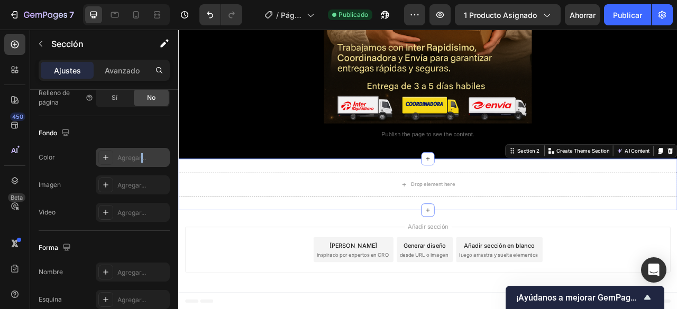
click at [142, 161] on div "Agregar..." at bounding box center [142, 158] width 50 height 10
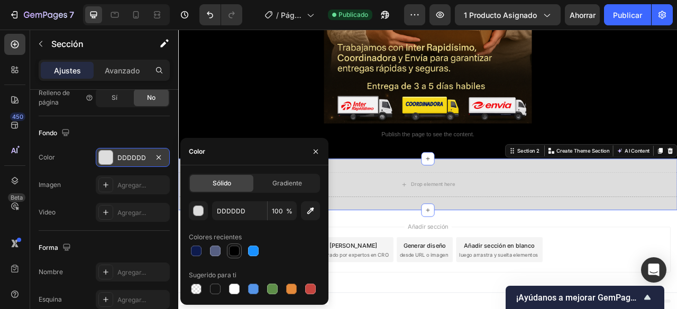
click at [228, 249] on div at bounding box center [234, 251] width 13 height 13
type input "000000"
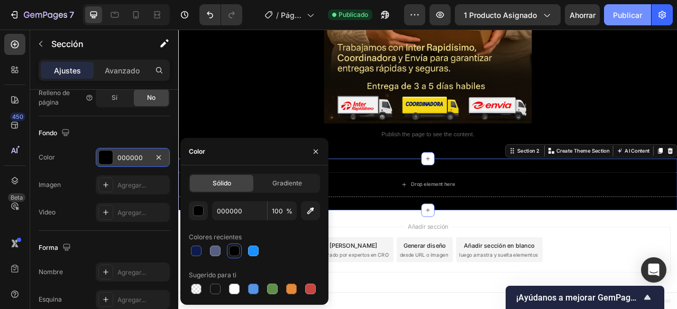
click at [622, 7] on button "Publicar" at bounding box center [627, 14] width 47 height 21
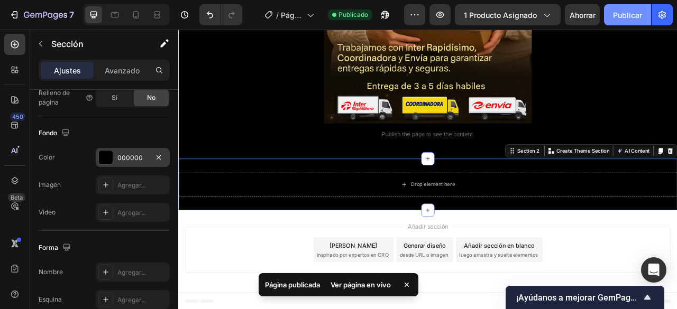
click at [610, 21] on button "Publicar" at bounding box center [627, 14] width 47 height 21
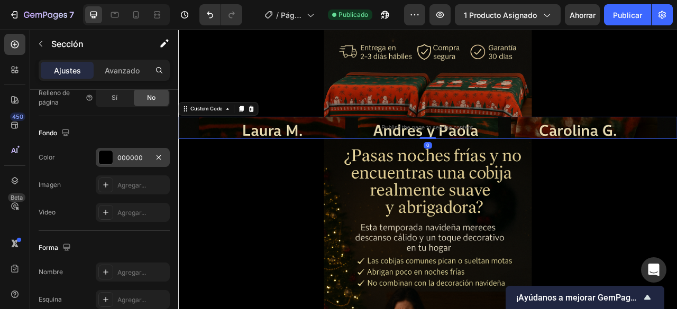
scroll to position [118, 0]
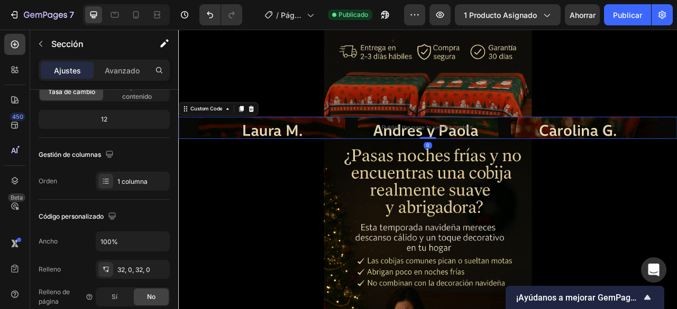
click at [367, 161] on div "Publish the page to see the content." at bounding box center [495, 155] width 634 height 28
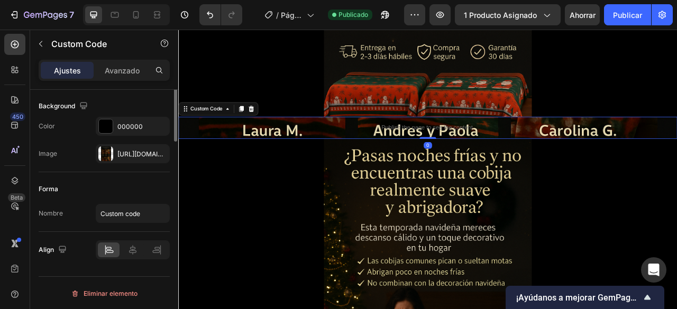
scroll to position [0, 0]
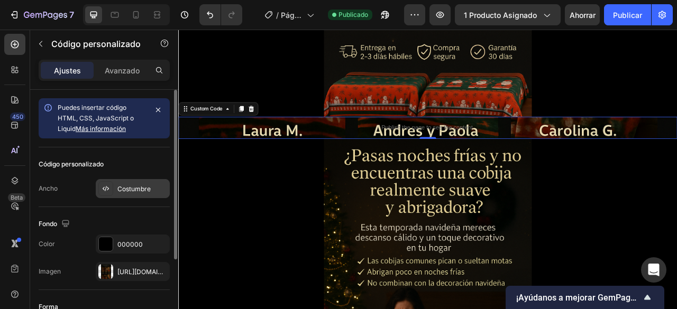
click at [142, 191] on font "Costumbre" at bounding box center [133, 189] width 33 height 8
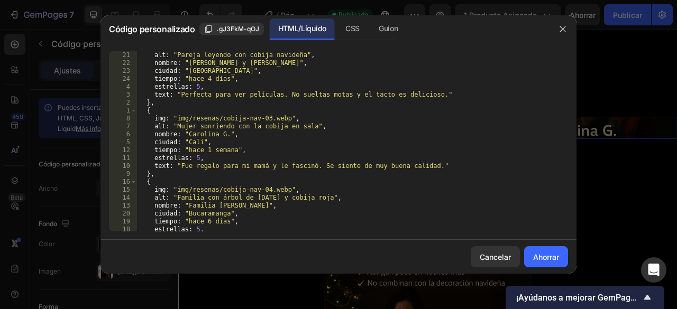
scroll to position [755, 0]
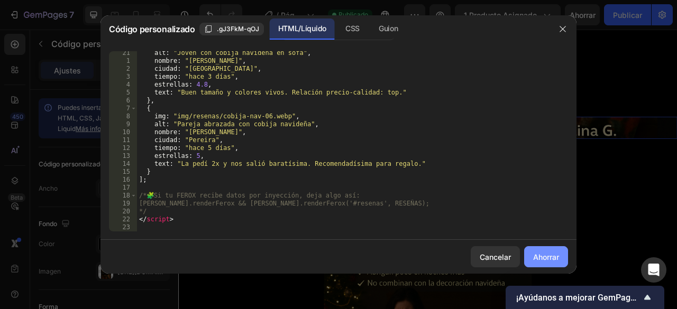
click at [535, 255] on font "Ahorrar" at bounding box center [546, 257] width 26 height 9
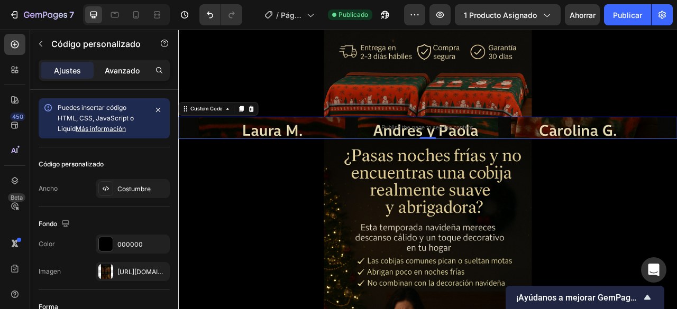
click at [129, 75] on p "Avanzado" at bounding box center [122, 70] width 35 height 11
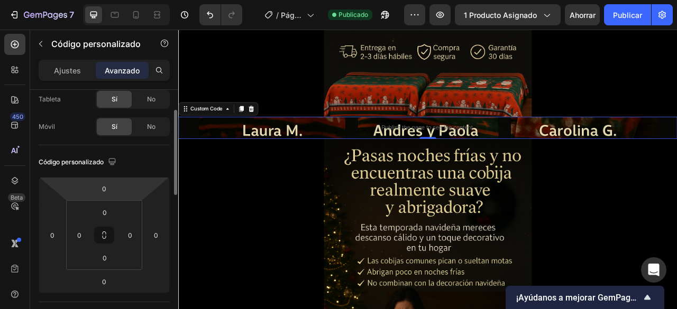
scroll to position [0, 0]
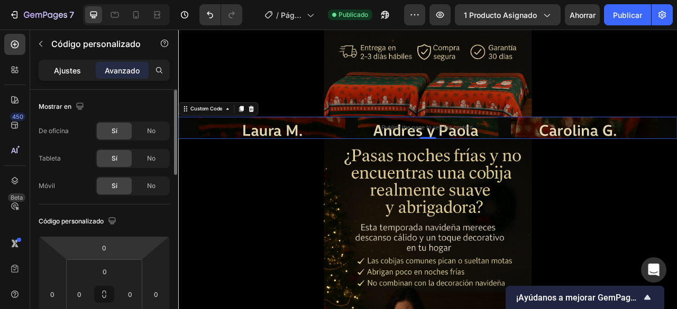
click at [74, 75] on p "Ajustes" at bounding box center [67, 70] width 27 height 11
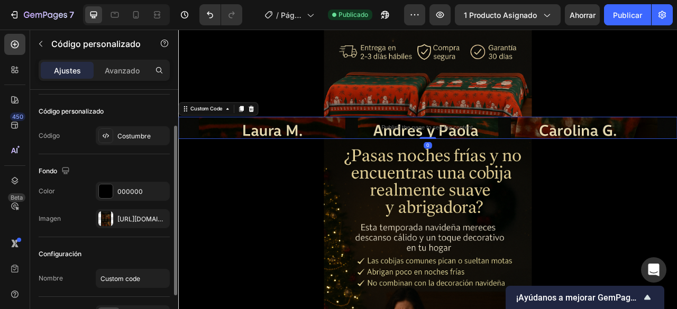
scroll to position [118, 0]
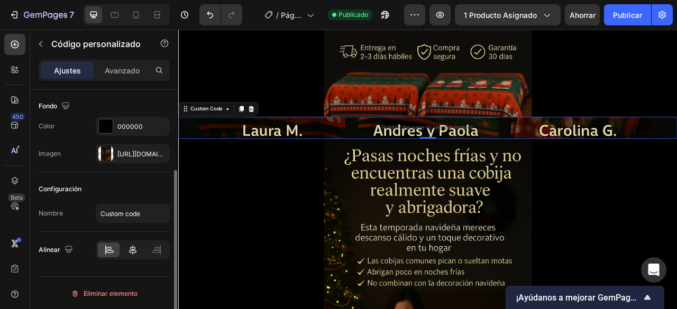
click at [136, 251] on icon at bounding box center [132, 250] width 11 height 11
click at [163, 251] on div at bounding box center [157, 250] width 22 height 15
click at [135, 252] on icon at bounding box center [132, 250] width 11 height 11
click at [125, 250] on div at bounding box center [133, 250] width 22 height 15
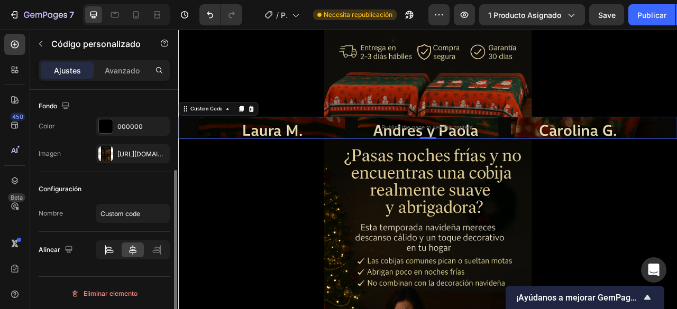
click at [113, 253] on icon at bounding box center [109, 250] width 11 height 11
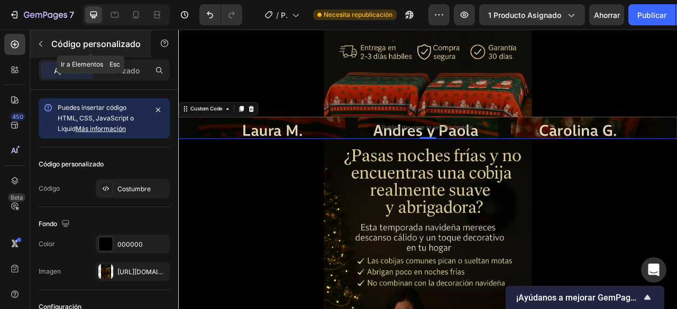
click at [41, 47] on icon "button" at bounding box center [40, 44] width 8 height 8
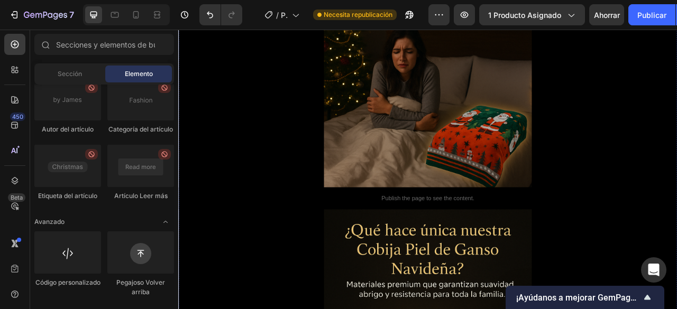
scroll to position [1163, 0]
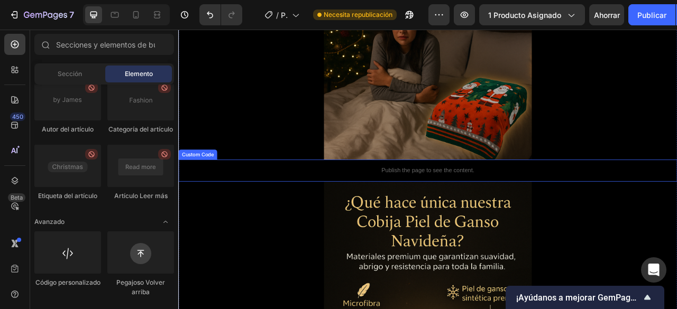
click at [413, 214] on p "Publish the page to see the content." at bounding box center [495, 208] width 634 height 11
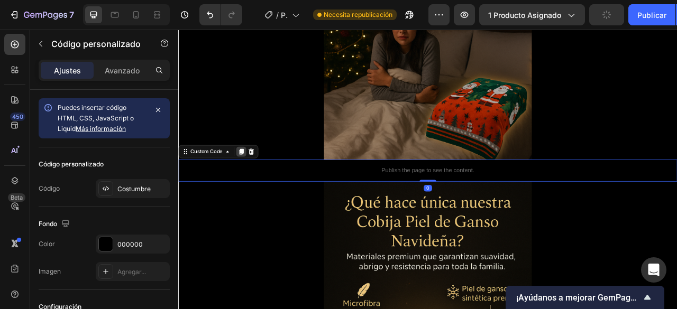
click at [259, 188] on icon at bounding box center [258, 185] width 8 height 8
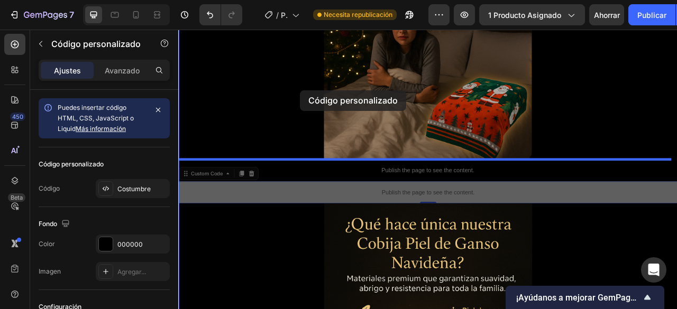
drag, startPoint x: 339, startPoint y: 243, endPoint x: 330, endPoint y: 81, distance: 162.5
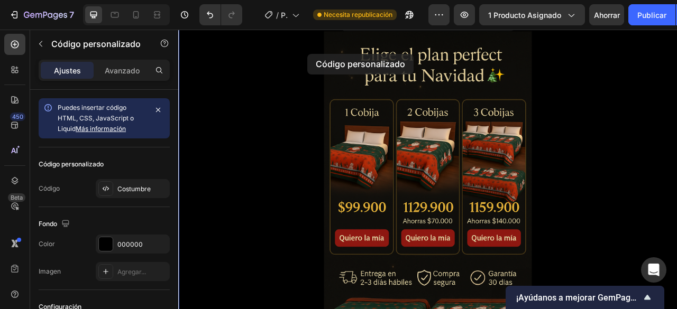
scroll to position [495, 0]
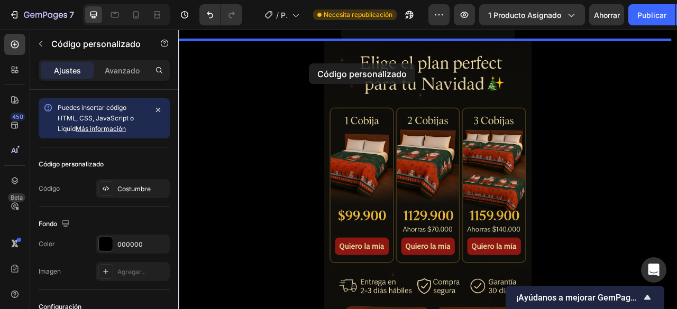
drag, startPoint x: 375, startPoint y: 264, endPoint x: 344, endPoint y: 73, distance: 193.3
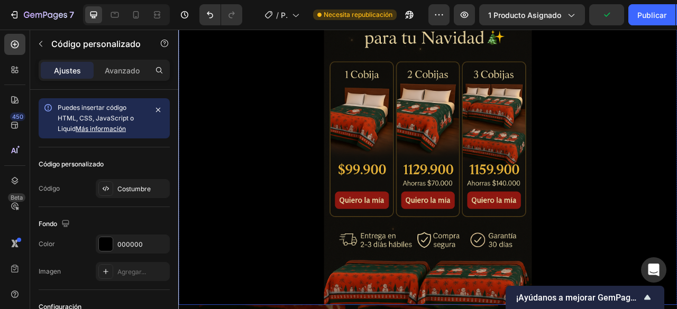
scroll to position [687, 0]
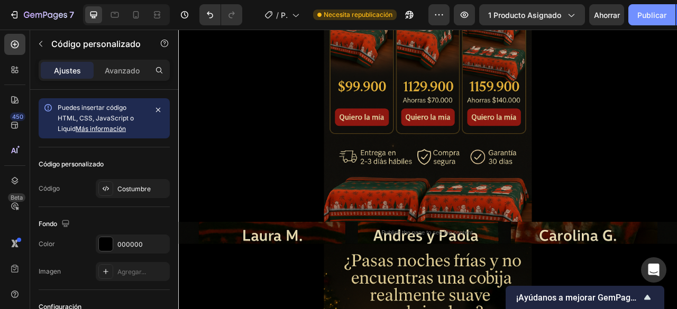
click at [654, 11] on font "Publicar" at bounding box center [651, 15] width 29 height 9
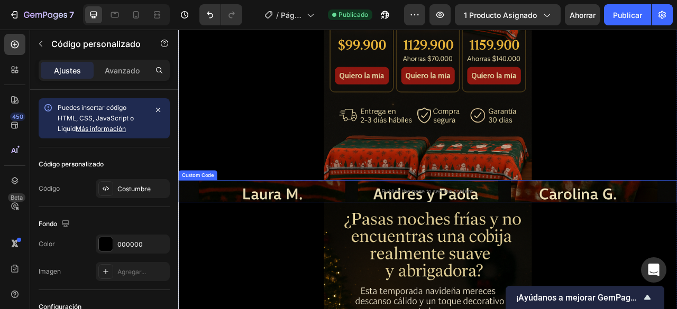
scroll to position [740, 0]
click at [456, 240] on p "Publish the page to see the content." at bounding box center [495, 235] width 634 height 11
click at [271, 210] on icon at bounding box center [270, 211] width 7 height 7
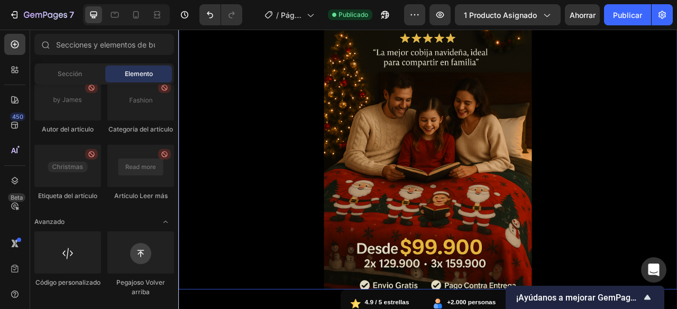
scroll to position [0, 0]
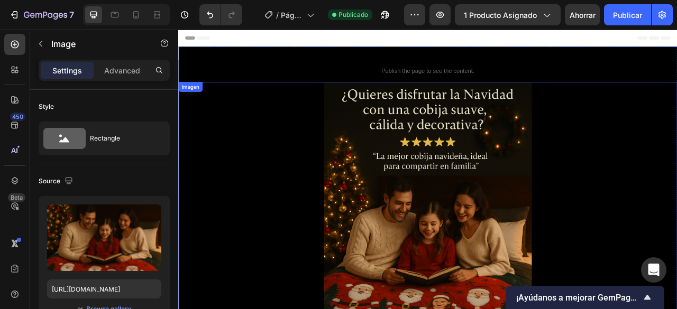
click at [417, 244] on img at bounding box center [495, 294] width 264 height 396
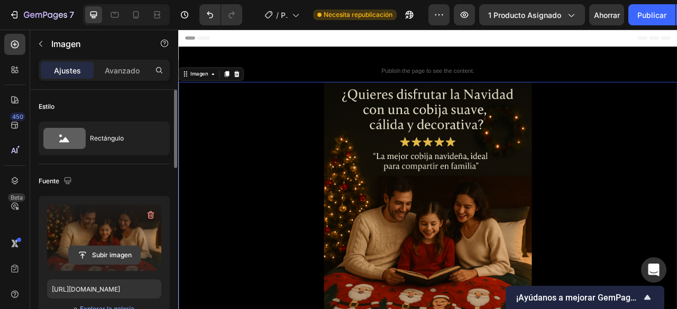
click at [98, 256] on input "file" at bounding box center [104, 255] width 71 height 18
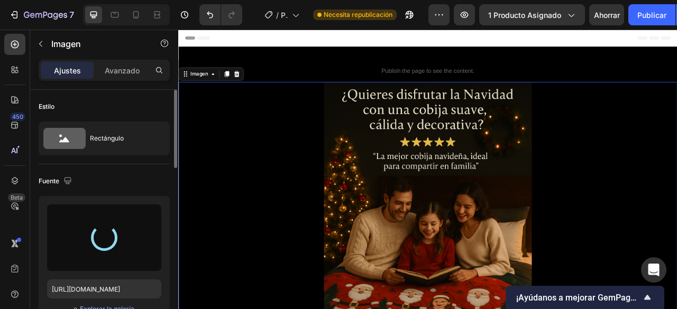
type input "[URL][DOMAIN_NAME]"
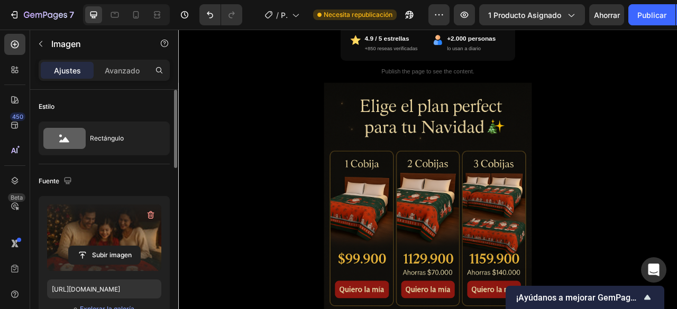
scroll to position [476, 0]
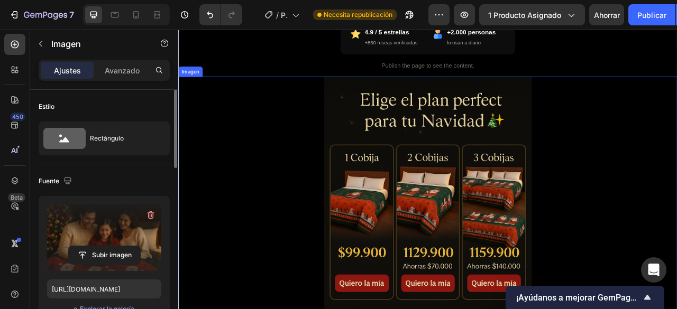
click at [451, 232] on img at bounding box center [495, 287] width 264 height 396
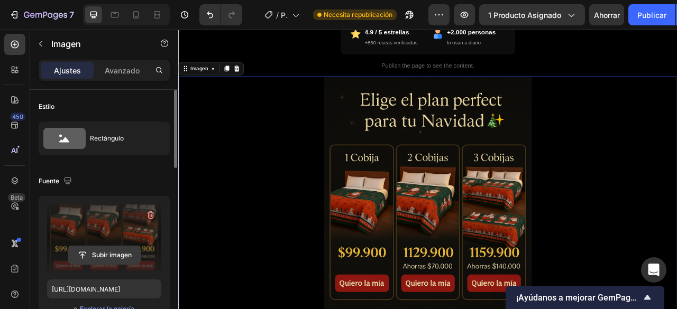
click at [123, 259] on input "file" at bounding box center [104, 255] width 71 height 18
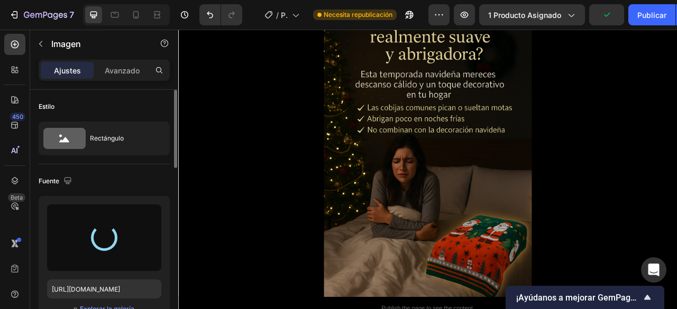
scroll to position [1004, 0]
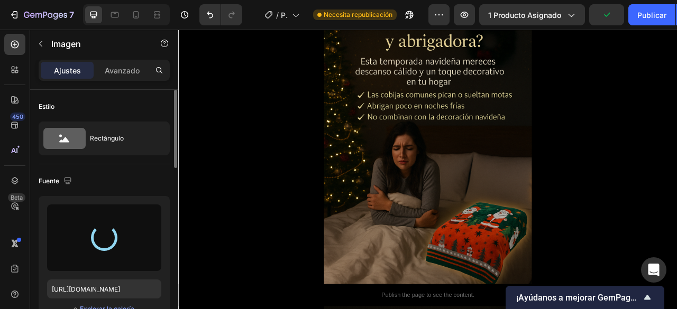
type input "[URL][DOMAIN_NAME]"
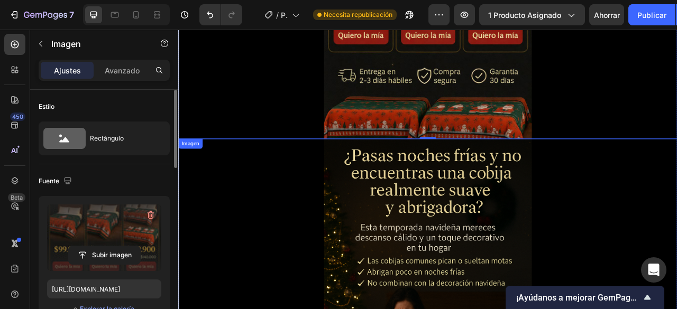
scroll to position [687, 0]
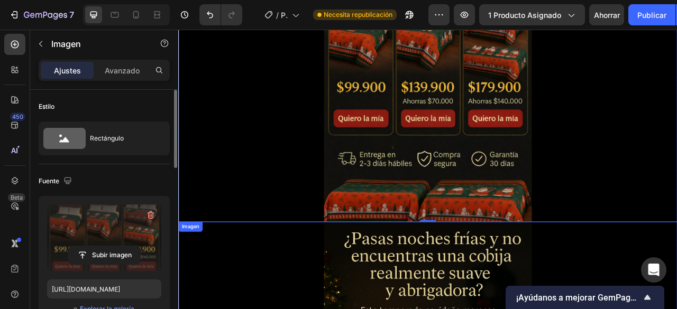
click at [503, 178] on img at bounding box center [495, 76] width 264 height 396
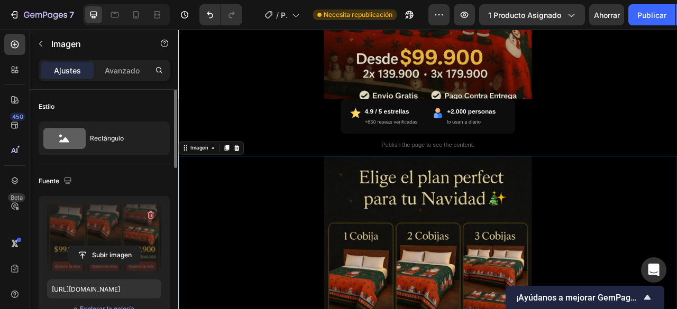
scroll to position [370, 0]
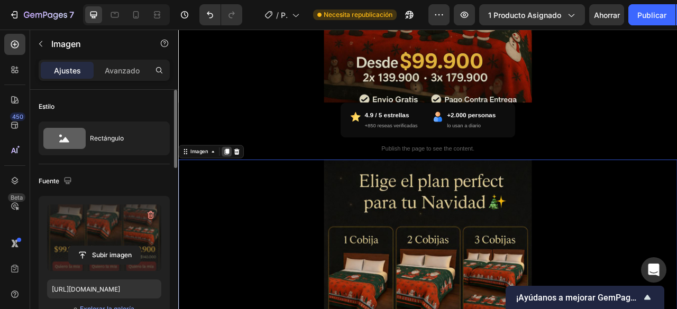
click at [238, 190] on div at bounding box center [239, 185] width 13 height 13
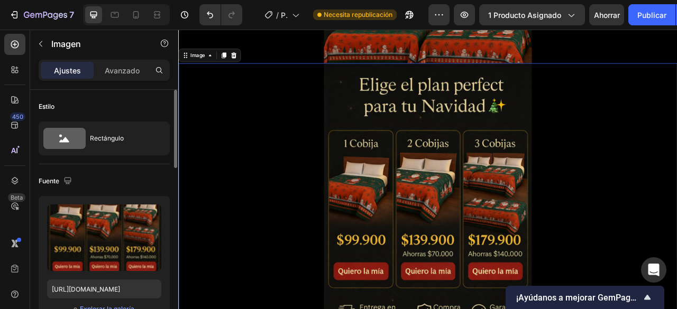
scroll to position [895, 0]
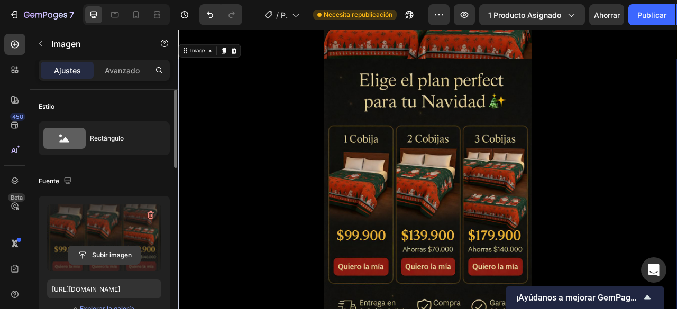
click at [103, 261] on input "file" at bounding box center [104, 255] width 71 height 18
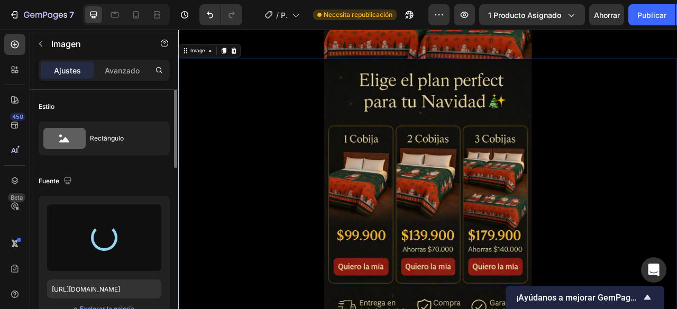
type input "[URL][DOMAIN_NAME]"
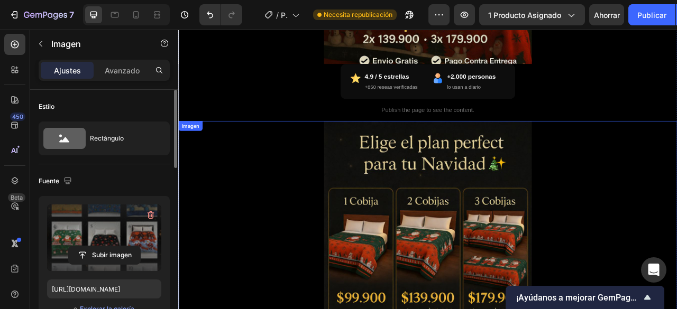
scroll to position [313, 0]
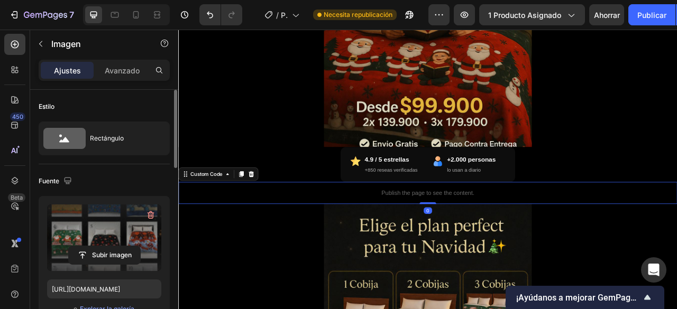
click at [414, 242] on p "Publish the page to see the content." at bounding box center [495, 237] width 634 height 11
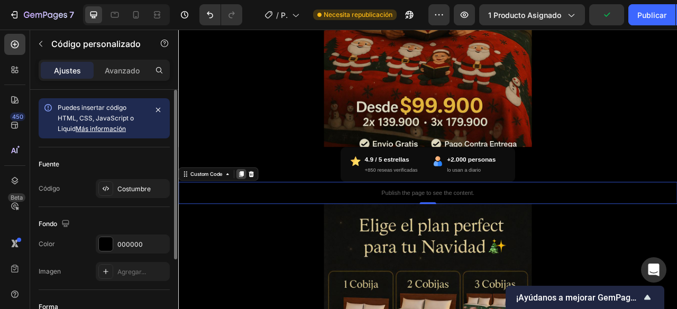
click at [264, 217] on div at bounding box center [258, 213] width 13 height 13
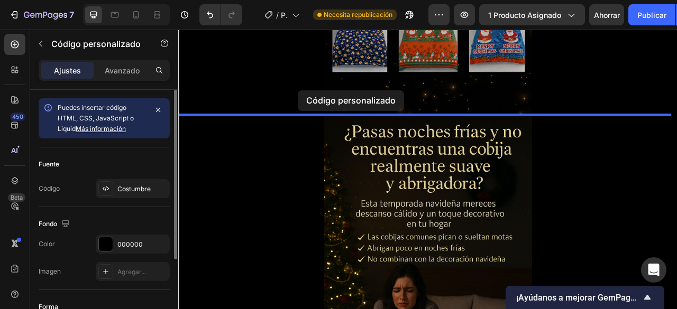
drag, startPoint x: 317, startPoint y: 271, endPoint x: 330, endPoint y: 107, distance: 164.4
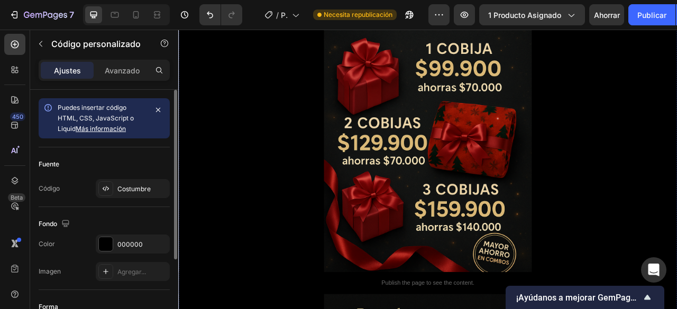
scroll to position [3545, 0]
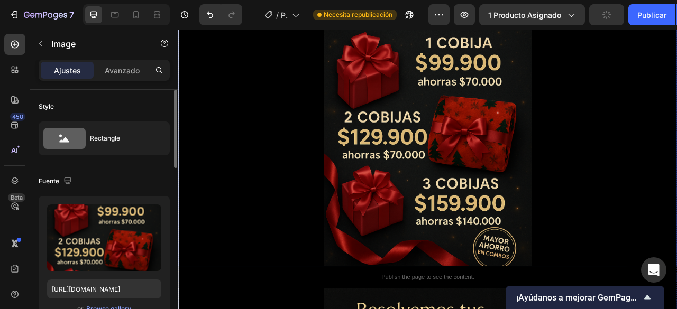
click at [438, 248] on img at bounding box center [495, 132] width 264 height 396
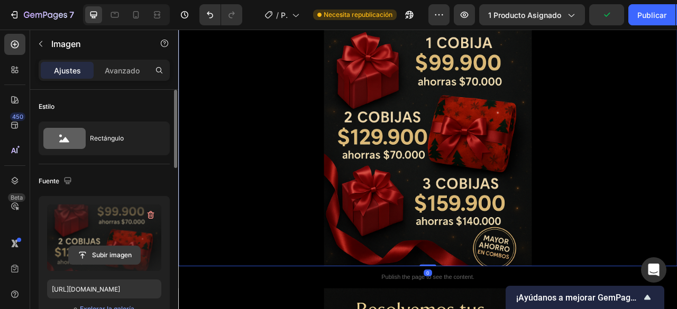
click at [109, 252] on input "file" at bounding box center [104, 255] width 71 height 18
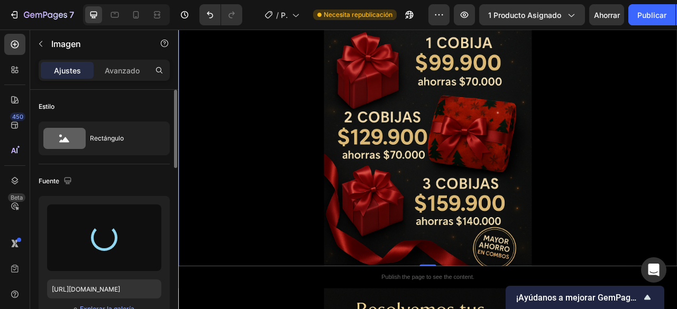
type input "[URL][DOMAIN_NAME]"
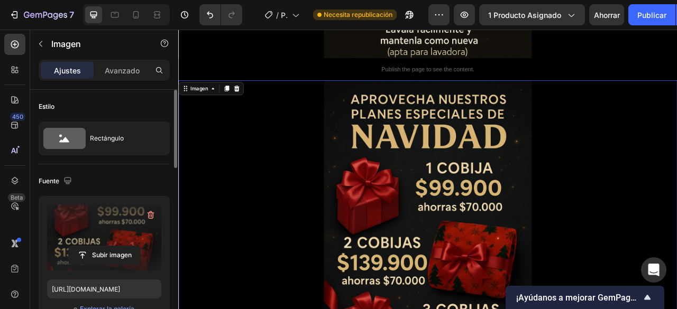
scroll to position [3228, 0]
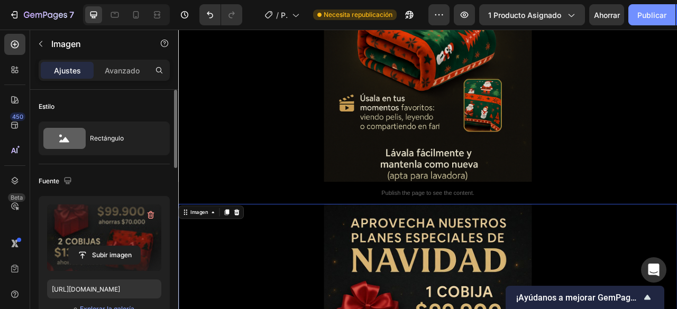
click at [644, 13] on font "Publicar" at bounding box center [651, 15] width 29 height 9
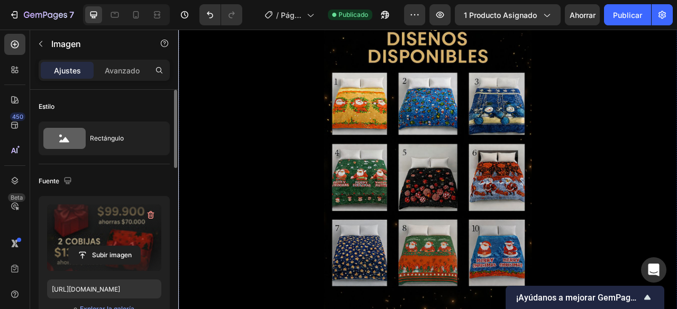
scroll to position [744, 0]
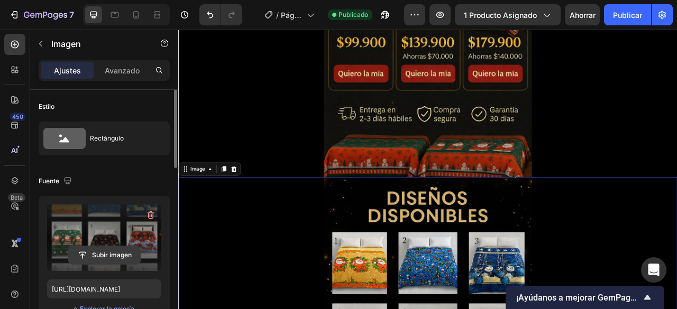
click at [92, 261] on input "file" at bounding box center [104, 255] width 71 height 18
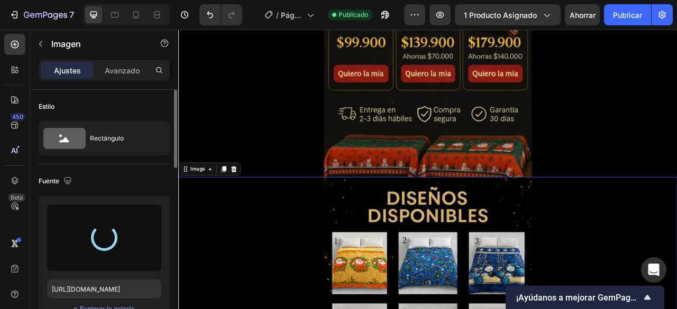
type input "[URL][DOMAIN_NAME]"
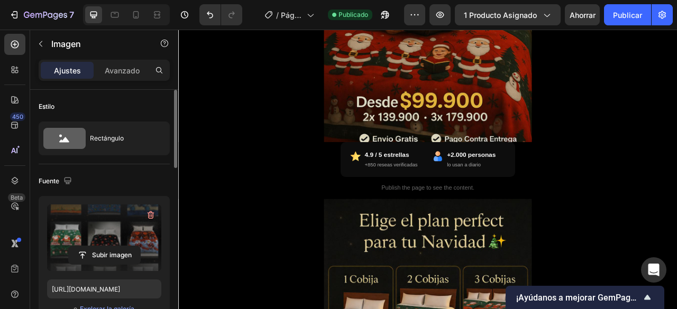
scroll to position [269, 0]
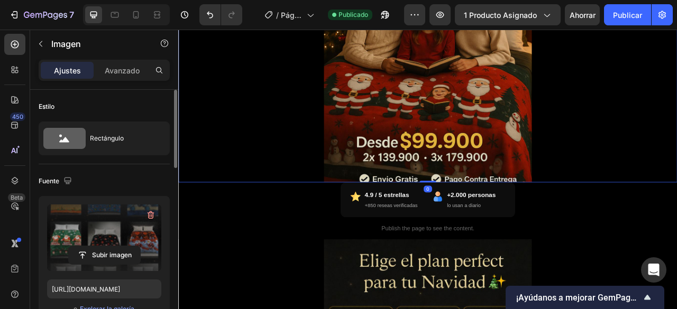
click at [447, 190] on img at bounding box center [495, 26] width 264 height 396
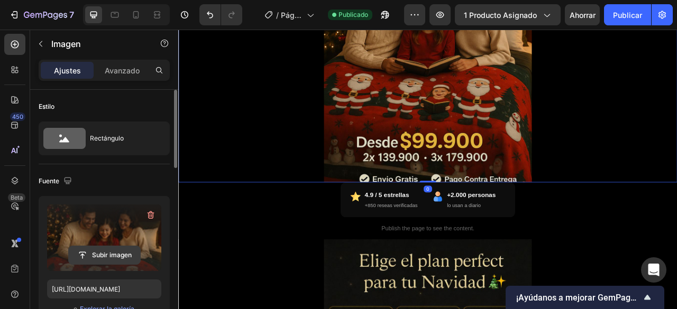
click at [134, 249] on input "file" at bounding box center [104, 255] width 71 height 18
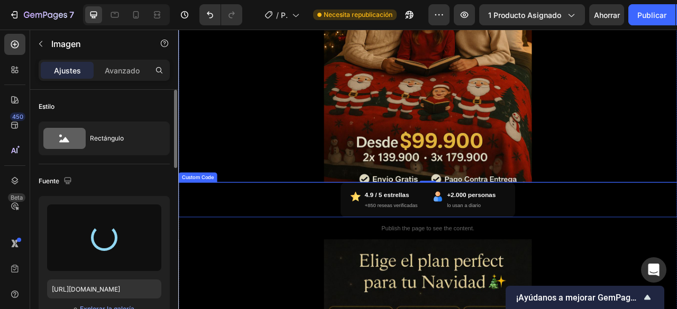
type input "[URL][DOMAIN_NAME]"
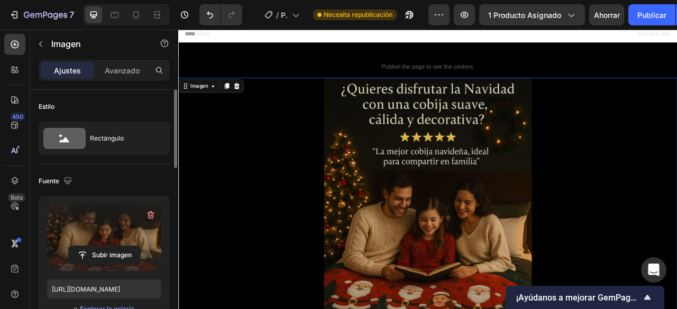
scroll to position [0, 0]
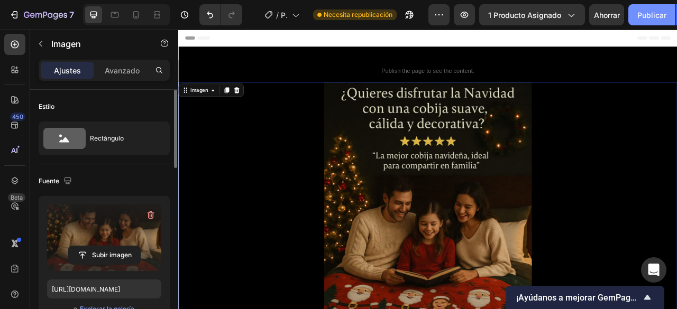
click at [646, 22] on button "Publicar" at bounding box center [651, 14] width 47 height 21
